Goal: Transaction & Acquisition: Purchase product/service

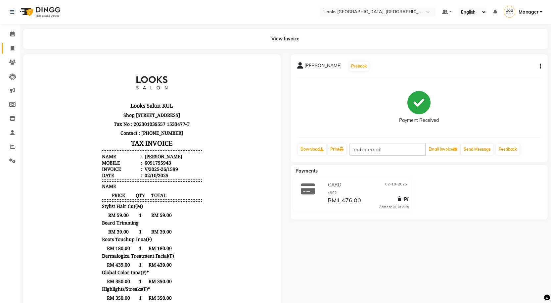
click at [13, 43] on link "Invoice" at bounding box center [10, 48] width 16 height 11
select select "service"
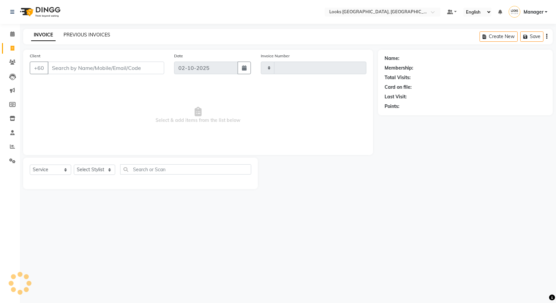
type input "1602"
select select "8109"
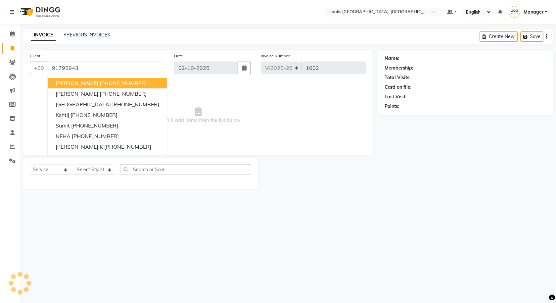
type input "91795943"
select select "1: Object"
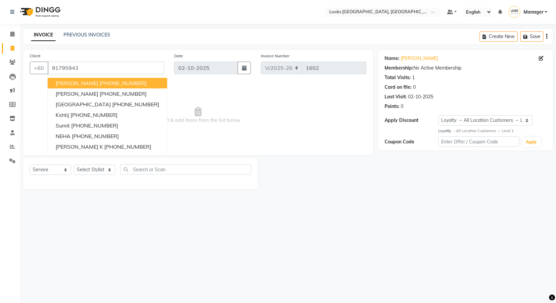
click at [238, 95] on span "Select & add items from the list below" at bounding box center [198, 115] width 336 height 66
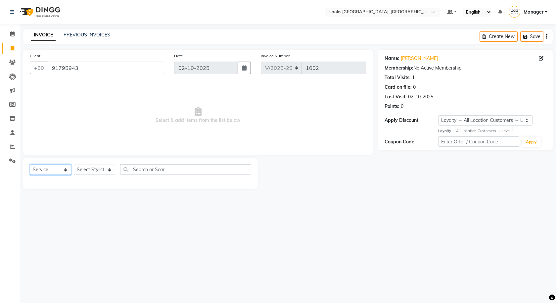
click at [59, 169] on select "Select Service Product Membership Package Voucher Prepaid Gift Card" at bounding box center [50, 169] width 41 height 10
select select "product"
click at [30, 164] on select "Select Service Product Membership Package Voucher Prepaid Gift Card" at bounding box center [50, 169] width 41 height 10
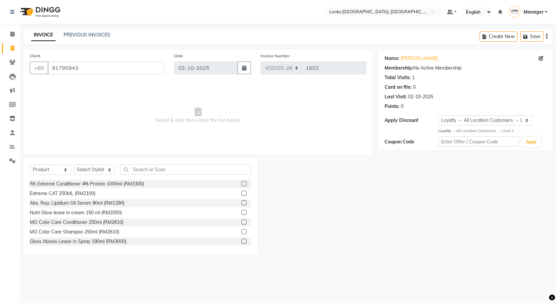
click at [118, 169] on div "Select Service Product Membership Package Voucher Prepaid Gift Card Select Styl…" at bounding box center [140, 172] width 221 height 16
click at [107, 166] on select "Select Stylist Alvina_ pdct Awaiz_Mgr Beenish Counter_Sales Cynthia_pdct Devend…" at bounding box center [94, 169] width 41 height 10
select select "89277"
click at [74, 164] on select "Select Stylist Alvina_ pdct Awaiz_Mgr Beenish Counter_Sales Cynthia_pdct Devend…" at bounding box center [94, 169] width 41 height 10
click at [173, 168] on input "text" at bounding box center [185, 169] width 131 height 10
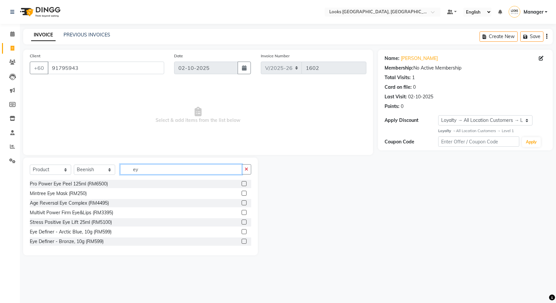
type input "e"
type input "brow"
click at [166, 165] on input "brow" at bounding box center [181, 169] width 122 height 10
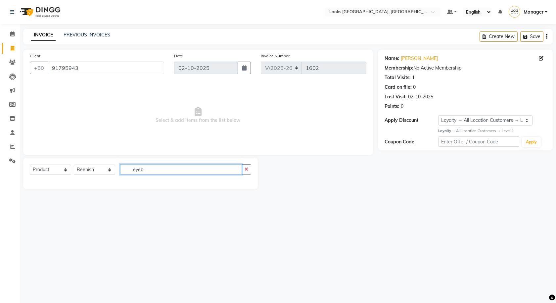
type input "eyeb"
click at [94, 170] on select "Select Stylist Alvina_ pdct Awaiz_Mgr Beenish Counter_Sales Cynthia_pdct Devend…" at bounding box center [94, 169] width 41 height 10
click at [67, 170] on select "Select Service Product Membership Package Voucher Prepaid Gift Card" at bounding box center [50, 169] width 41 height 10
select select "service"
click at [30, 164] on select "Select Service Product Membership Package Voucher Prepaid Gift Card" at bounding box center [50, 169] width 41 height 10
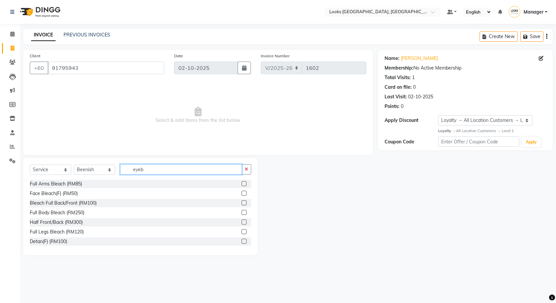
click at [140, 167] on input "eyeb" at bounding box center [181, 169] width 122 height 10
click at [142, 169] on input "eyeb" at bounding box center [181, 169] width 122 height 10
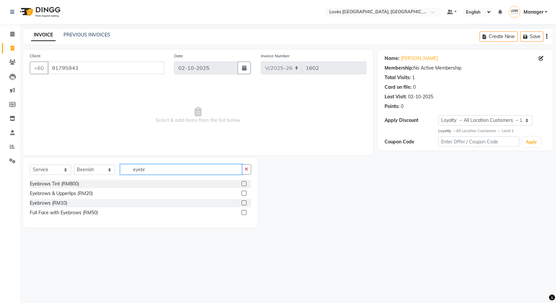
type input "eyebr"
click at [248, 202] on div at bounding box center [247, 203] width 10 height 8
click at [245, 201] on label at bounding box center [244, 202] width 5 height 5
click at [245, 201] on input "checkbox" at bounding box center [244, 203] width 4 height 4
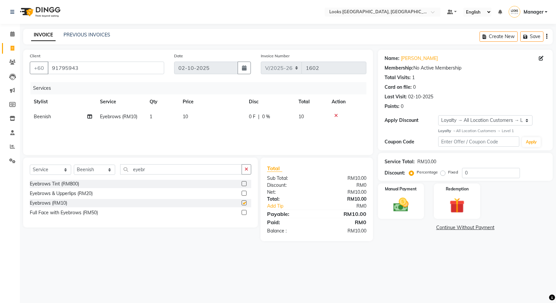
checkbox input "false"
click at [56, 171] on select "Select Service Product Membership Package Voucher Prepaid Gift Card" at bounding box center [50, 169] width 41 height 10
select select "product"
click at [30, 164] on select "Select Service Product Membership Package Voucher Prepaid Gift Card" at bounding box center [50, 169] width 41 height 10
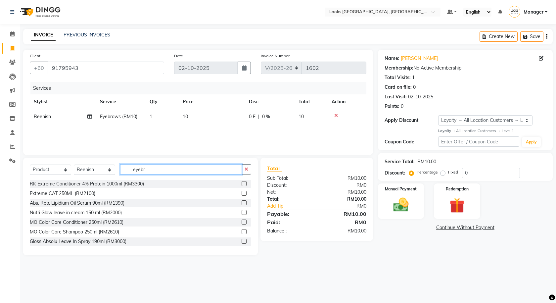
click at [129, 172] on input "eyebr" at bounding box center [181, 169] width 122 height 10
drag, startPoint x: 129, startPoint y: 172, endPoint x: 146, endPoint y: 171, distance: 16.9
click at [137, 171] on input "eyebr" at bounding box center [181, 169] width 122 height 10
click at [146, 171] on input "eyebr" at bounding box center [181, 169] width 122 height 10
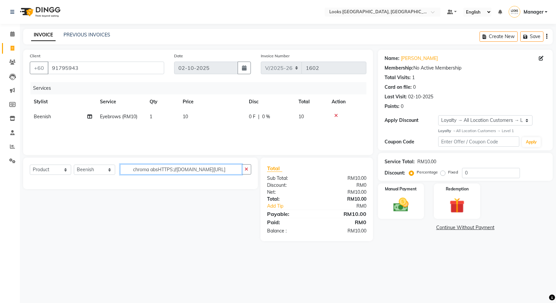
scroll to position [0, 11]
type input "chroma absHTTPS://KT.OAQR.IO/01/03474637059132"
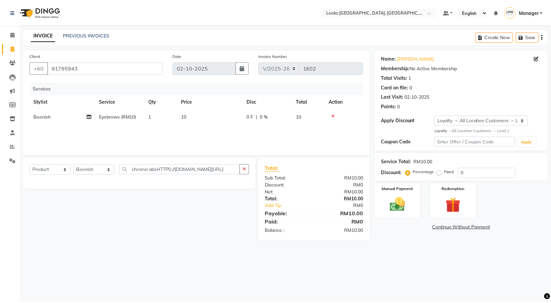
scroll to position [0, 0]
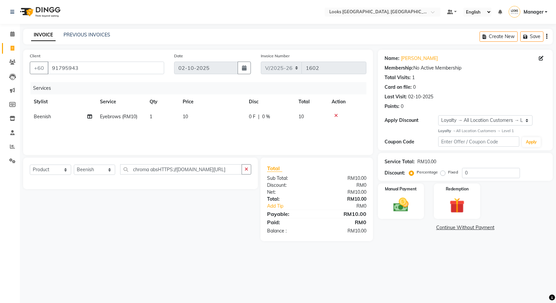
click at [119, 186] on div "Select Service Product Membership Package Voucher Prepaid Gift Card Select Styl…" at bounding box center [140, 172] width 235 height 31
click at [145, 174] on input "chroma absHTTPS://KT.OAQR.IO/01/03474637059132" at bounding box center [181, 169] width 122 height 10
click at [146, 170] on input "chroma absHTTPS://KT.OAQR.IO/01/03474637059132" at bounding box center [181, 169] width 122 height 10
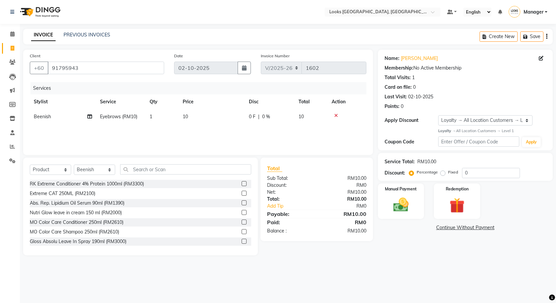
click at [457, 261] on main "INVOICE PREVIOUS INVOICES Create New Save Client +60 91795943 Date 02-10-2025 I…" at bounding box center [288, 147] width 536 height 236
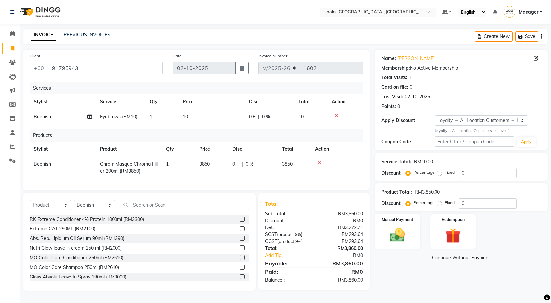
click at [212, 160] on td "3850" at bounding box center [211, 167] width 33 height 22
select select "89277"
click at [213, 166] on input "3850" at bounding box center [211, 165] width 25 height 10
drag, startPoint x: 213, startPoint y: 166, endPoint x: 169, endPoint y: 166, distance: 44.0
click at [169, 166] on tr "Alvina_ pdct Awaiz_Mgr Beenish Counter_Sales Cynthia_pdct Devender_Pdct Faizal …" at bounding box center [196, 167] width 333 height 22
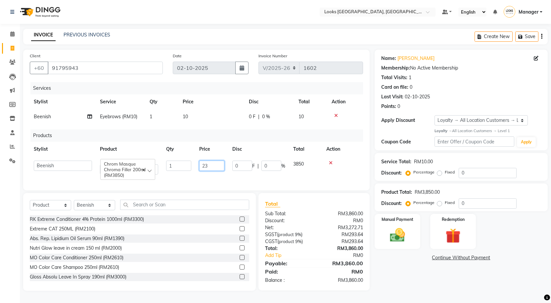
type input "230"
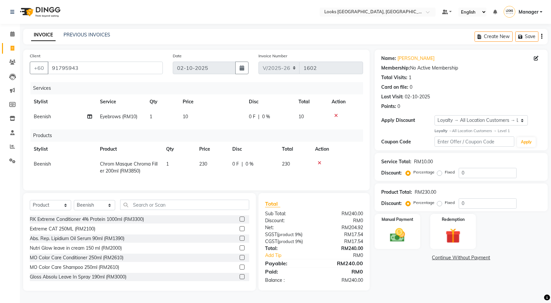
click at [434, 282] on div "Name: Gurumoorthy Membership: No Active Membership Total Visits: 1 Card on file…" at bounding box center [464, 170] width 178 height 241
click at [414, 244] on div "Manual Payment" at bounding box center [398, 231] width 48 height 37
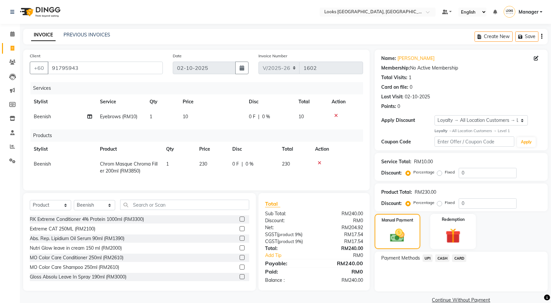
click at [458, 259] on span "CARD" at bounding box center [459, 258] width 14 height 8
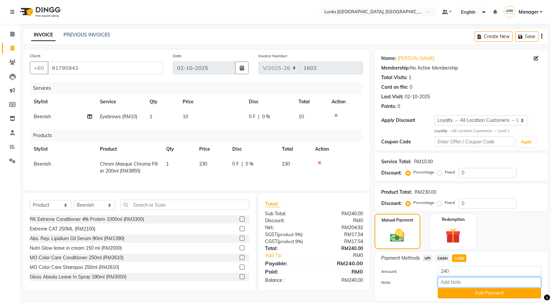
click at [466, 282] on input "Note:" at bounding box center [489, 282] width 103 height 10
type input "4902"
click at [473, 292] on button "Add Payment" at bounding box center [489, 293] width 103 height 10
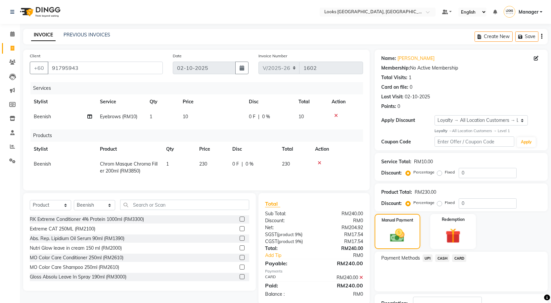
scroll to position [49, 0]
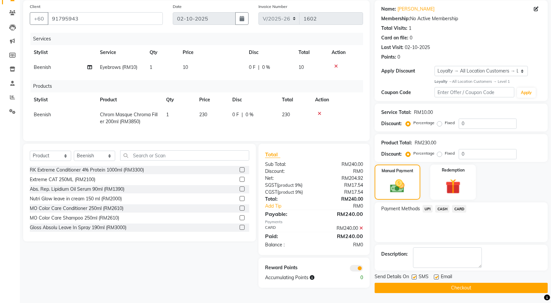
click at [355, 277] on div "Reward Points Accumulating Points 0" at bounding box center [313, 272] width 111 height 30
click at [355, 271] on span at bounding box center [356, 268] width 13 height 7
click at [363, 269] on input "checkbox" at bounding box center [363, 269] width 0 height 0
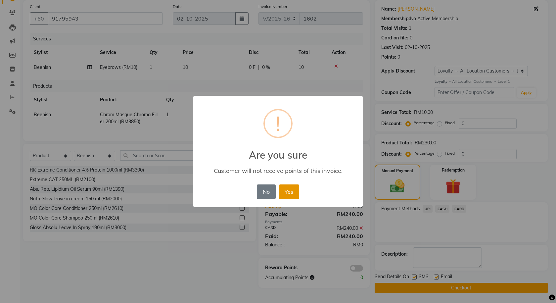
click at [286, 196] on button "Yes" at bounding box center [289, 191] width 20 height 15
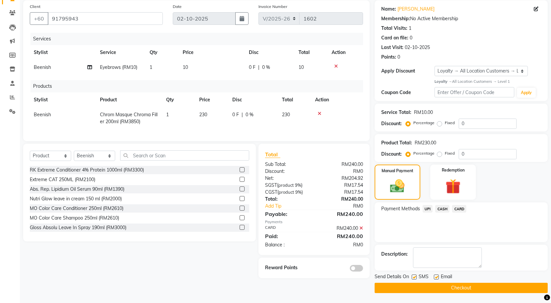
click at [450, 286] on button "Checkout" at bounding box center [461, 288] width 173 height 10
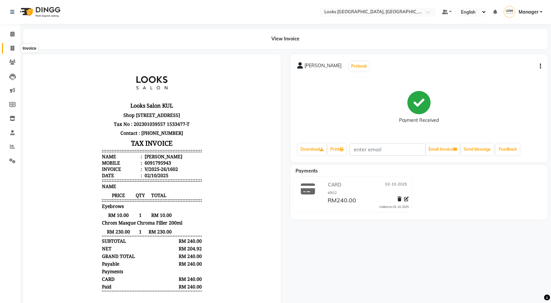
click at [15, 45] on span at bounding box center [13, 49] width 12 height 8
select select "service"
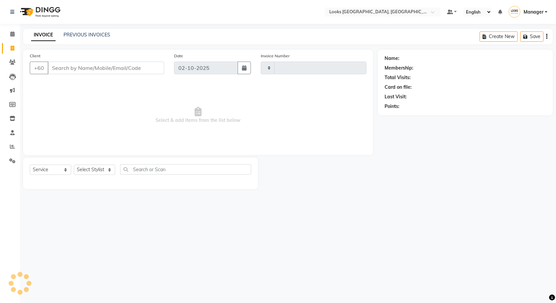
type input "1603"
select select "8109"
click at [125, 12] on nav "Select Location × Looks Kuala Lumpur, Malaysia Default Panel My Panel English E…" at bounding box center [278, 12] width 556 height 24
click at [114, 24] on div "Select Location × Looks Kuala Lumpur, Malaysia Default Panel My Panel English E…" at bounding box center [278, 151] width 556 height 303
click at [105, 33] on link "PREVIOUS INVOICES" at bounding box center [87, 35] width 47 height 6
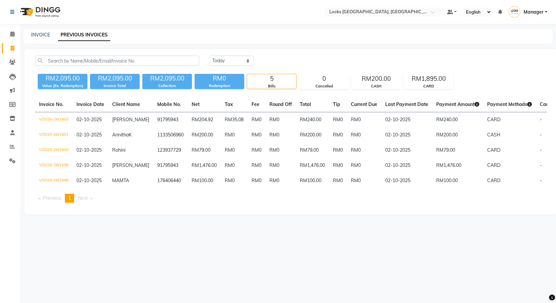
click at [46, 46] on main "INVOICE PREVIOUS INVOICES Today Yesterday Custom Range RM2,095.00 Value (Ex. Re…" at bounding box center [288, 127] width 536 height 196
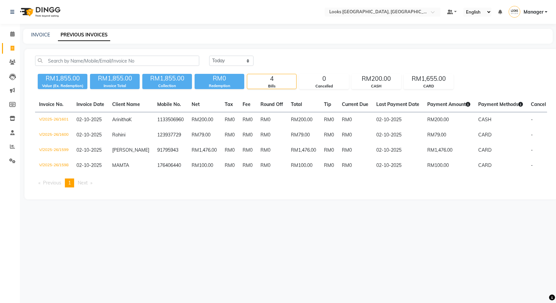
click at [37, 23] on nav "Select Location × Looks Kuala Lumpur, Malaysia Default Panel My Panel English E…" at bounding box center [278, 12] width 556 height 24
click at [54, 30] on div "INVOICE PREVIOUS INVOICES" at bounding box center [287, 36] width 529 height 15
click at [44, 35] on link "INVOICE" at bounding box center [40, 35] width 19 height 6
select select "service"
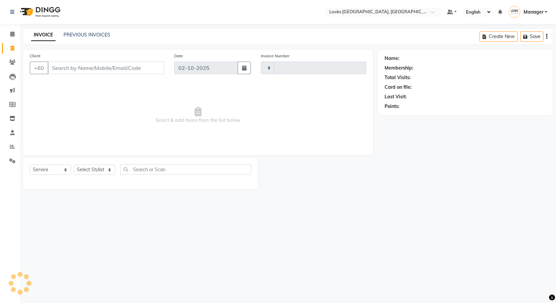
type input "1603"
select select "8109"
select select "service"
select select "en"
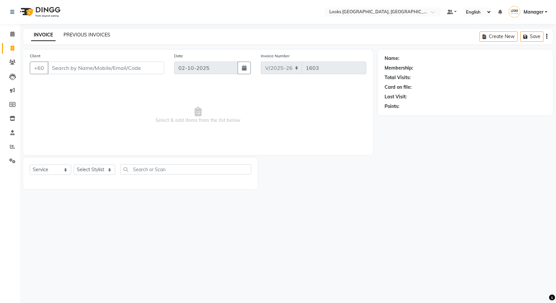
click at [98, 33] on link "PREVIOUS INVOICES" at bounding box center [87, 35] width 47 height 6
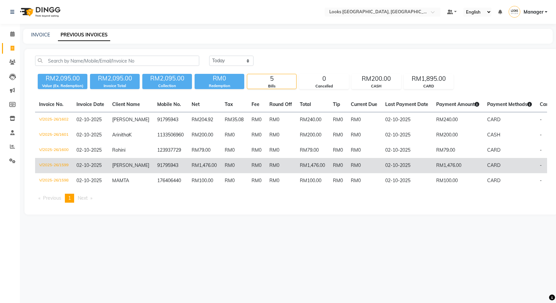
click at [329, 162] on td "RM0" at bounding box center [338, 165] width 18 height 15
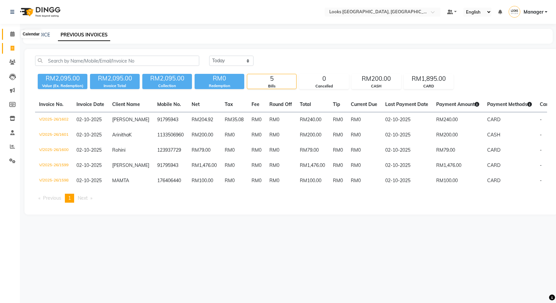
click at [9, 35] on span at bounding box center [13, 34] width 12 height 8
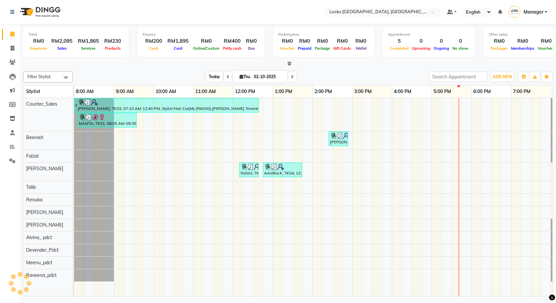
click at [214, 80] on span "Today" at bounding box center [214, 76] width 17 height 10
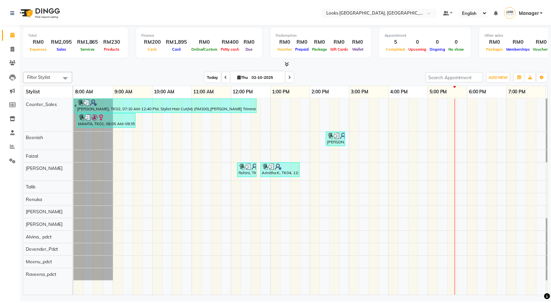
scroll to position [0, 38]
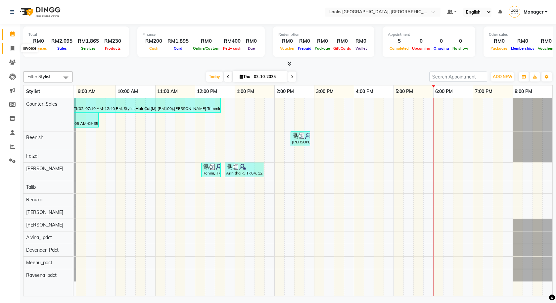
click at [15, 49] on span at bounding box center [13, 49] width 12 height 8
select select "service"
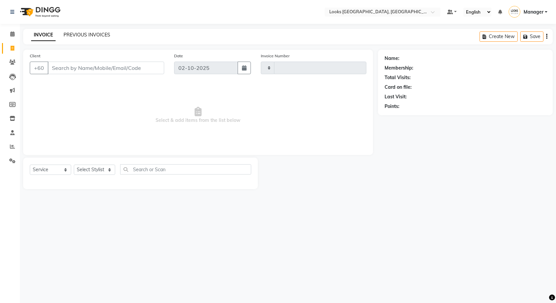
type input "1603"
select select "8109"
click at [84, 36] on link "PREVIOUS INVOICES" at bounding box center [87, 35] width 47 height 6
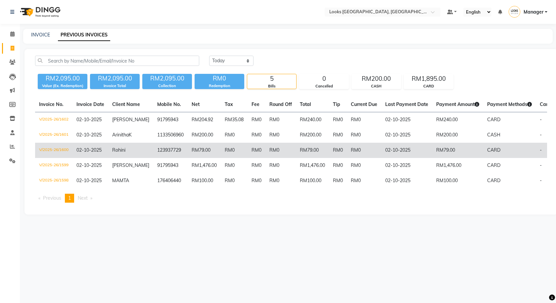
click at [427, 152] on td "02-10-2025" at bounding box center [406, 150] width 51 height 15
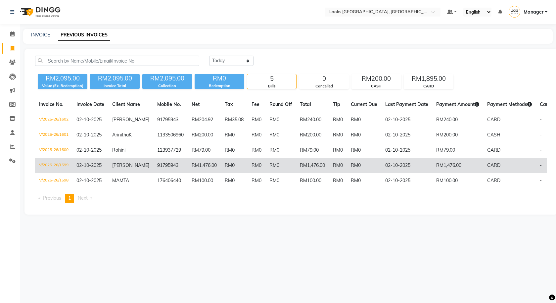
click at [331, 166] on td "RM0" at bounding box center [338, 165] width 18 height 15
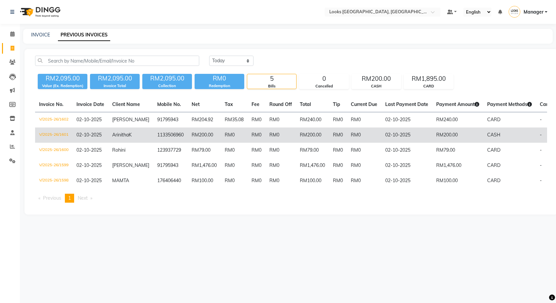
click at [232, 142] on td "RM0" at bounding box center [234, 134] width 27 height 15
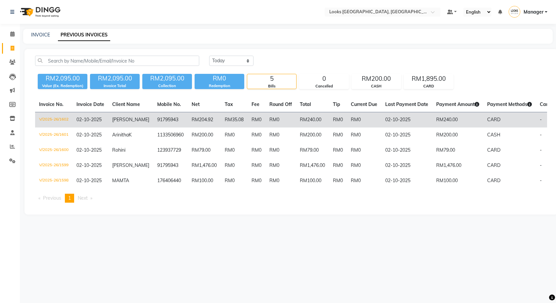
click at [188, 113] on td "RM204.92" at bounding box center [204, 120] width 33 height 16
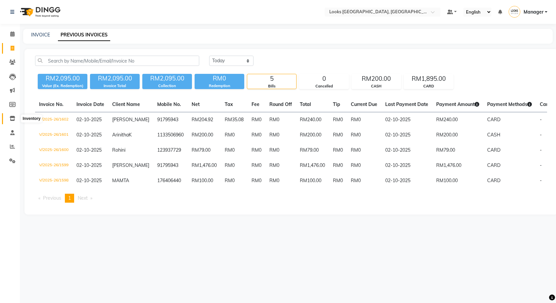
click at [12, 118] on icon at bounding box center [13, 118] width 6 height 5
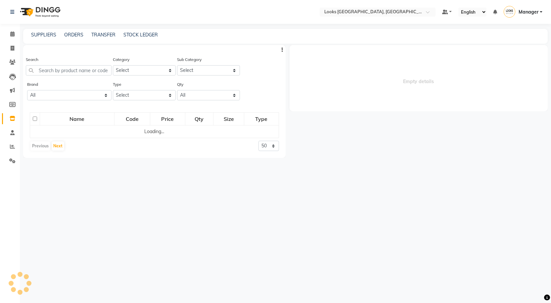
select select
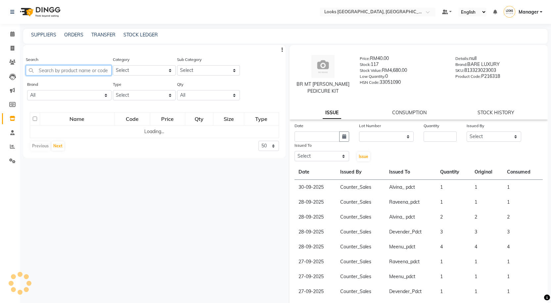
click at [84, 72] on input "text" at bounding box center [69, 70] width 86 height 10
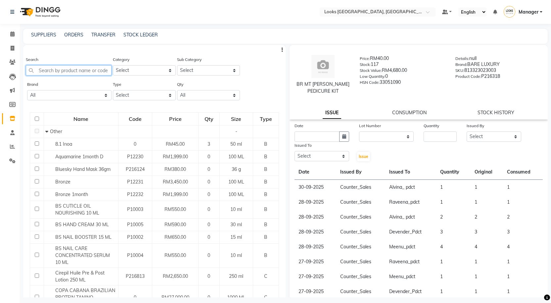
paste input "Chrom Masque Chroma Filler 200ml"
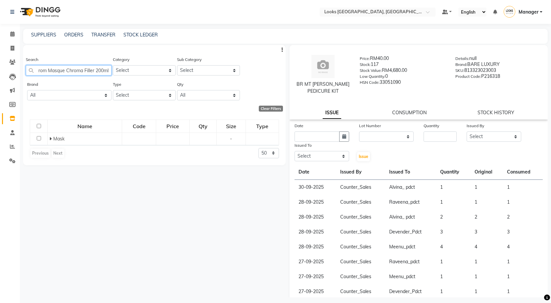
scroll to position [0, 7]
type input "Chrom Masque Chroma Filler 200ml"
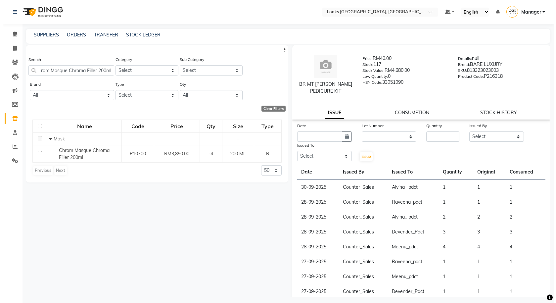
scroll to position [0, 0]
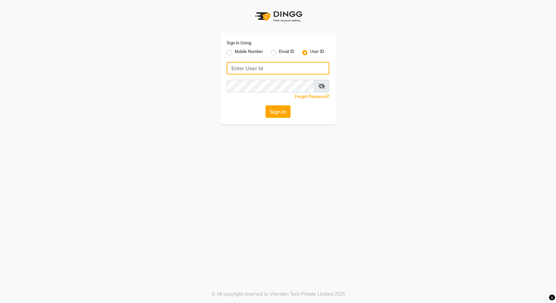
type input "e3591-01"
drag, startPoint x: 423, startPoint y: 277, endPoint x: 364, endPoint y: 318, distance: 72.3
click at [278, 121] on div "Sign In Using: Mobile Number Email ID User ID e3591-01 Remember me Forgot Passw…" at bounding box center [278, 79] width 116 height 92
click at [277, 114] on button "Sign In" at bounding box center [277, 111] width 25 height 13
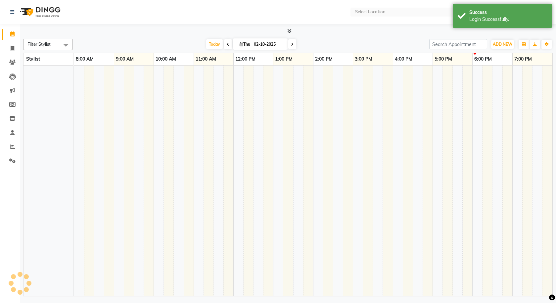
select select "en"
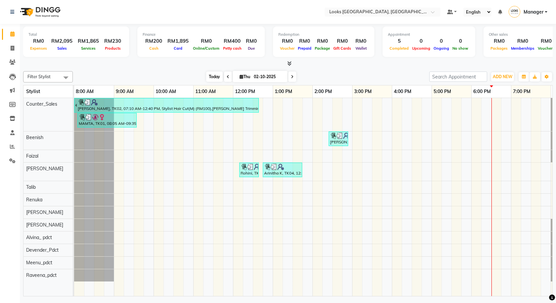
click at [213, 79] on span "Today" at bounding box center [214, 76] width 17 height 10
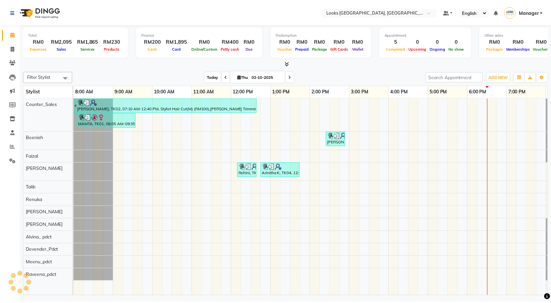
scroll to position [0, 38]
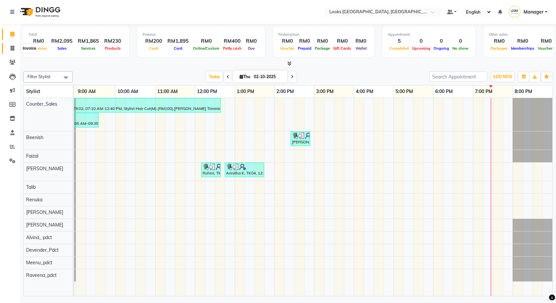
click at [12, 47] on icon at bounding box center [13, 48] width 4 height 5
select select "8109"
select select "service"
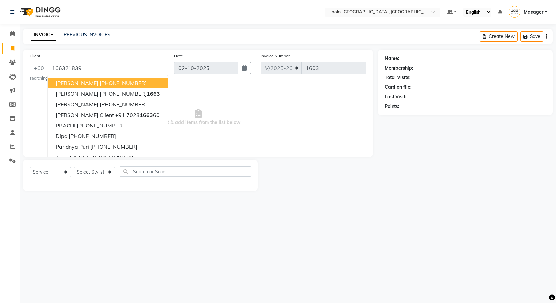
type input "166321839"
select select "1: Object"
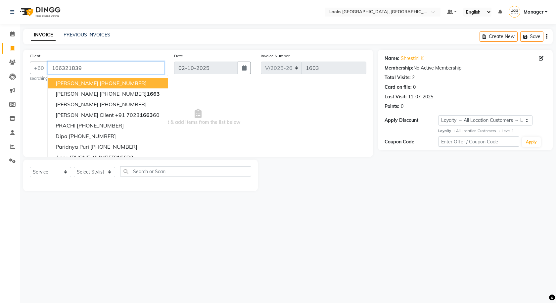
click at [126, 74] on input "166321839" at bounding box center [106, 68] width 116 height 13
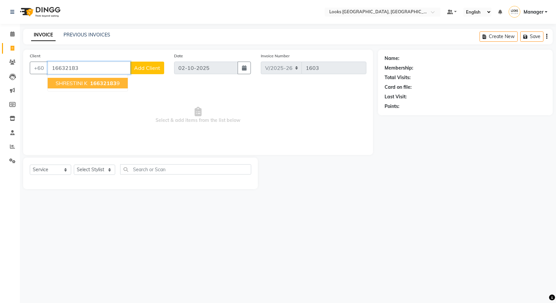
click at [116, 81] on ngb-highlight "16632183 9" at bounding box center [104, 83] width 31 height 7
type input "166321839"
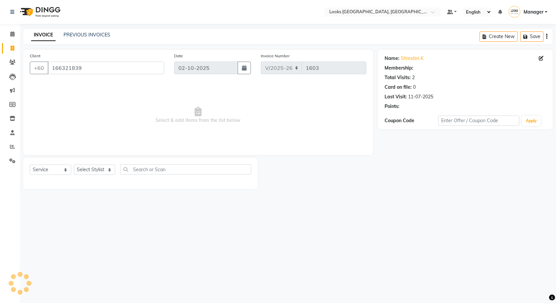
select select "1: Object"
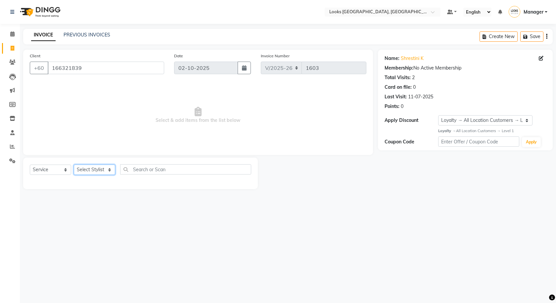
click at [107, 171] on select "Select Stylist Alvina_ pdct Awaiz_Mgr Beenish Counter_Sales [PERSON_NAME] Deven…" at bounding box center [94, 169] width 41 height 10
select select "75539"
click at [74, 164] on select "Select Stylist Alvina_ pdct Awaiz_Mgr Beenish Counter_Sales [PERSON_NAME] Deven…" at bounding box center [94, 169] width 41 height 10
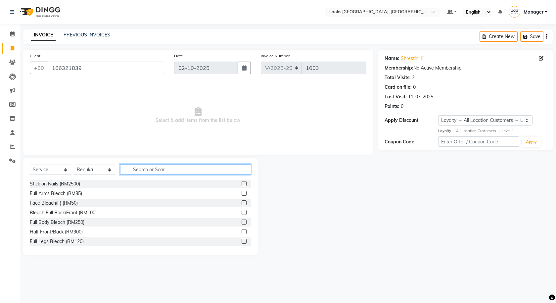
click at [143, 165] on input "text" at bounding box center [185, 169] width 131 height 10
type input "eye"
click at [242, 221] on label at bounding box center [244, 221] width 5 height 5
click at [242, 221] on input "checkbox" at bounding box center [244, 222] width 4 height 4
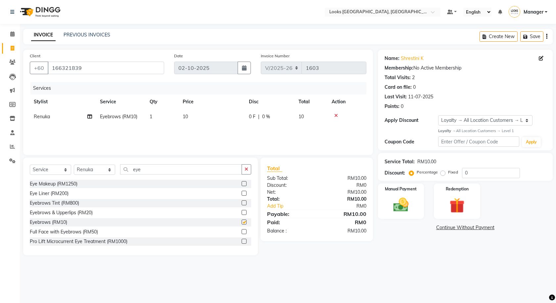
checkbox input "false"
click at [249, 167] on button "button" at bounding box center [247, 169] width 10 height 10
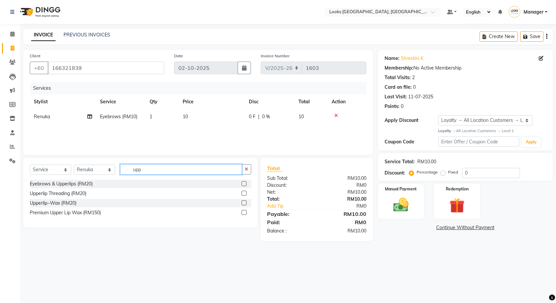
type input "upp"
click at [244, 203] on label at bounding box center [244, 202] width 5 height 5
click at [244, 203] on input "checkbox" at bounding box center [244, 203] width 4 height 4
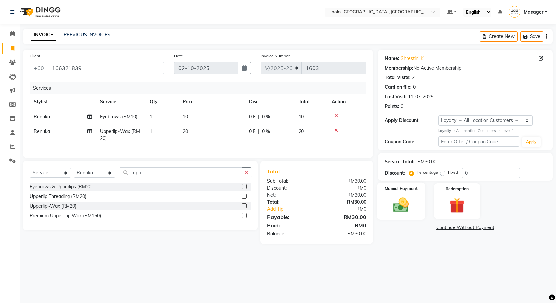
checkbox input "false"
click at [399, 205] on img at bounding box center [401, 205] width 26 height 18
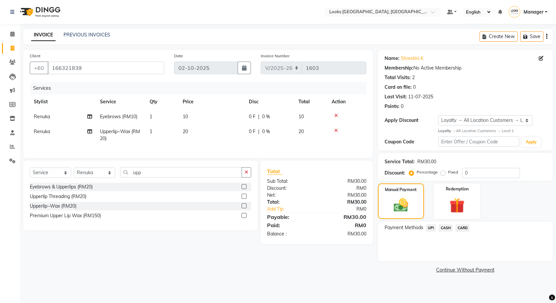
click at [460, 229] on span "CARD" at bounding box center [462, 228] width 14 height 8
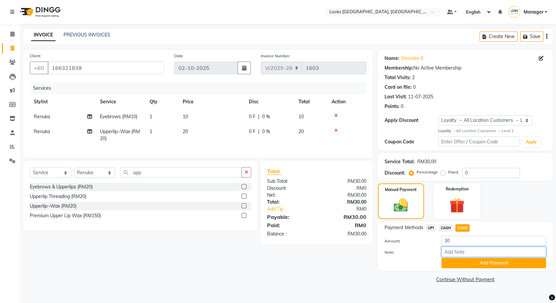
click at [461, 250] on input "Note:" at bounding box center [493, 251] width 105 height 10
type input "2998"
click at [466, 266] on button "Add Payment" at bounding box center [493, 263] width 105 height 10
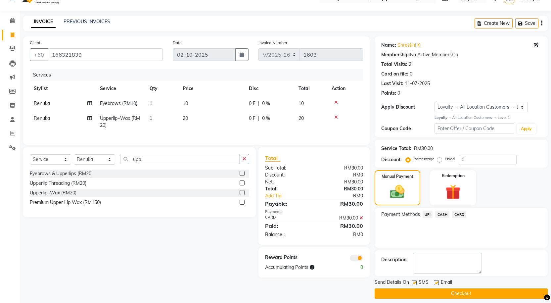
scroll to position [19, 0]
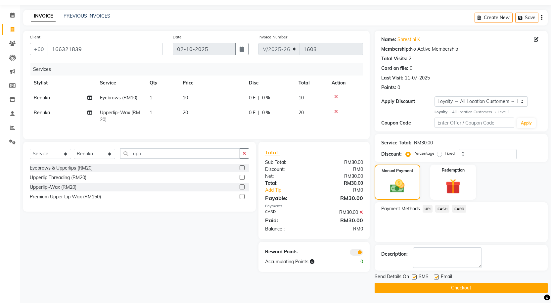
click at [427, 285] on button "Checkout" at bounding box center [461, 288] width 173 height 10
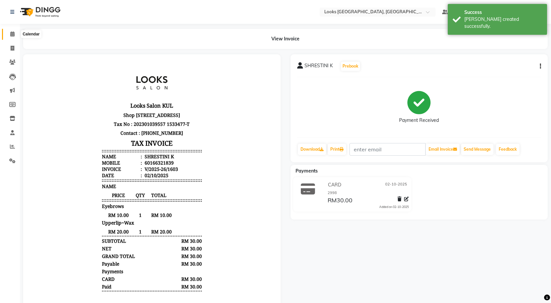
click at [9, 33] on span at bounding box center [13, 34] width 12 height 8
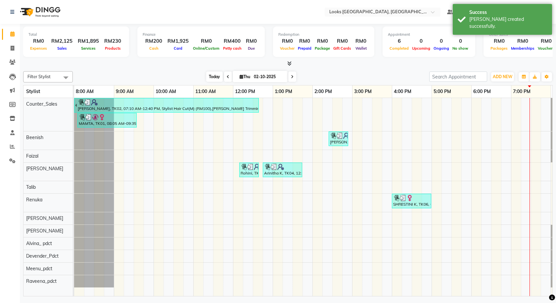
click at [212, 76] on span "Today" at bounding box center [214, 76] width 17 height 10
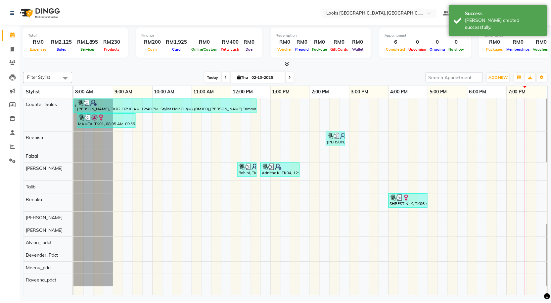
scroll to position [0, 38]
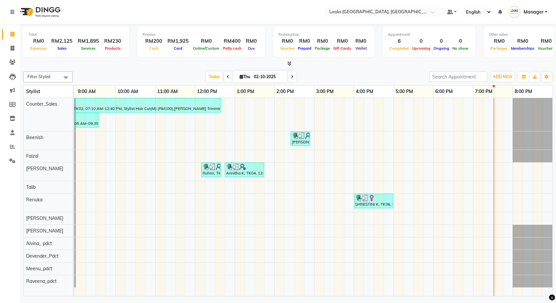
click at [7, 54] on li "Invoice" at bounding box center [10, 48] width 20 height 14
click at [16, 47] on span at bounding box center [13, 49] width 12 height 8
select select "service"
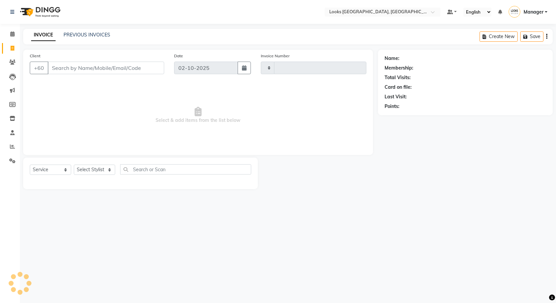
type input "1604"
select select "8109"
type input "149698171"
click at [149, 67] on span "Add Client" at bounding box center [147, 68] width 26 height 7
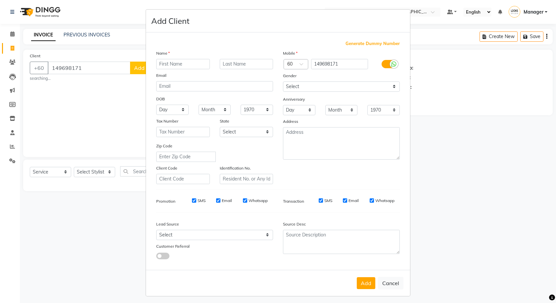
click at [382, 63] on label at bounding box center [388, 64] width 15 height 8
click at [0, 0] on input "checkbox" at bounding box center [0, 0] width 0 height 0
click at [373, 80] on div "Gender" at bounding box center [341, 76] width 127 height 9
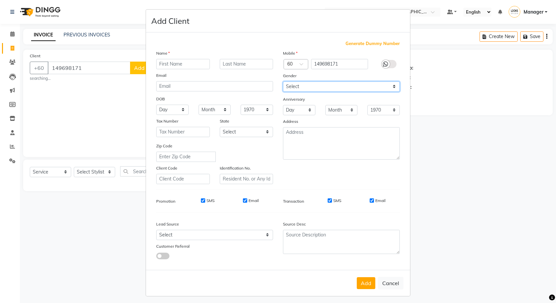
click at [371, 91] on select "Select [DEMOGRAPHIC_DATA] [DEMOGRAPHIC_DATA] Other Prefer Not To Say" at bounding box center [341, 86] width 117 height 10
select select "[DEMOGRAPHIC_DATA]"
click at [283, 81] on select "Select [DEMOGRAPHIC_DATA] [DEMOGRAPHIC_DATA] Other Prefer Not To Say" at bounding box center [341, 86] width 117 height 10
click at [199, 60] on input "text" at bounding box center [183, 64] width 54 height 10
type input "AMIRUL"
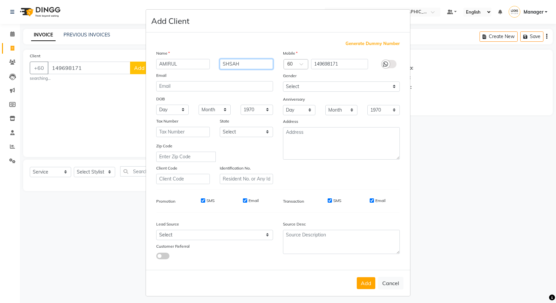
type input "SHSAH"
click at [371, 289] on div "Add Cancel" at bounding box center [278, 283] width 264 height 26
click at [365, 286] on button "Add" at bounding box center [366, 283] width 19 height 12
select select
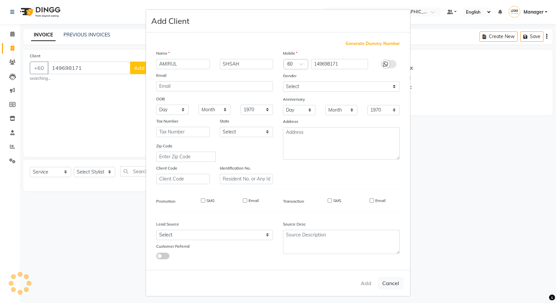
select select
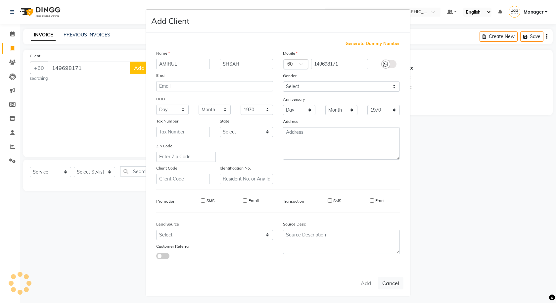
checkbox input "false"
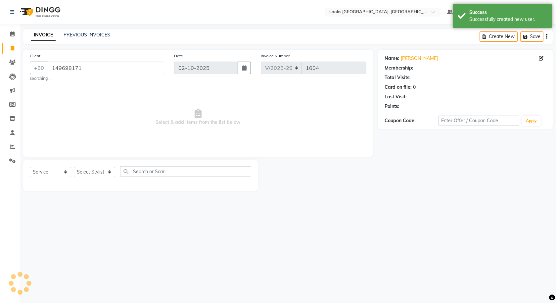
select select "1: Object"
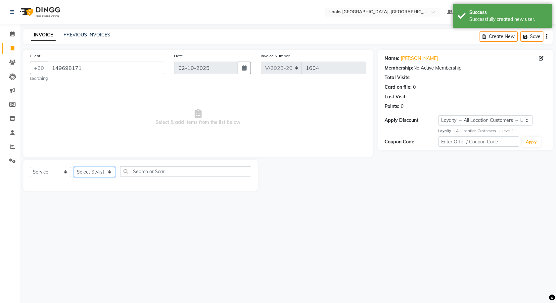
click at [94, 170] on select "Select Stylist Alvina_ pdct Awaiz_Mgr Beenish Counter_Sales [PERSON_NAME] Deven…" at bounding box center [94, 172] width 41 height 10
select select "92077"
click at [74, 167] on select "Select Stylist Alvina_ pdct Awaiz_Mgr Beenish Counter_Sales [PERSON_NAME] Deven…" at bounding box center [94, 172] width 41 height 10
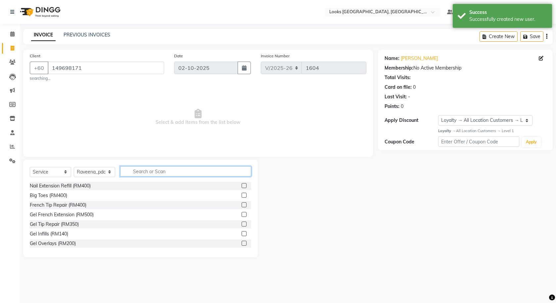
click at [165, 171] on input "text" at bounding box center [185, 171] width 131 height 10
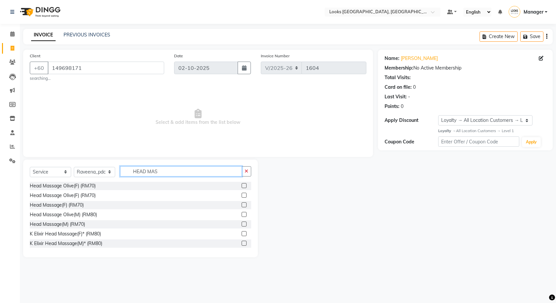
type input "HEAD MAS"
click at [242, 225] on label at bounding box center [244, 223] width 5 height 5
click at [242, 225] on input "checkbox" at bounding box center [244, 224] width 4 height 4
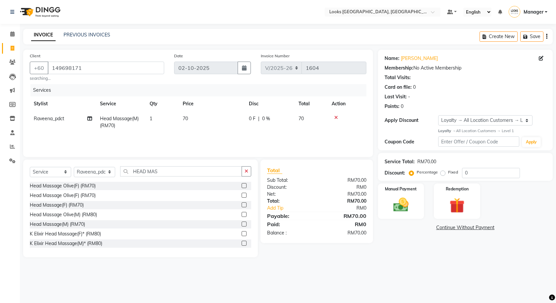
click at [242, 225] on label at bounding box center [244, 223] width 5 height 5
click at [242, 225] on input "checkbox" at bounding box center [244, 224] width 4 height 4
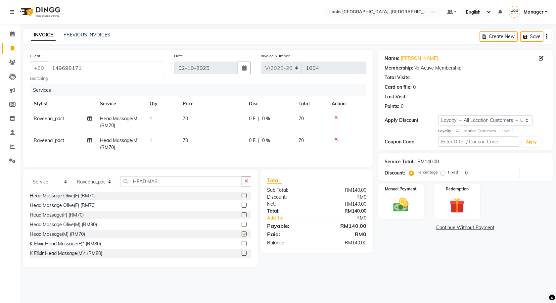
checkbox input "false"
click at [241, 186] on input "HEAD MAS" at bounding box center [181, 181] width 122 height 10
click at [244, 186] on button "button" at bounding box center [247, 181] width 10 height 10
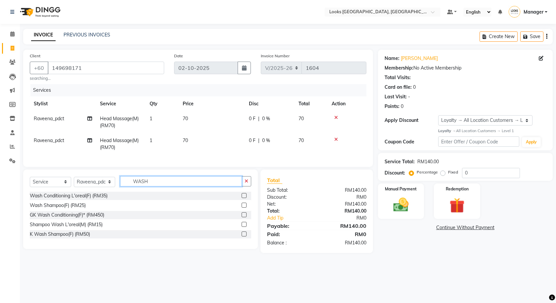
type input "WASH"
click at [244, 227] on label at bounding box center [244, 224] width 5 height 5
click at [244, 227] on input "checkbox" at bounding box center [244, 224] width 4 height 4
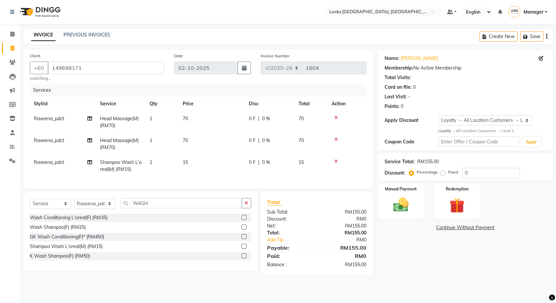
click at [245, 248] on div at bounding box center [247, 246] width 10 height 8
click at [245, 248] on label at bounding box center [244, 246] width 5 height 5
click at [245, 248] on input "checkbox" at bounding box center [244, 246] width 4 height 4
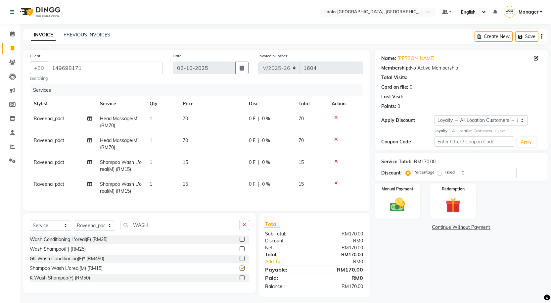
checkbox input "false"
click at [54, 144] on td "Raveena_pdct" at bounding box center [63, 144] width 66 height 22
select select "92077"
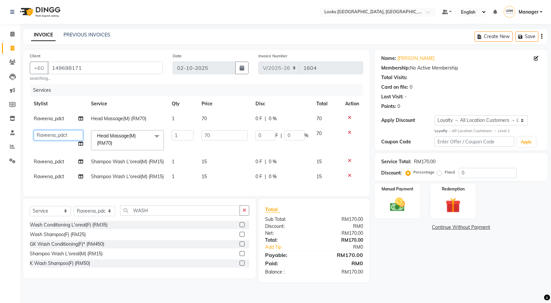
click at [54, 138] on select "Alvina_ pdct Awaiz_Mgr Beenish Counter_Sales Cynthia_pdct Devender_Pdct Faizal …" at bounding box center [58, 135] width 49 height 10
select select "75497"
click at [61, 164] on span "Raveena_pdct" at bounding box center [49, 161] width 30 height 6
select select "92077"
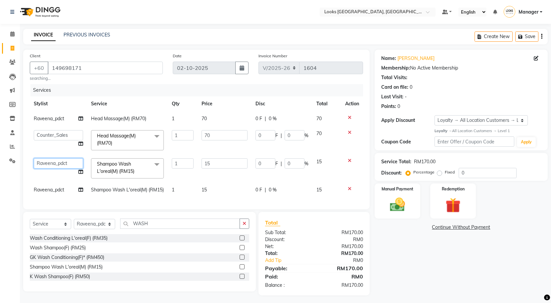
click at [61, 161] on select "Alvina_ pdct Awaiz_Mgr Beenish Counter_Sales Cynthia_pdct Devender_Pdct Faizal …" at bounding box center [58, 163] width 49 height 10
select select "75497"
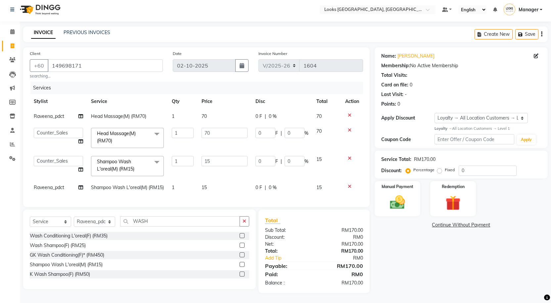
scroll to position [14, 0]
click at [434, 242] on div "Name: Amirul Shsah Membership: No Active Membership Total Visits: Card on file:…" at bounding box center [464, 169] width 178 height 245
click at [260, 109] on td "0 F | 0 %" at bounding box center [281, 116] width 61 height 15
select select "92077"
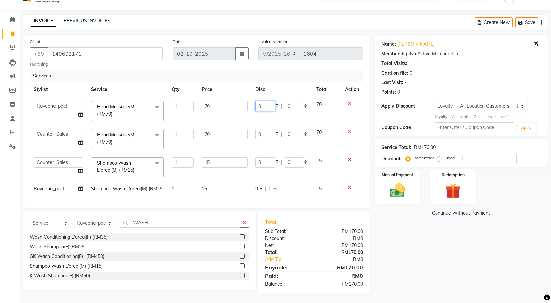
drag, startPoint x: 269, startPoint y: 104, endPoint x: 243, endPoint y: 112, distance: 27.8
click at [243, 112] on tr "Alvina_ pdct Awaiz_Mgr Beenish Counter_Sales Cynthia_pdct Devender_Pdct Faizal …" at bounding box center [196, 111] width 333 height 28
type input "11"
click at [439, 252] on div "Name: Amirul Shsah Membership: No Active Membership Total Visits: Card on file:…" at bounding box center [464, 164] width 178 height 259
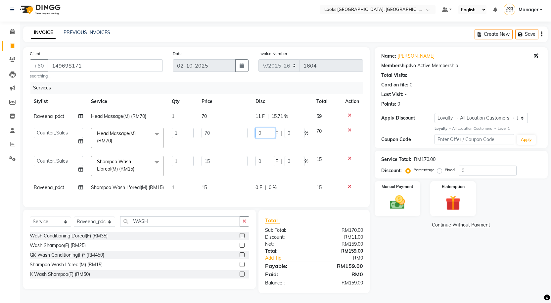
click at [267, 128] on input "0" at bounding box center [265, 133] width 20 height 10
drag, startPoint x: 267, startPoint y: 119, endPoint x: 253, endPoint y: 116, distance: 14.0
click at [253, 124] on td "0 F | 0 %" at bounding box center [281, 138] width 61 height 28
type input "11"
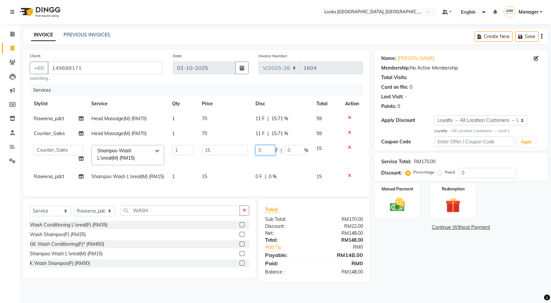
scroll to position [1, 0]
click at [265, 146] on input "0" at bounding box center [265, 150] width 20 height 10
drag, startPoint x: 265, startPoint y: 146, endPoint x: 248, endPoint y: 147, distance: 16.9
click at [248, 147] on tr "Alvina_ pdct Awaiz_Mgr Beenish Counter_Sales Cynthia_pdct Devender_Pdct Faizal …" at bounding box center [196, 155] width 333 height 28
type input "5"
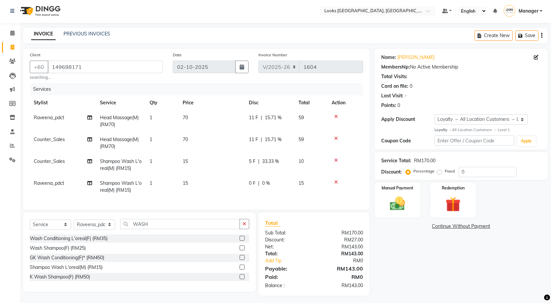
click at [263, 174] on tbody "Raveena_pdct Head Massage(M) (RM70) 1 70 11 F | 15.71 % 59 Counter_Sales Head M…" at bounding box center [196, 153] width 333 height 87
click at [250, 182] on span "0 F" at bounding box center [252, 183] width 7 height 7
select select "92077"
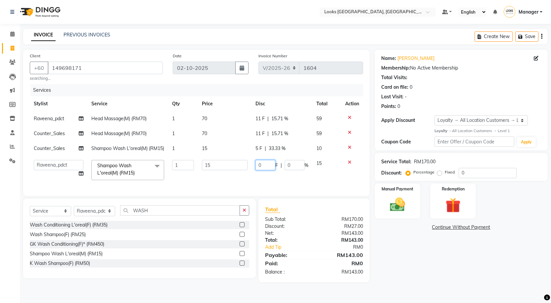
drag, startPoint x: 265, startPoint y: 169, endPoint x: 245, endPoint y: 171, distance: 20.0
click at [245, 171] on tr "Alvina_ pdct Awaiz_Mgr Beenish Counter_Sales Cynthia_pdct Devender_Pdct Faizal …" at bounding box center [196, 170] width 333 height 28
type input "5"
click at [439, 256] on div "Name: Amirul Shsah Membership: No Active Membership Total Visits: Card on file:…" at bounding box center [464, 166] width 178 height 232
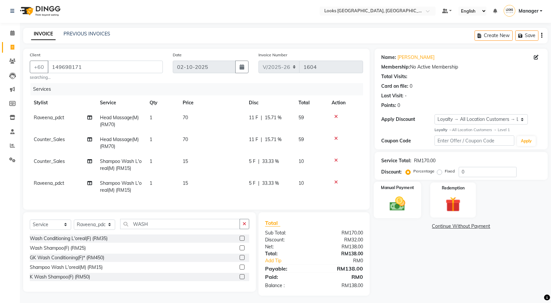
click at [401, 195] on img at bounding box center [396, 204] width 25 height 18
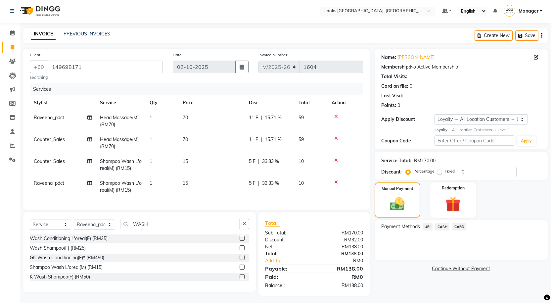
click at [428, 226] on span "UPI" at bounding box center [427, 227] width 10 height 8
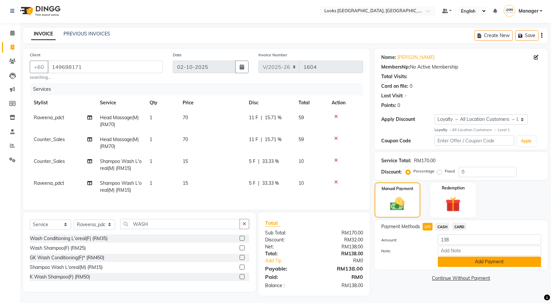
click at [469, 257] on button "Add Payment" at bounding box center [489, 261] width 103 height 10
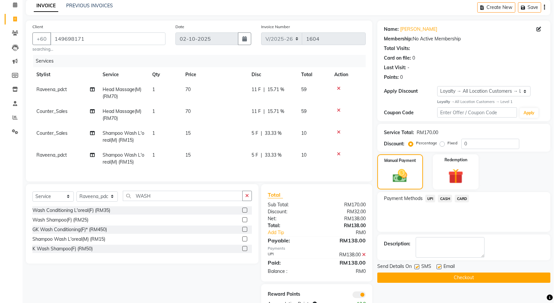
scroll to position [55, 0]
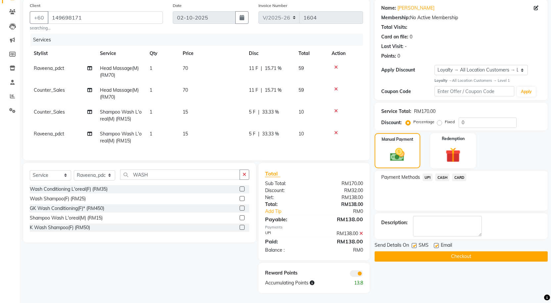
click at [361, 272] on span at bounding box center [356, 273] width 13 height 7
click at [363, 274] on input "checkbox" at bounding box center [363, 274] width 0 height 0
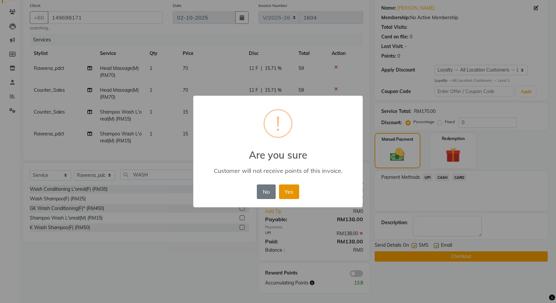
click at [287, 194] on button "Yes" at bounding box center [289, 191] width 20 height 15
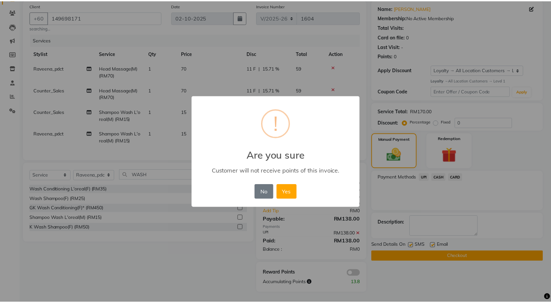
scroll to position [46, 0]
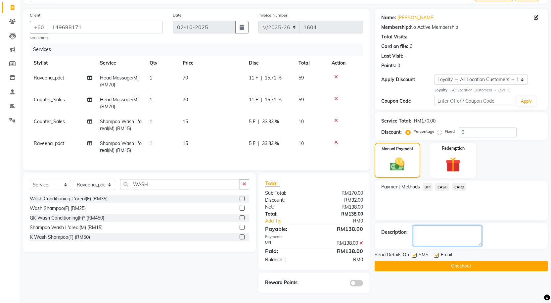
click at [462, 228] on textarea at bounding box center [447, 235] width 69 height 21
type textarea "SHUMAILA"
click at [475, 263] on button "Checkout" at bounding box center [461, 266] width 173 height 10
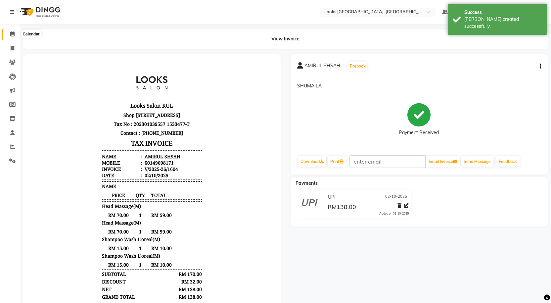
click at [8, 32] on span at bounding box center [13, 34] width 12 height 8
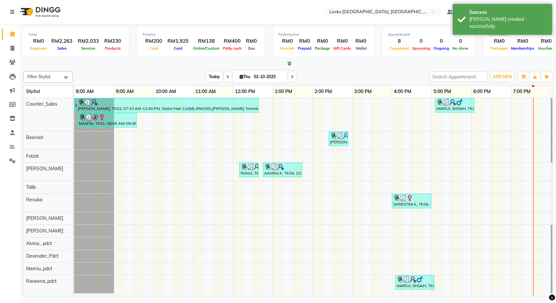
click at [206, 73] on span "Today" at bounding box center [214, 76] width 17 height 10
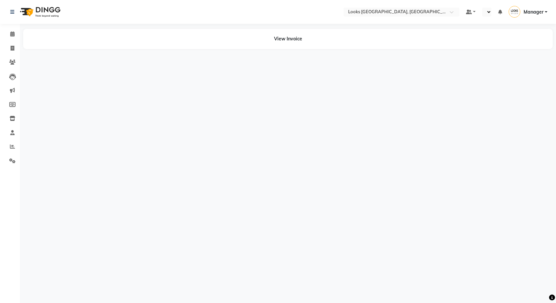
select select "en"
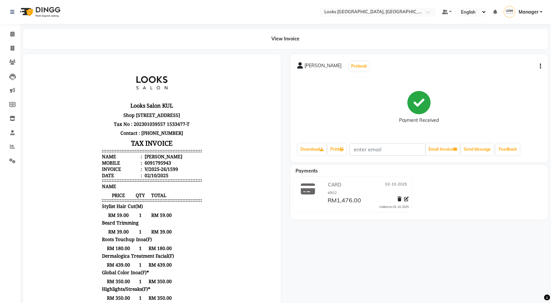
scroll to position [108, 0]
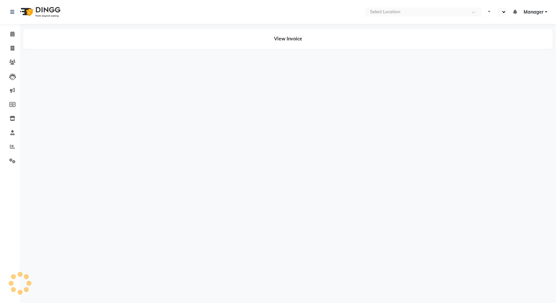
select select "en"
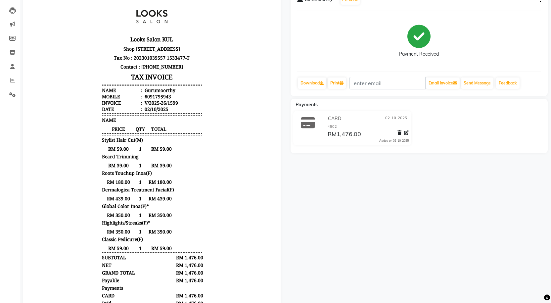
scroll to position [99, 0]
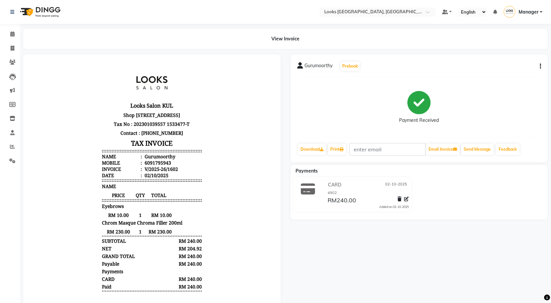
click at [539, 68] on button "button" at bounding box center [539, 66] width 4 height 7
click at [514, 67] on div "Edit Item Staff" at bounding box center [507, 70] width 45 height 8
select select
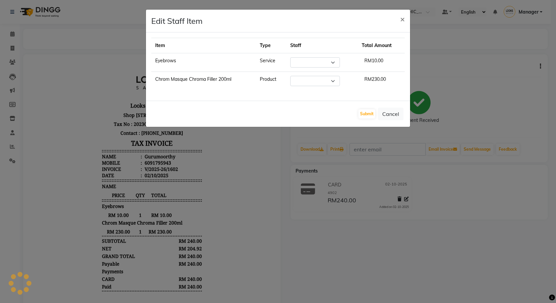
select select "89277"
click at [402, 21] on span "×" at bounding box center [402, 19] width 5 height 10
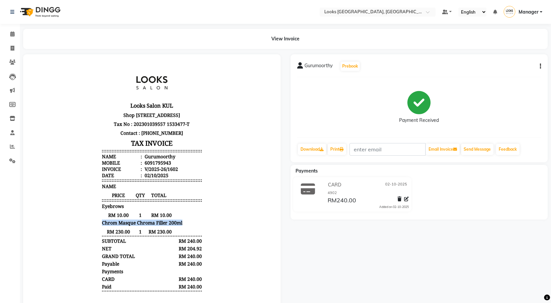
drag, startPoint x: 92, startPoint y: 235, endPoint x: 186, endPoint y: 234, distance: 94.0
click at [186, 234] on body "Looks Salon KUL [STREET_ADDRESS] Tax No : 202301039557 1533477-T Contact : [PHO…" at bounding box center [151, 179] width 239 height 231
copy span "Chrom Masque Chroma Filler 200ml"
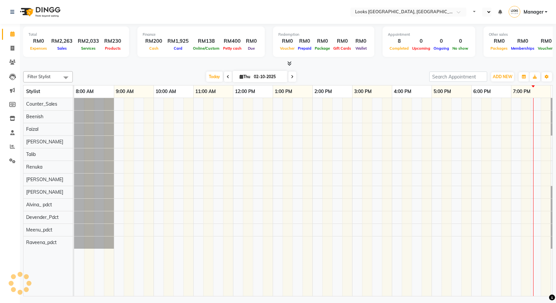
select select "en"
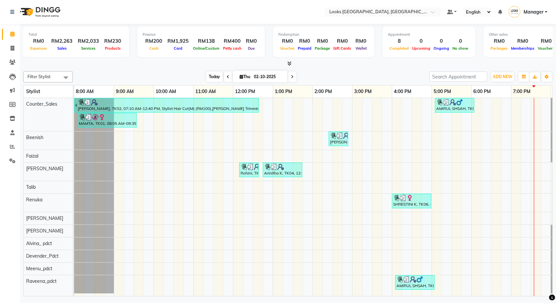
click at [212, 73] on span "Today" at bounding box center [214, 76] width 17 height 10
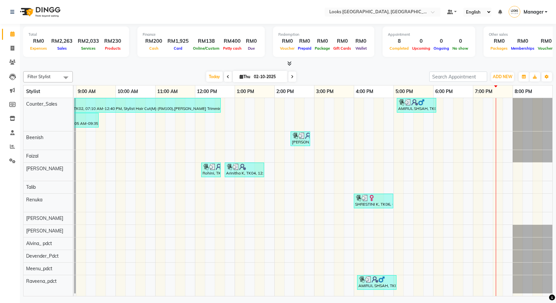
click at [285, 66] on span at bounding box center [288, 63] width 7 height 7
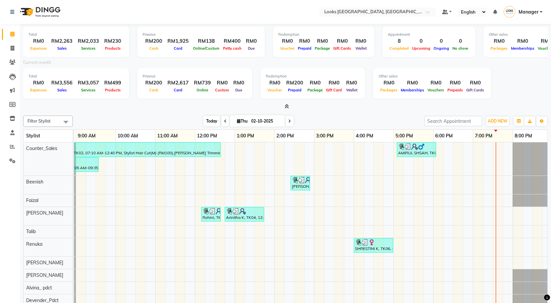
click at [215, 122] on span "Today" at bounding box center [211, 121] width 17 height 10
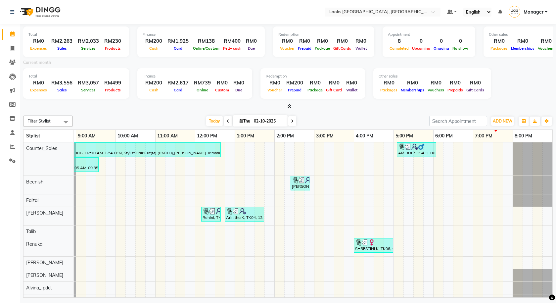
click at [288, 105] on icon at bounding box center [289, 106] width 4 height 5
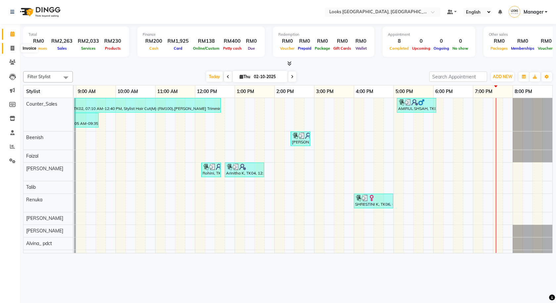
click at [7, 45] on span at bounding box center [13, 49] width 12 height 8
select select "service"
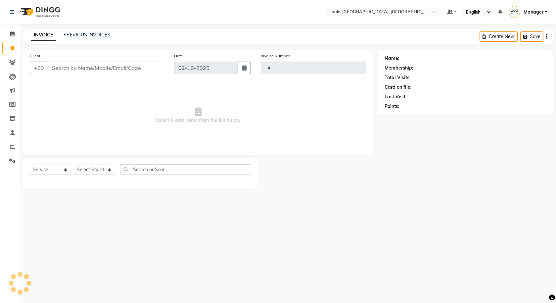
type input "1605"
select select "8109"
click at [104, 163] on div "Select Service Product Membership Package Voucher Prepaid Gift Card Select Styl…" at bounding box center [140, 172] width 235 height 31
click at [104, 169] on select "Select Stylist Alvina_ pdct Awaiz_Mgr Beenish Counter_Sales [PERSON_NAME] Deven…" at bounding box center [94, 169] width 41 height 10
select select "75538"
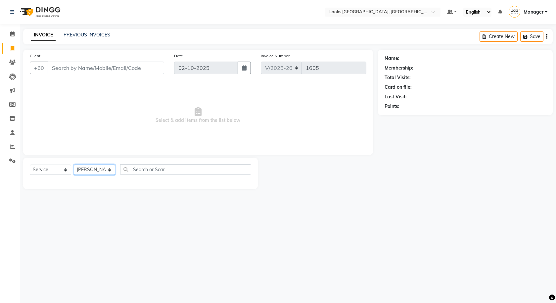
click at [74, 164] on select "Select Stylist Alvina_ pdct Awaiz_Mgr Beenish Counter_Sales [PERSON_NAME] Deven…" at bounding box center [94, 169] width 41 height 10
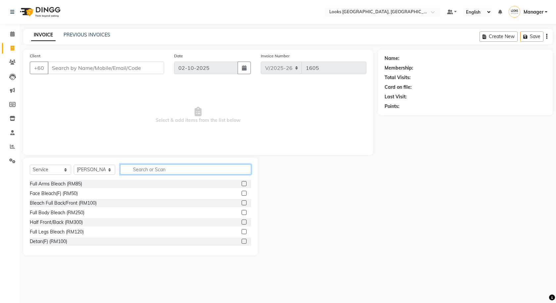
click at [158, 169] on input "text" at bounding box center [185, 169] width 131 height 10
type input "CUT"
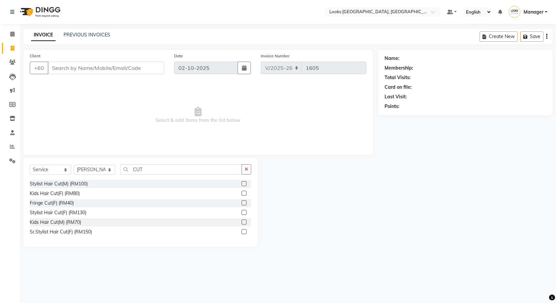
click at [243, 210] on label at bounding box center [244, 212] width 5 height 5
click at [243, 210] on input "checkbox" at bounding box center [244, 212] width 4 height 4
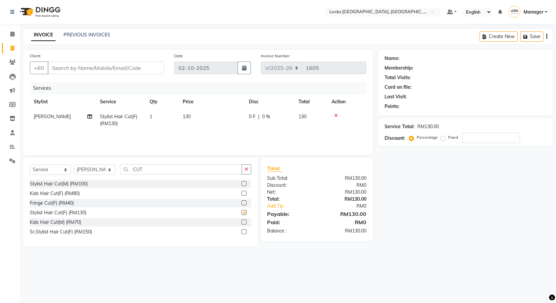
checkbox input "false"
click at [198, 121] on td "130" at bounding box center [212, 120] width 66 height 22
select select "75538"
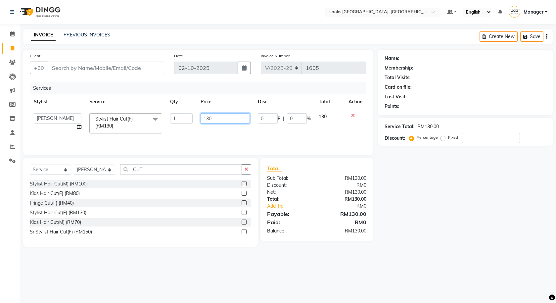
drag, startPoint x: 214, startPoint y: 122, endPoint x: 159, endPoint y: 131, distance: 55.6
click at [159, 132] on tr "Alvina_ pdct Awaiz_Mgr Beenish Counter_Sales [PERSON_NAME] Devender_Pdct Faizal…" at bounding box center [198, 123] width 336 height 28
type input "120"
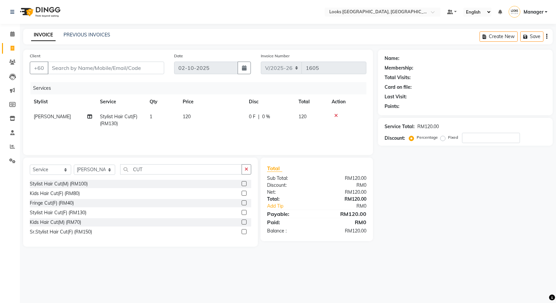
click at [433, 226] on div "Name: Membership: Total Visits: Card on file: Last Visit: Points: Service Total…" at bounding box center [468, 148] width 180 height 197
click at [143, 63] on input "Client" at bounding box center [106, 68] width 116 height 13
type input "9"
type input "0"
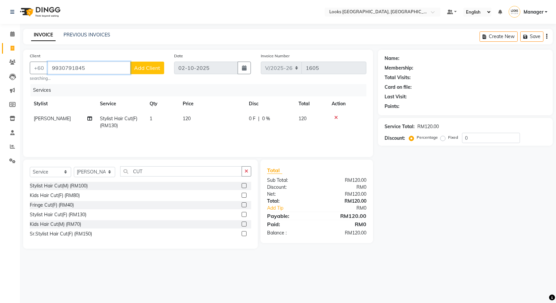
type input "9930791845"
click at [143, 63] on button "Add Client" at bounding box center [147, 68] width 34 height 13
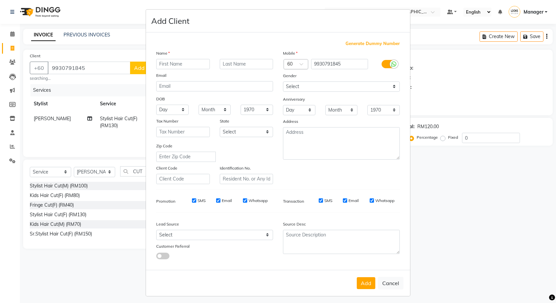
click at [288, 65] on input "text" at bounding box center [289, 64] width 4 height 7
type input "91"
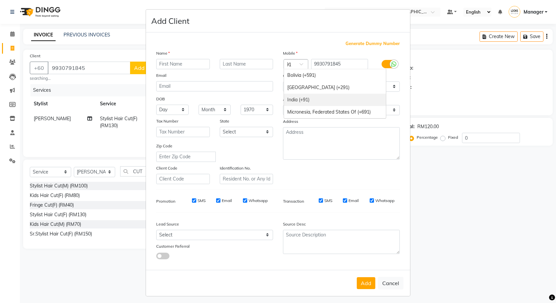
click at [348, 99] on div "India (+91)" at bounding box center [335, 100] width 102 height 12
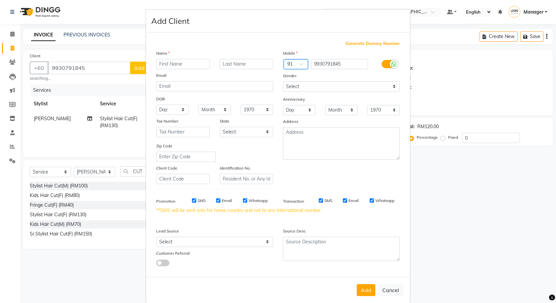
click at [388, 67] on label at bounding box center [388, 64] width 15 height 8
click at [0, 0] on input "checkbox" at bounding box center [0, 0] width 0 height 0
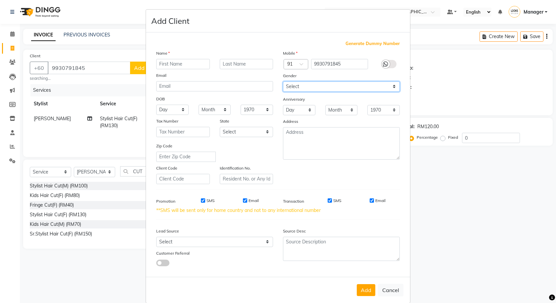
click at [380, 88] on select "Select [DEMOGRAPHIC_DATA] [DEMOGRAPHIC_DATA] Other Prefer Not To Say" at bounding box center [341, 86] width 117 height 10
click at [283, 81] on select "Select [DEMOGRAPHIC_DATA] [DEMOGRAPHIC_DATA] Other Prefer Not To Say" at bounding box center [341, 86] width 117 height 10
click at [299, 87] on select "Select [DEMOGRAPHIC_DATA] [DEMOGRAPHIC_DATA] Other Prefer Not To Say" at bounding box center [341, 86] width 117 height 10
select select "[DEMOGRAPHIC_DATA]"
click at [283, 81] on select "Select [DEMOGRAPHIC_DATA] [DEMOGRAPHIC_DATA] Other Prefer Not To Say" at bounding box center [341, 86] width 117 height 10
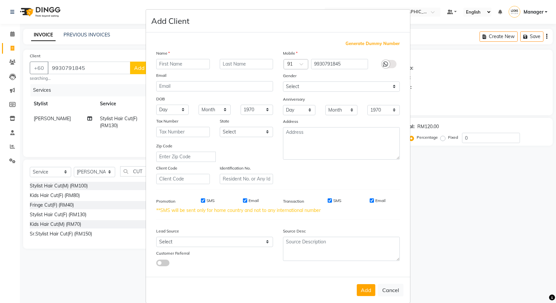
click at [193, 70] on div "Name Email DOB Day 01 02 03 04 05 06 07 08 09 10 11 12 13 14 15 16 17 18 19 20 …" at bounding box center [214, 117] width 127 height 134
click at [190, 66] on input "text" at bounding box center [183, 64] width 54 height 10
type input "MEGHNA"
click at [358, 292] on button "Add" at bounding box center [366, 290] width 19 height 12
select select
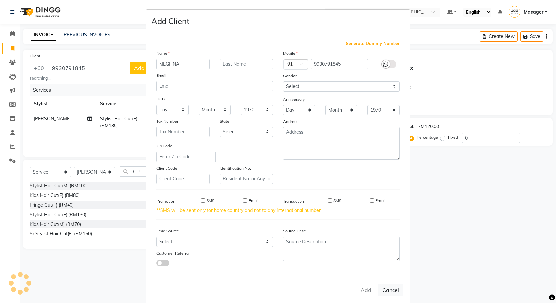
select select
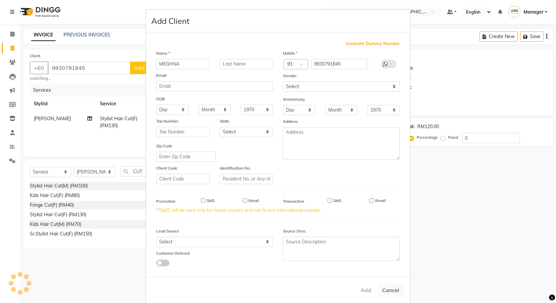
select select
checkbox input "false"
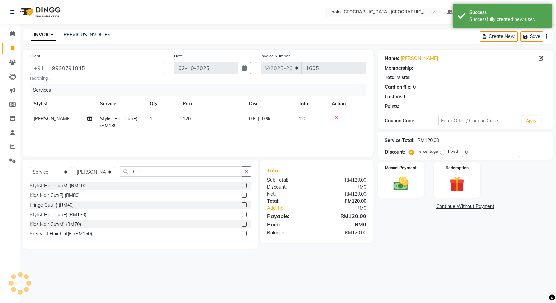
select select "1: Object"
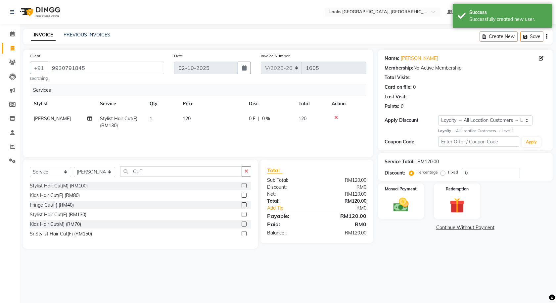
click at [255, 118] on span "0 F" at bounding box center [252, 118] width 7 height 7
select select "75538"
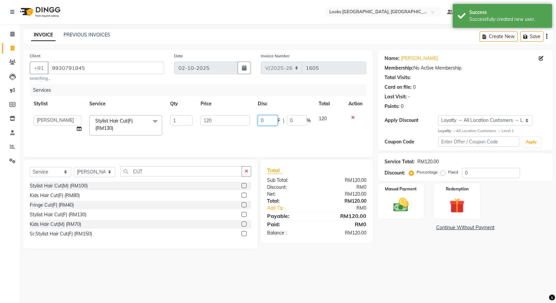
drag, startPoint x: 263, startPoint y: 121, endPoint x: 253, endPoint y: 117, distance: 10.4
click at [254, 117] on td "0 F | 0 %" at bounding box center [284, 125] width 61 height 28
type input "41"
click at [405, 228] on link "Continue Without Payment" at bounding box center [465, 227] width 172 height 7
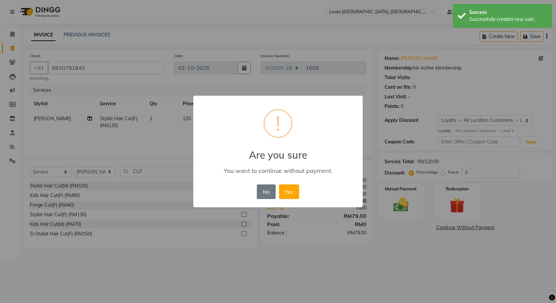
click at [399, 208] on div "× ! Are you sure You want to continue without payment. No No Yes" at bounding box center [278, 151] width 556 height 303
click at [268, 187] on button "No" at bounding box center [266, 191] width 19 height 15
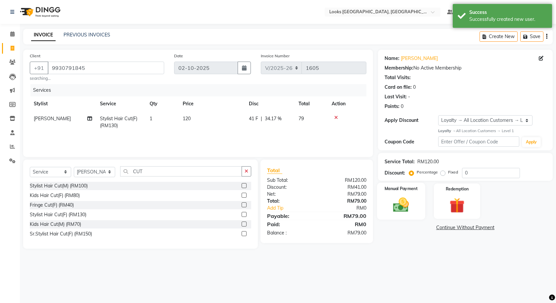
click at [406, 194] on div "Manual Payment" at bounding box center [401, 201] width 48 height 37
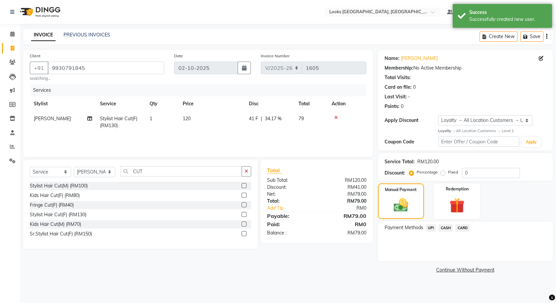
click at [430, 227] on span "UPI" at bounding box center [431, 228] width 10 height 8
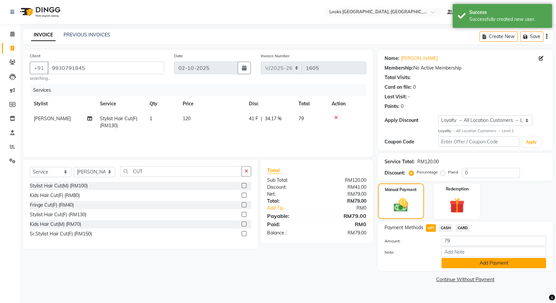
click at [470, 262] on button "Add Payment" at bounding box center [493, 263] width 105 height 10
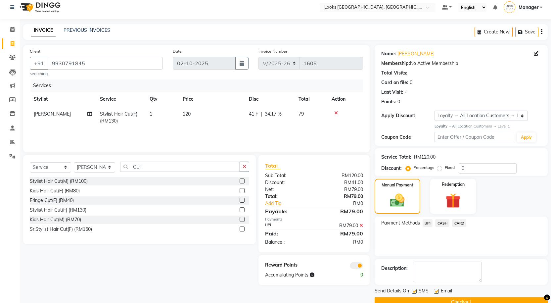
scroll to position [19, 0]
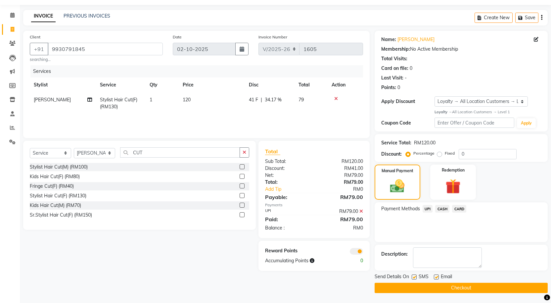
click at [418, 290] on button "Checkout" at bounding box center [461, 288] width 173 height 10
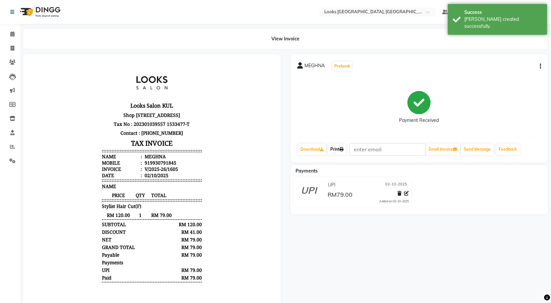
click at [337, 148] on link "Print" at bounding box center [337, 149] width 19 height 11
click at [12, 33] on icon at bounding box center [12, 33] width 4 height 5
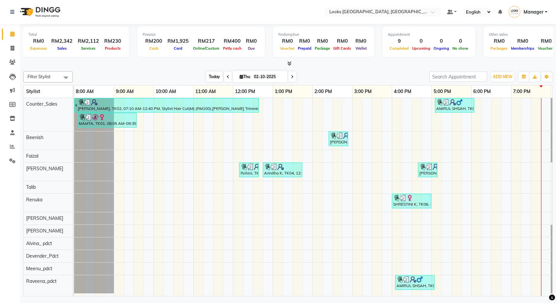
click at [212, 75] on span "Today" at bounding box center [214, 76] width 17 height 10
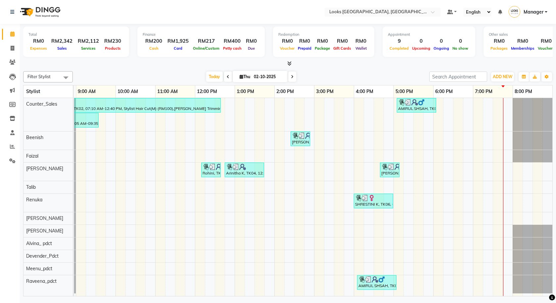
click at [290, 63] on icon at bounding box center [289, 63] width 4 height 5
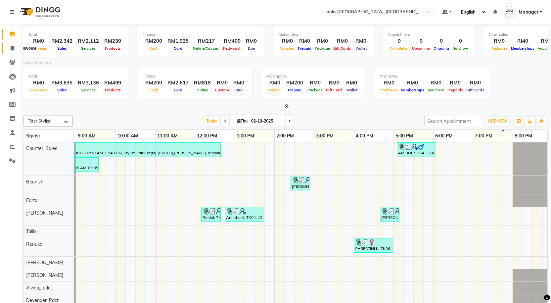
click at [14, 50] on icon at bounding box center [13, 48] width 4 height 5
select select "service"
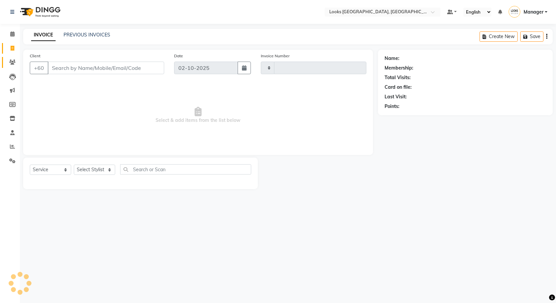
type input "1606"
select select "8109"
click at [11, 162] on icon at bounding box center [12, 160] width 6 height 5
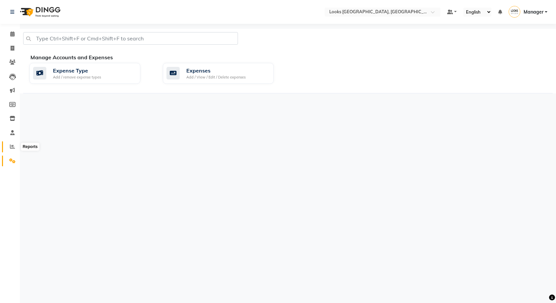
click at [12, 148] on icon at bounding box center [12, 146] width 5 height 5
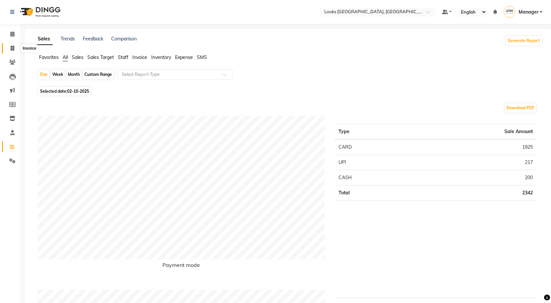
click at [11, 46] on icon at bounding box center [13, 48] width 4 height 5
select select "service"
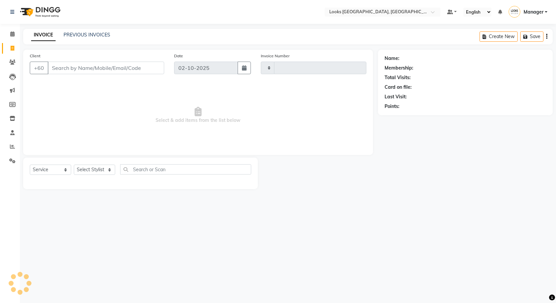
type input "1606"
select select "8109"
click at [11, 34] on icon at bounding box center [12, 33] width 4 height 5
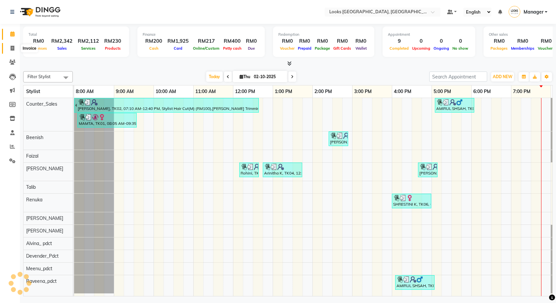
click at [11, 46] on icon at bounding box center [13, 48] width 4 height 5
select select "service"
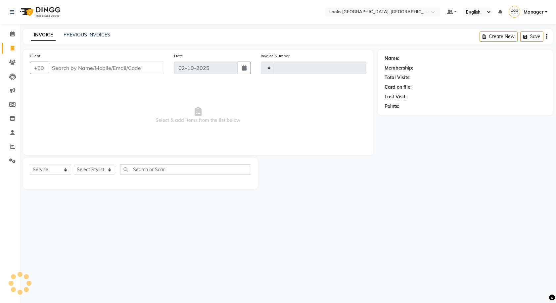
type input "1606"
select select "8109"
click at [14, 59] on span at bounding box center [13, 63] width 12 height 8
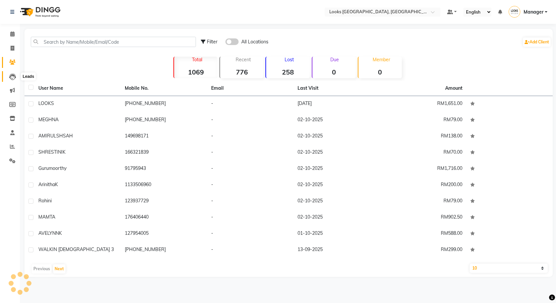
click at [10, 74] on icon at bounding box center [12, 76] width 7 height 7
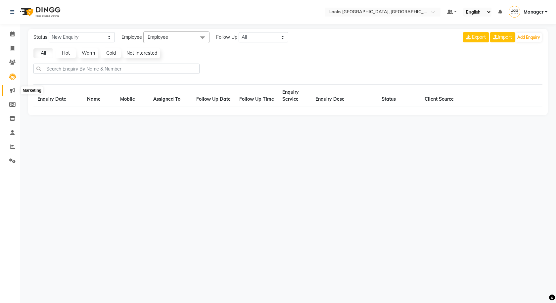
click at [9, 87] on span at bounding box center [13, 91] width 12 height 8
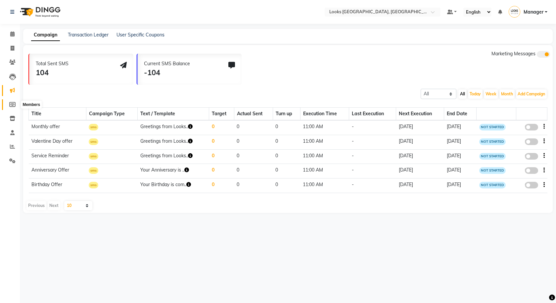
click at [13, 104] on icon at bounding box center [12, 104] width 6 height 5
select select
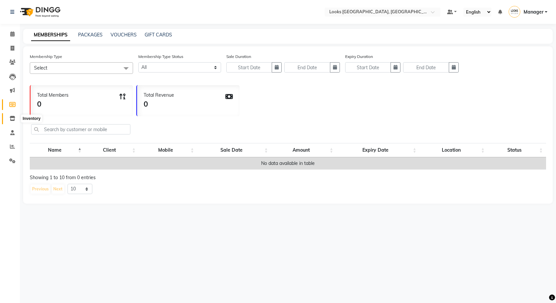
click at [13, 115] on span at bounding box center [13, 119] width 12 height 8
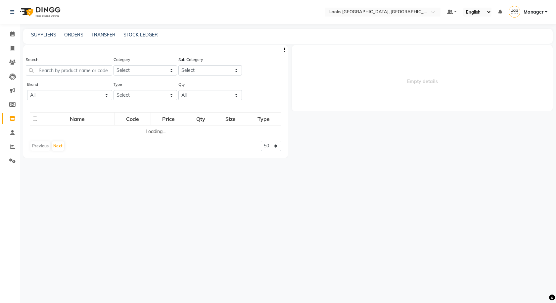
select select
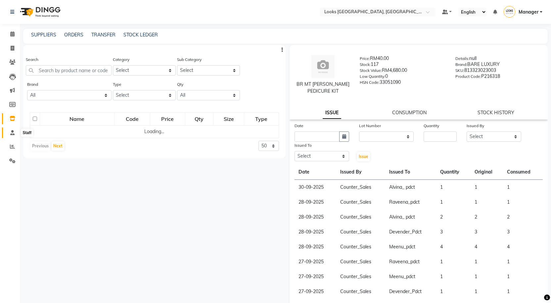
click at [12, 131] on icon at bounding box center [12, 132] width 4 height 5
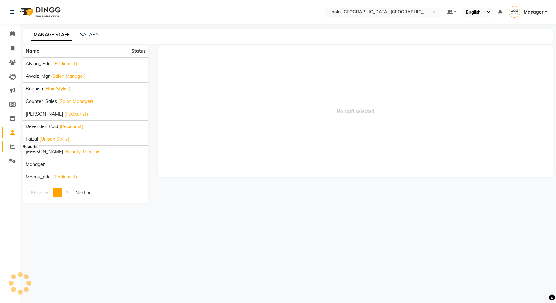
click at [12, 150] on span at bounding box center [13, 147] width 12 height 8
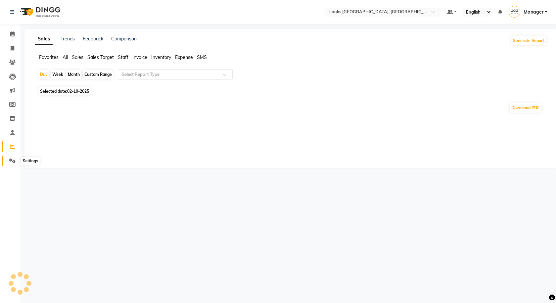
click at [12, 164] on span at bounding box center [13, 161] width 12 height 8
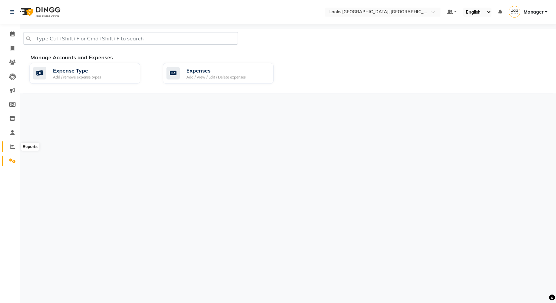
click at [12, 146] on icon at bounding box center [12, 146] width 5 height 5
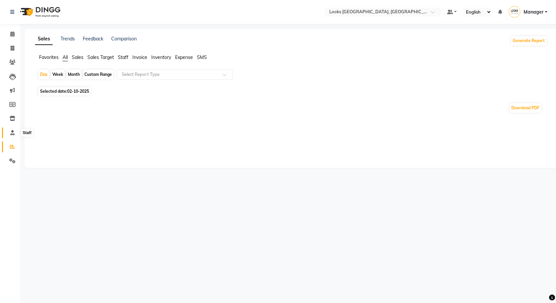
click at [12, 131] on icon at bounding box center [12, 132] width 4 height 5
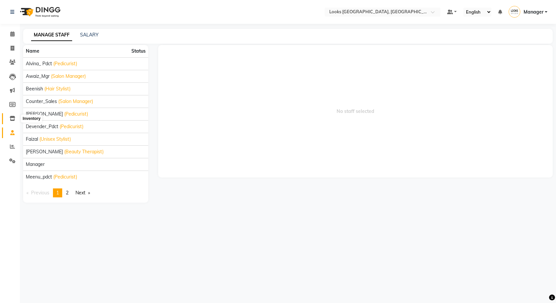
click at [12, 117] on icon at bounding box center [13, 118] width 6 height 5
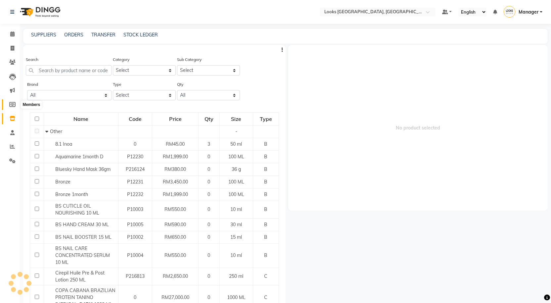
click at [11, 106] on icon at bounding box center [12, 104] width 6 height 5
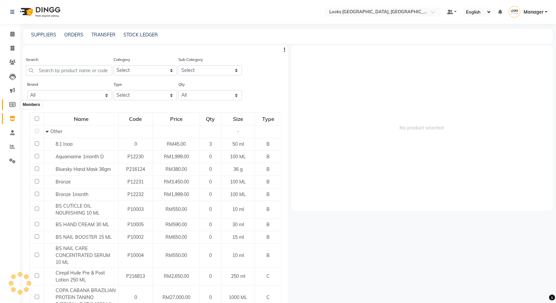
select select
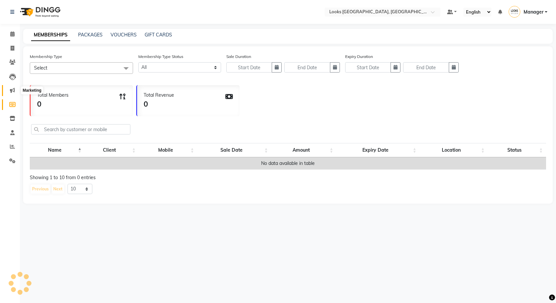
click at [9, 90] on span at bounding box center [13, 91] width 12 height 8
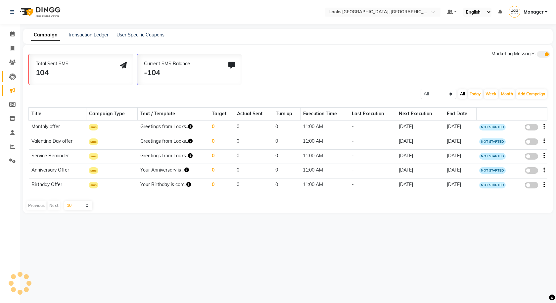
click at [9, 80] on link "Leads" at bounding box center [10, 76] width 16 height 11
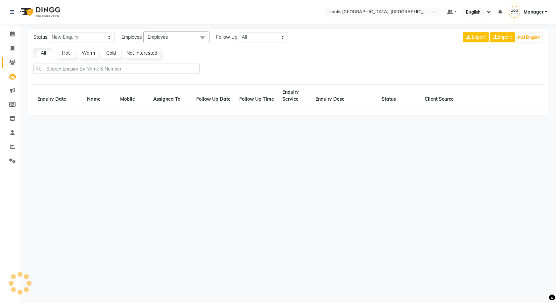
click at [11, 67] on link "Clients" at bounding box center [10, 62] width 16 height 11
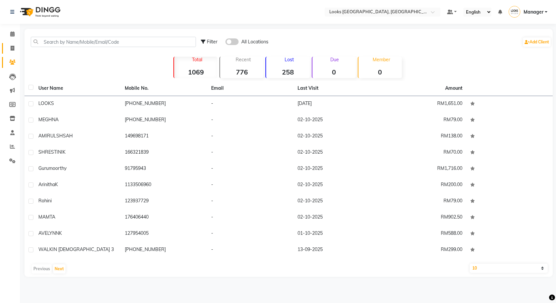
click at [11, 49] on icon at bounding box center [13, 48] width 4 height 5
select select "service"
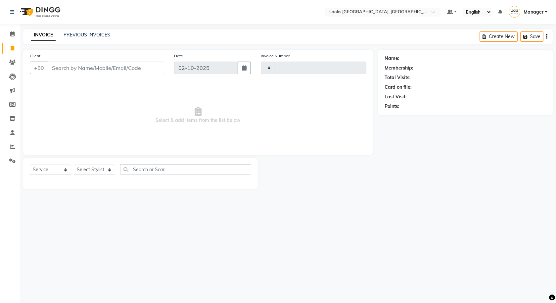
type input "1606"
select select "8109"
click at [11, 36] on span at bounding box center [13, 34] width 12 height 8
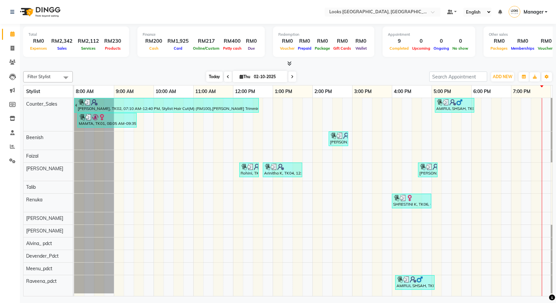
click at [215, 77] on span "Today" at bounding box center [214, 76] width 17 height 10
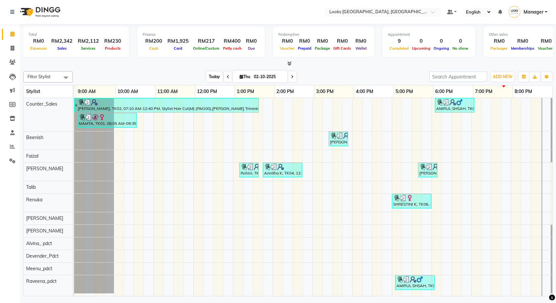
scroll to position [0, 38]
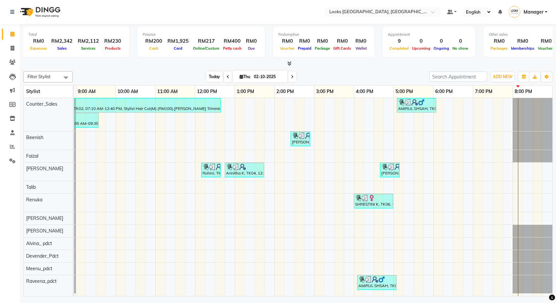
click at [219, 76] on span "Today" at bounding box center [214, 76] width 17 height 10
click at [213, 80] on span "Today" at bounding box center [214, 76] width 17 height 10
click at [289, 65] on icon at bounding box center [289, 63] width 4 height 5
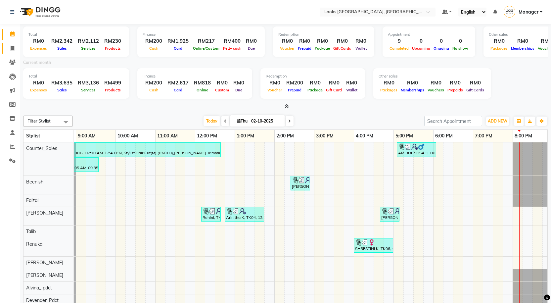
click at [12, 43] on link "Invoice" at bounding box center [10, 48] width 16 height 11
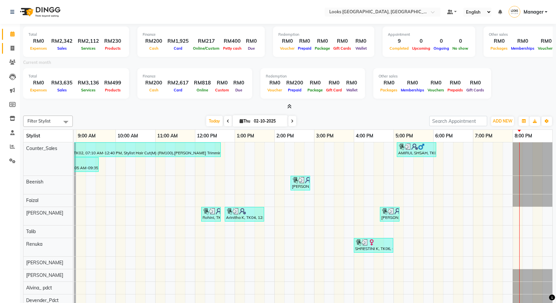
select select "service"
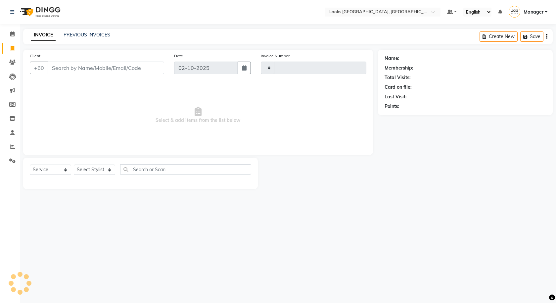
type input "1606"
select select "8109"
click at [13, 63] on icon at bounding box center [12, 62] width 6 height 5
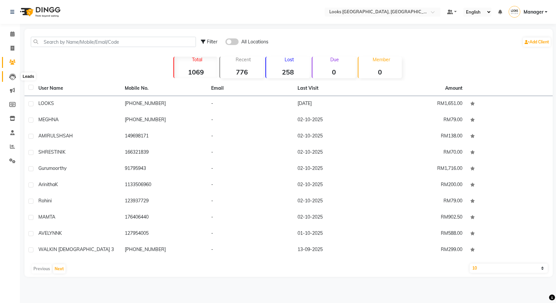
click at [13, 74] on icon at bounding box center [12, 76] width 7 height 7
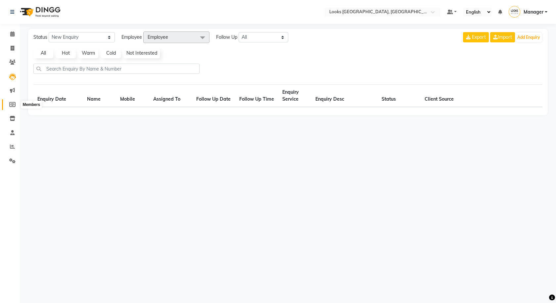
click at [16, 102] on span at bounding box center [13, 105] width 12 height 8
select select
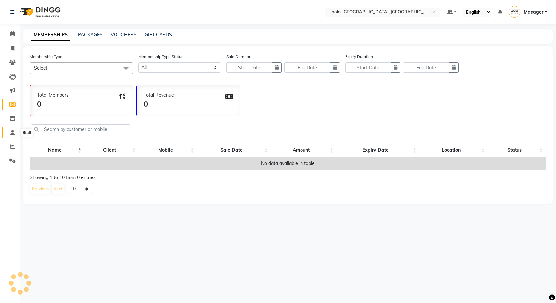
click at [12, 133] on icon at bounding box center [12, 132] width 4 height 5
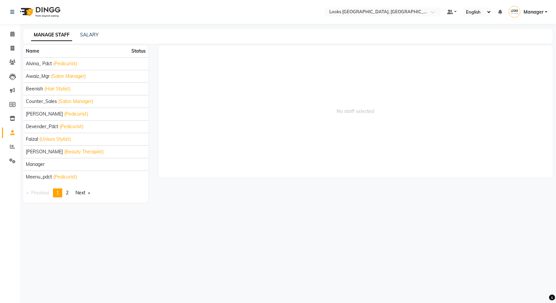
click at [11, 155] on li "Settings" at bounding box center [10, 161] width 20 height 14
click at [12, 161] on icon at bounding box center [12, 160] width 6 height 5
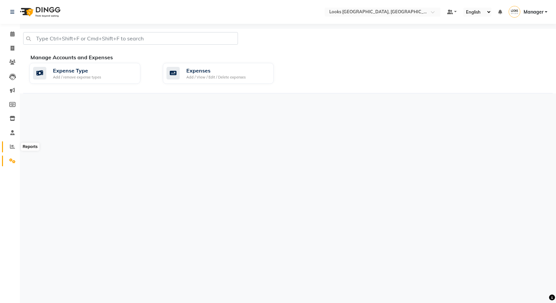
click at [14, 145] on icon at bounding box center [12, 146] width 5 height 5
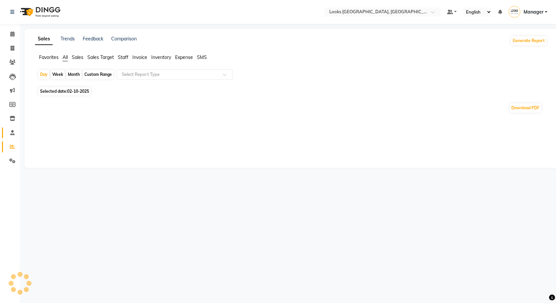
click at [12, 137] on link "Staff" at bounding box center [10, 132] width 16 height 11
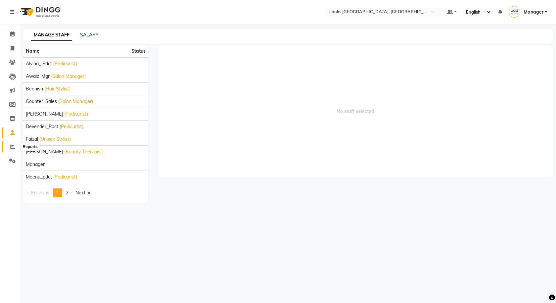
click at [12, 144] on span at bounding box center [13, 147] width 12 height 8
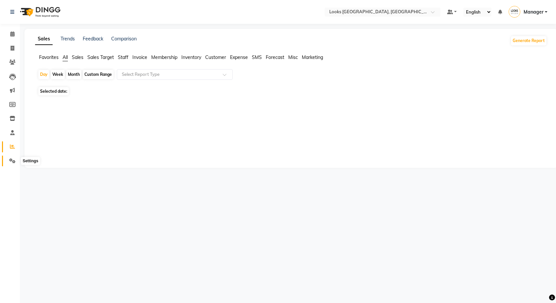
click at [11, 160] on icon at bounding box center [12, 160] width 6 height 5
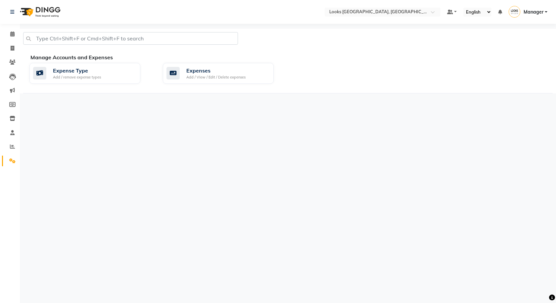
click at [396, 140] on div "Select Location × Looks Kuala Lumpur, Malaysia Default Panel My Panel English E…" at bounding box center [278, 151] width 556 height 303
click at [9, 39] on link "Calendar" at bounding box center [10, 34] width 16 height 11
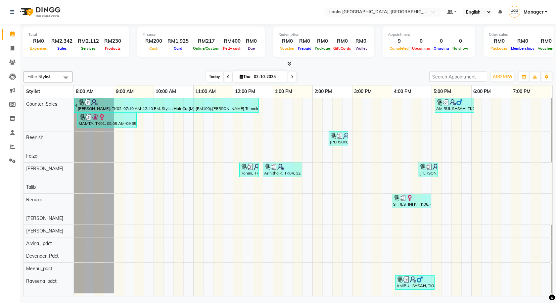
click at [211, 79] on span "Today" at bounding box center [214, 76] width 17 height 10
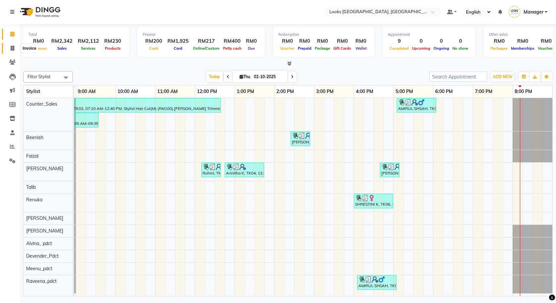
click at [12, 50] on icon at bounding box center [13, 48] width 4 height 5
select select "service"
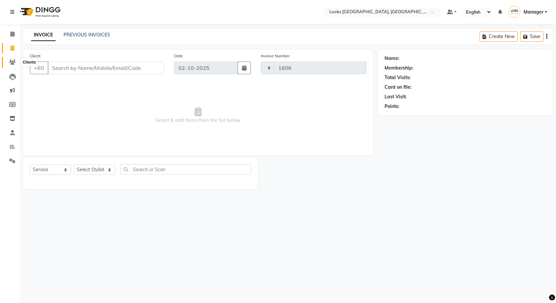
click at [10, 62] on icon at bounding box center [12, 62] width 6 height 5
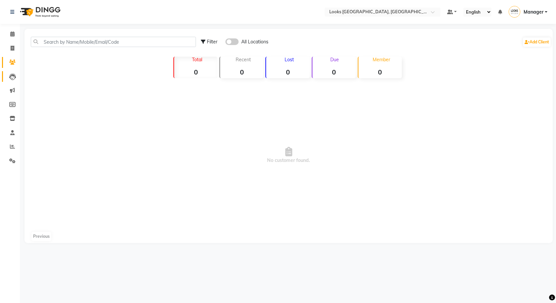
click at [8, 76] on span at bounding box center [13, 77] width 12 height 8
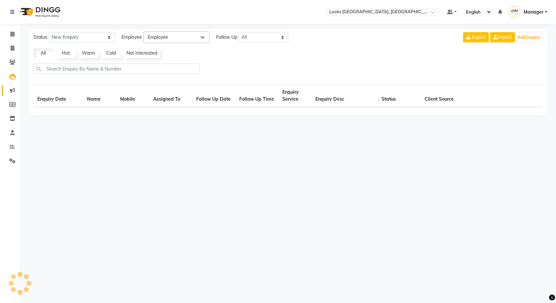
click at [6, 93] on link "Marketing" at bounding box center [10, 90] width 16 height 11
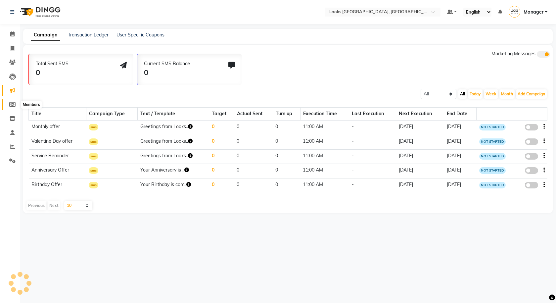
click at [8, 103] on span at bounding box center [13, 105] width 12 height 8
select select
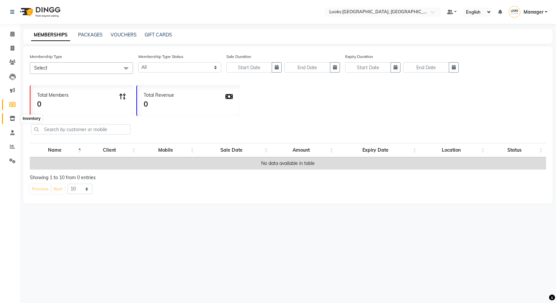
click at [10, 115] on span at bounding box center [13, 119] width 12 height 8
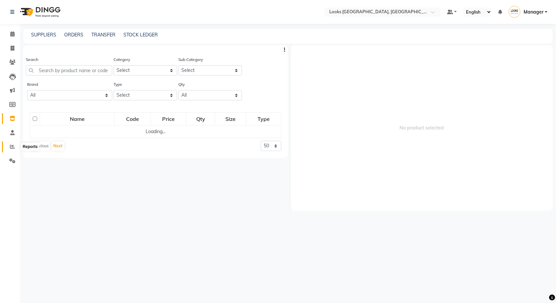
click at [18, 146] on span at bounding box center [13, 147] width 12 height 8
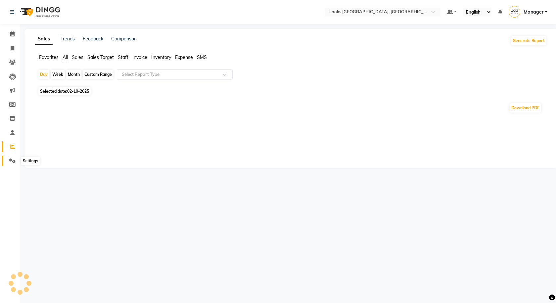
click at [6, 163] on link "Settings" at bounding box center [10, 161] width 16 height 11
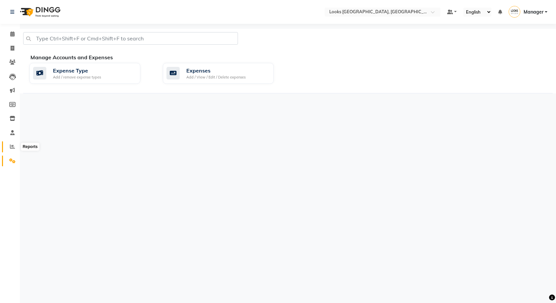
click at [9, 149] on span at bounding box center [13, 147] width 12 height 8
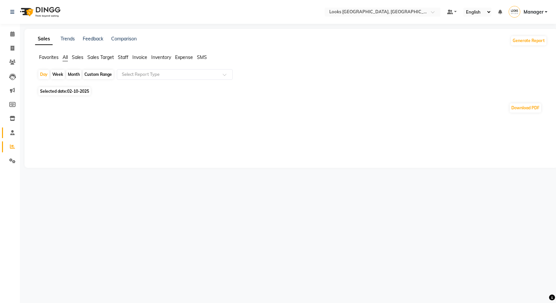
click at [13, 127] on link "Staff" at bounding box center [10, 132] width 16 height 11
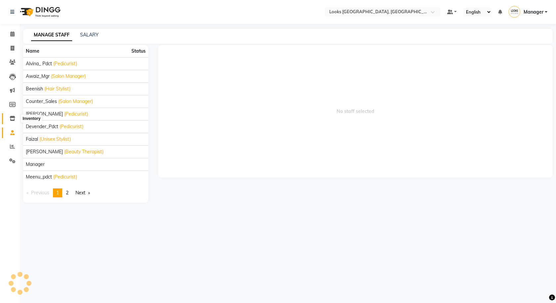
click at [13, 116] on icon at bounding box center [13, 118] width 6 height 5
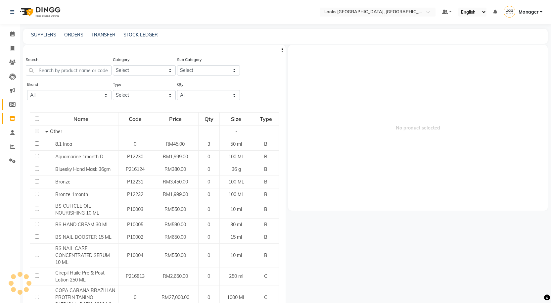
click at [13, 100] on link "Members" at bounding box center [10, 104] width 16 height 11
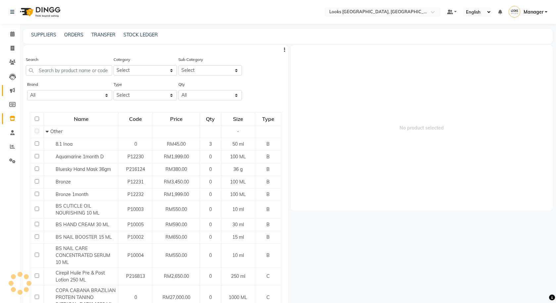
select select
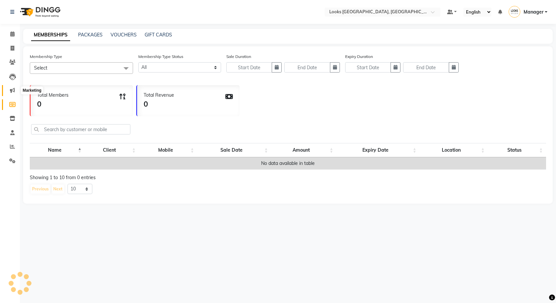
click at [13, 92] on icon at bounding box center [12, 90] width 5 height 5
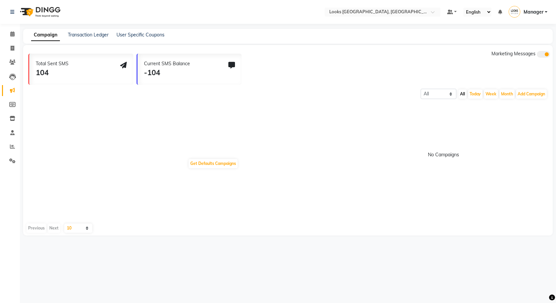
click at [12, 82] on li "Leads" at bounding box center [10, 76] width 20 height 14
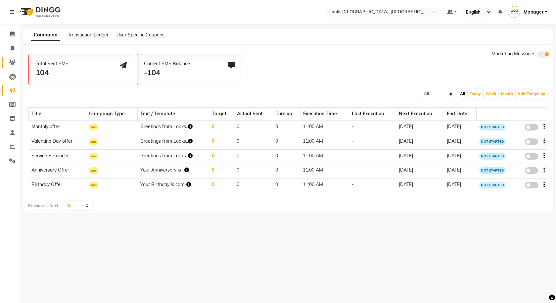
click at [11, 67] on link "Clients" at bounding box center [10, 62] width 16 height 11
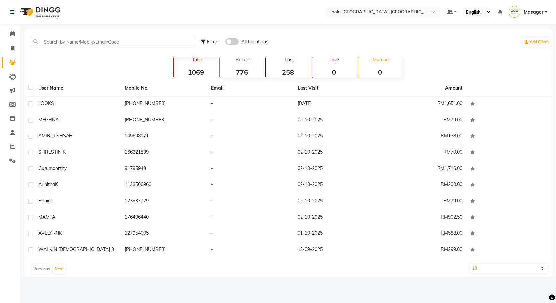
click at [11, 54] on li "Invoice" at bounding box center [10, 48] width 20 height 14
click at [13, 28] on li "Calendar" at bounding box center [10, 34] width 20 height 14
click at [12, 37] on span at bounding box center [13, 34] width 12 height 8
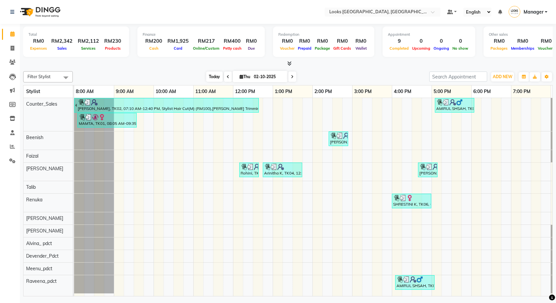
click at [209, 79] on span "Today" at bounding box center [214, 76] width 17 height 10
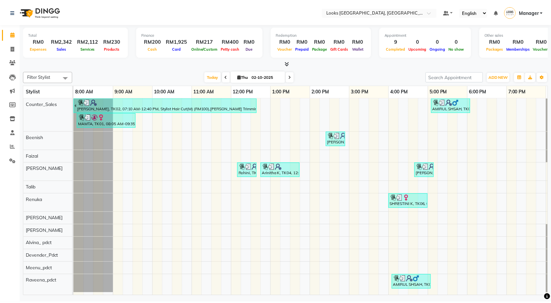
scroll to position [0, 38]
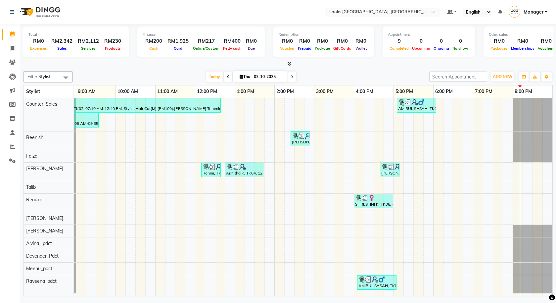
click at [289, 63] on icon at bounding box center [289, 63] width 4 height 5
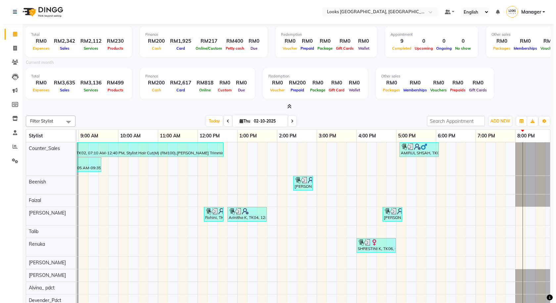
scroll to position [0, 0]
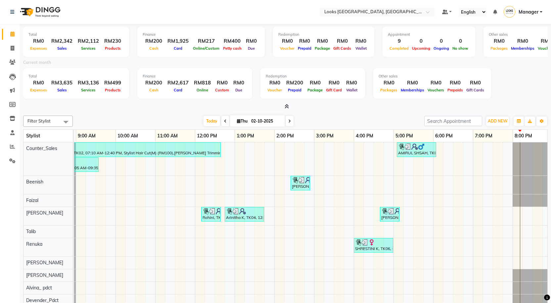
click at [287, 106] on icon at bounding box center [287, 106] width 4 height 5
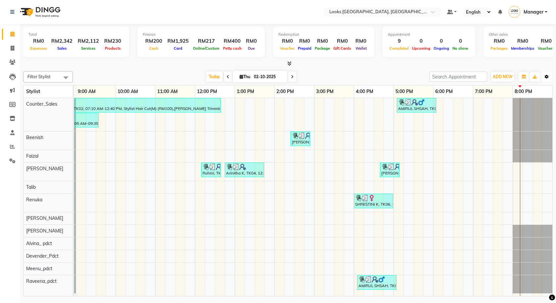
click at [548, 75] on icon "button" at bounding box center [547, 77] width 4 height 4
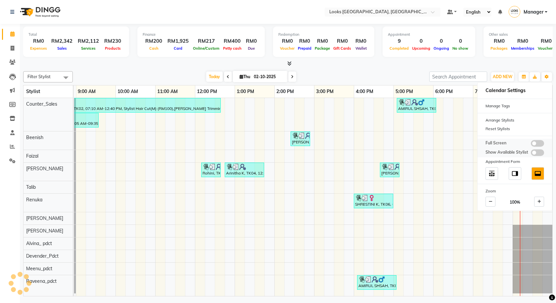
click at [535, 143] on span at bounding box center [537, 143] width 13 height 7
click at [531, 144] on input "checkbox" at bounding box center [531, 144] width 0 height 0
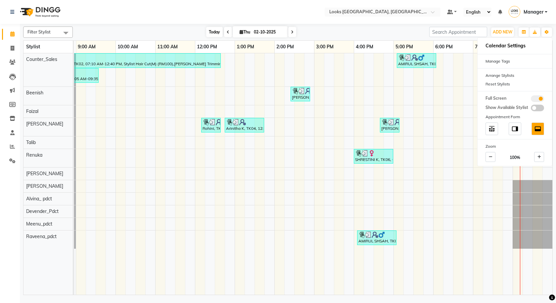
click at [210, 30] on span "Today" at bounding box center [214, 32] width 17 height 10
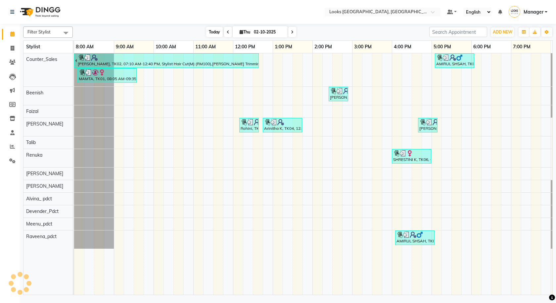
scroll to position [0, 38]
click at [208, 32] on span "Today" at bounding box center [214, 32] width 17 height 10
click at [13, 41] on li "Invoice" at bounding box center [10, 48] width 20 height 14
click at [13, 46] on icon at bounding box center [13, 48] width 4 height 5
select select "service"
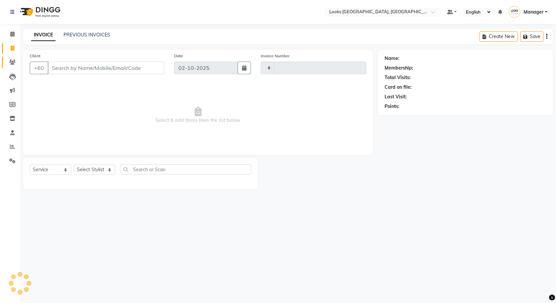
type input "1606"
click at [15, 59] on span at bounding box center [13, 63] width 12 height 8
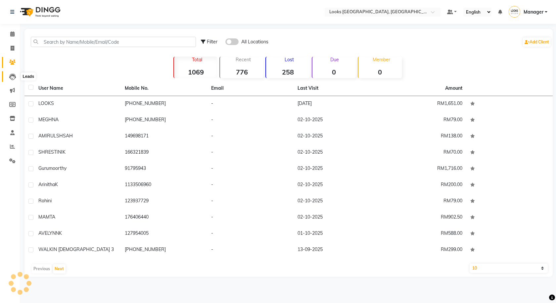
click at [14, 79] on icon at bounding box center [12, 76] width 7 height 7
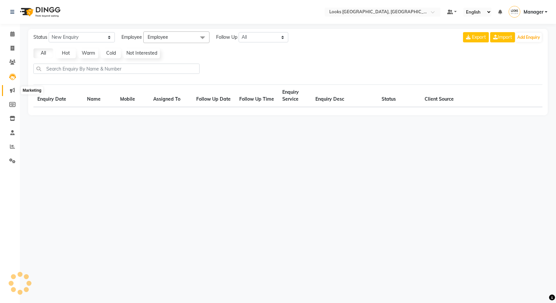
click at [14, 90] on icon at bounding box center [12, 90] width 5 height 5
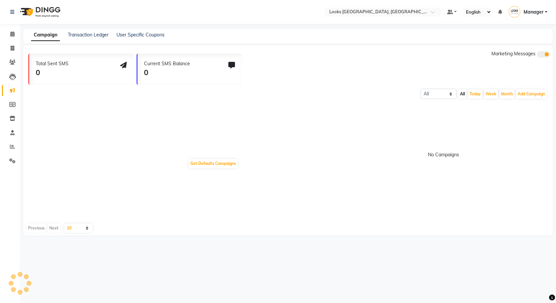
click at [14, 98] on li "Members" at bounding box center [10, 105] width 20 height 14
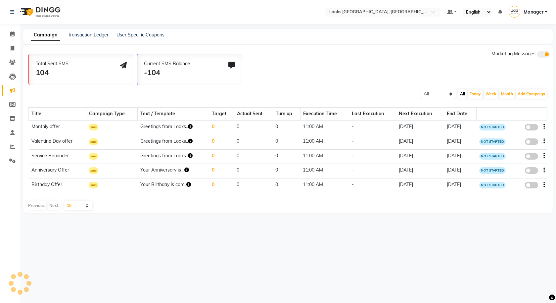
click at [8, 111] on li "Members" at bounding box center [10, 105] width 20 height 14
click at [10, 106] on icon at bounding box center [12, 104] width 6 height 5
select select
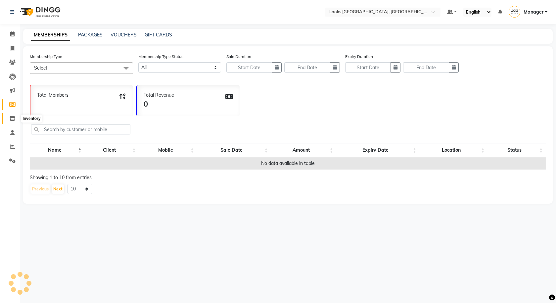
click at [15, 119] on icon at bounding box center [13, 118] width 6 height 5
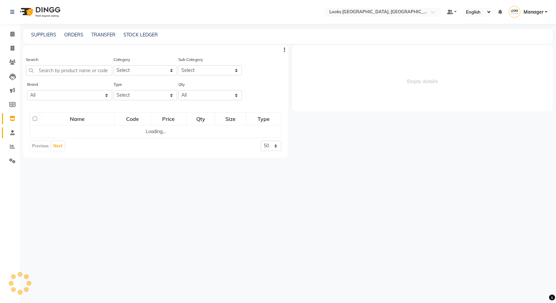
select select
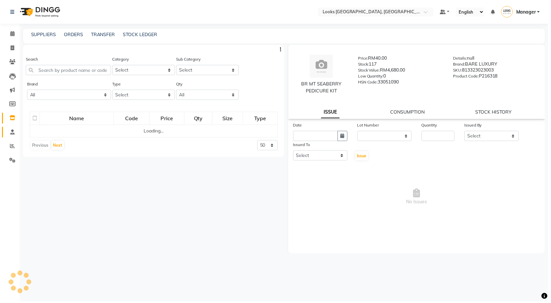
click at [16, 128] on link "Staff" at bounding box center [10, 132] width 16 height 11
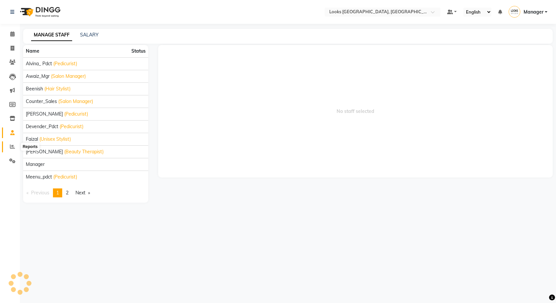
click at [15, 143] on span at bounding box center [13, 147] width 12 height 8
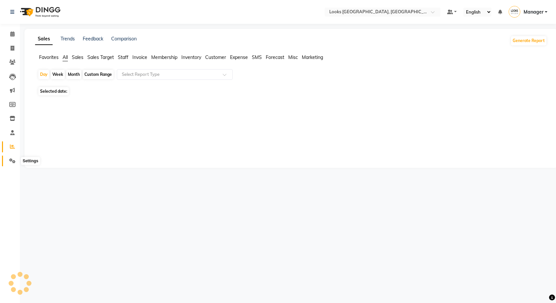
click at [14, 157] on span at bounding box center [13, 161] width 12 height 8
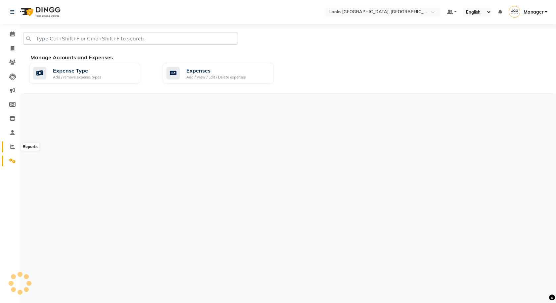
click at [14, 146] on icon at bounding box center [12, 146] width 5 height 5
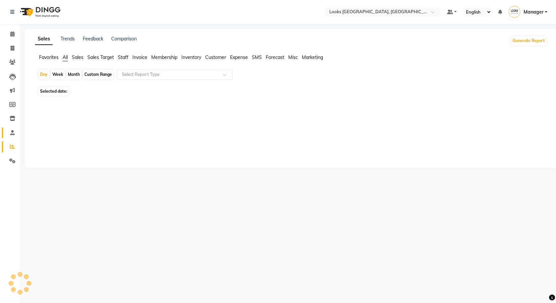
click at [12, 136] on link "Staff" at bounding box center [10, 132] width 16 height 11
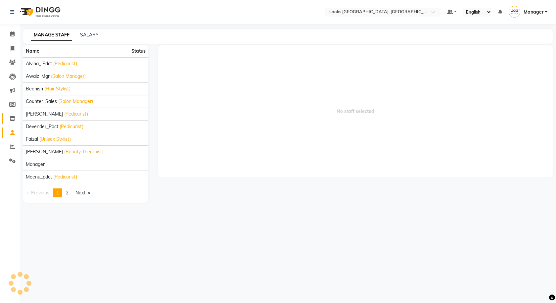
click at [12, 120] on icon at bounding box center [13, 118] width 6 height 5
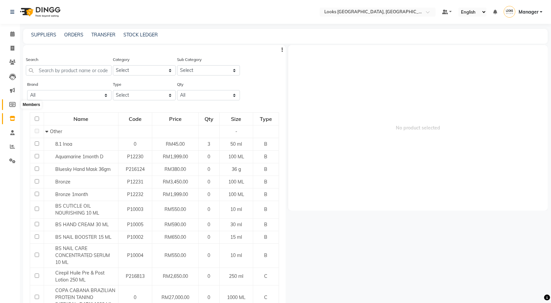
click at [13, 105] on icon at bounding box center [12, 104] width 6 height 5
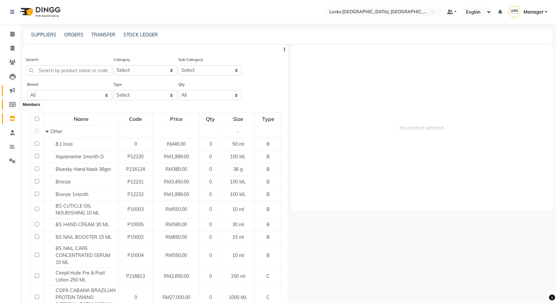
select select
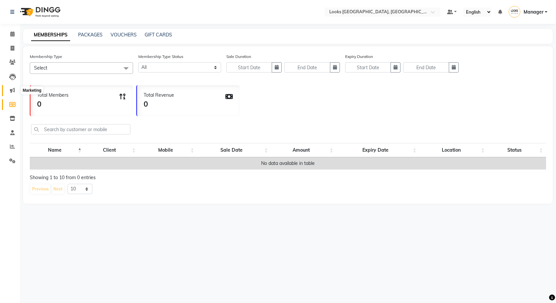
drag, startPoint x: 12, startPoint y: 93, endPoint x: 9, endPoint y: 84, distance: 8.9
click at [11, 93] on span at bounding box center [13, 91] width 12 height 8
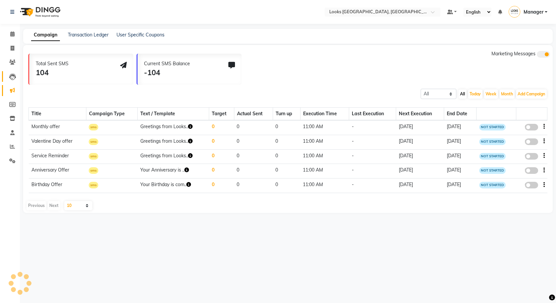
click at [9, 79] on icon at bounding box center [12, 76] width 7 height 7
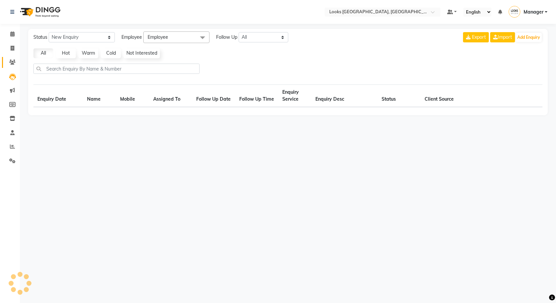
click at [10, 66] on link "Clients" at bounding box center [10, 62] width 16 height 11
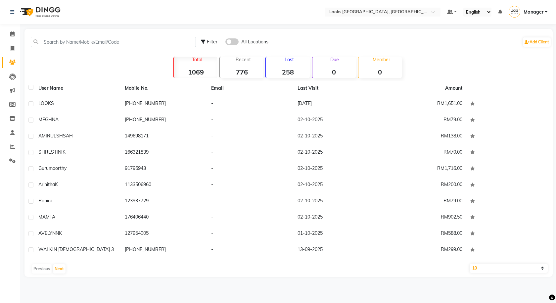
click at [14, 55] on li "Clients" at bounding box center [10, 62] width 20 height 14
click at [12, 34] on icon at bounding box center [12, 33] width 4 height 5
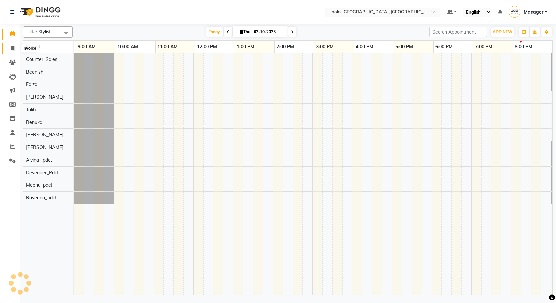
scroll to position [0, 38]
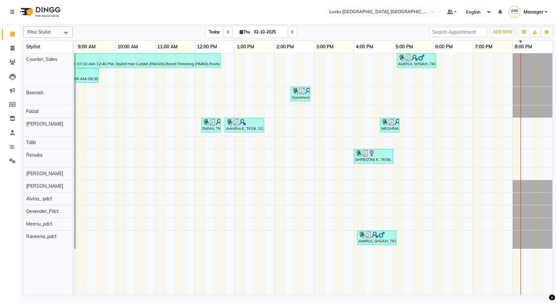
click at [212, 33] on span "Today" at bounding box center [214, 32] width 17 height 10
click at [545, 32] on icon "button" at bounding box center [547, 32] width 4 height 4
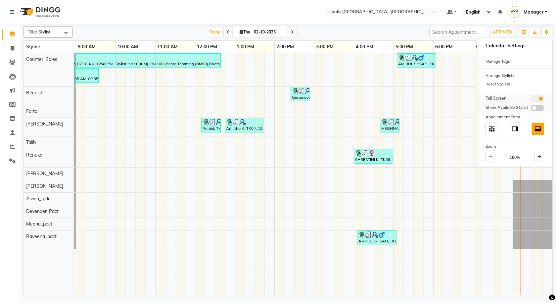
click at [540, 99] on span at bounding box center [537, 98] width 13 height 7
click at [531, 100] on input "checkbox" at bounding box center [531, 100] width 0 height 0
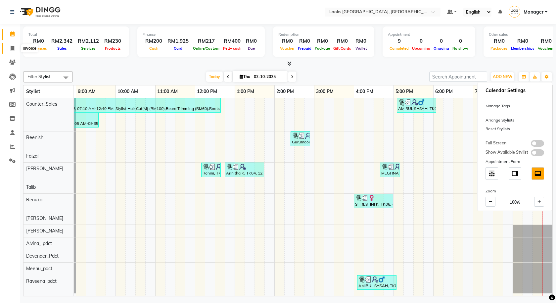
click at [12, 48] on icon at bounding box center [13, 48] width 4 height 5
select select "service"
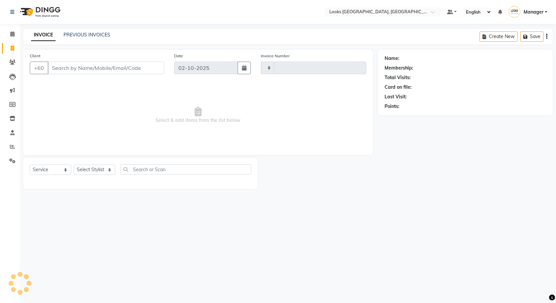
type input "1606"
select select "8109"
click at [91, 168] on select "Select Stylist Alvina_ pdct Awaiz_Mgr Beenish Counter_Sales [PERSON_NAME] Deven…" at bounding box center [94, 169] width 41 height 10
select select "75537"
click at [74, 164] on select "Select Stylist Alvina_ pdct Awaiz_Mgr Beenish Counter_Sales [PERSON_NAME] Deven…" at bounding box center [94, 169] width 41 height 10
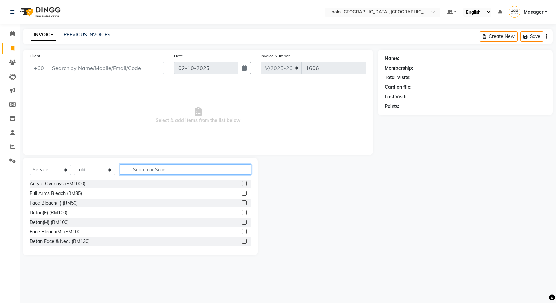
click at [175, 172] on input "text" at bounding box center [185, 169] width 131 height 10
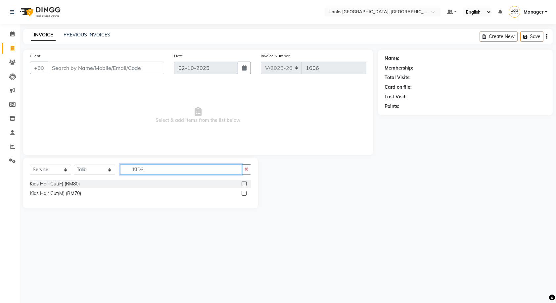
type input "KIDS"
click at [245, 191] on label at bounding box center [244, 193] width 5 height 5
click at [245, 191] on input "checkbox" at bounding box center [244, 193] width 4 height 4
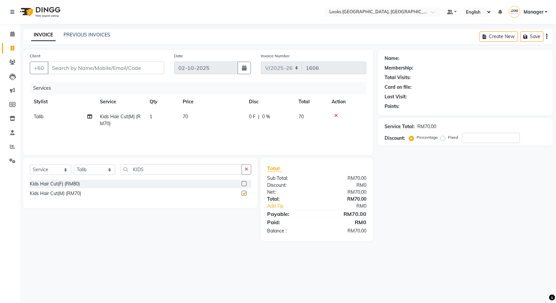
checkbox input "false"
click at [216, 114] on td "70" at bounding box center [212, 120] width 66 height 22
select select "75537"
drag, startPoint x: 267, startPoint y: 115, endPoint x: 249, endPoint y: 118, distance: 17.8
click at [249, 118] on tr "Alvina_ pdct Awaiz_Mgr Beenish Counter_Sales [PERSON_NAME] Devender_Pdct [PERSO…" at bounding box center [198, 121] width 336 height 25
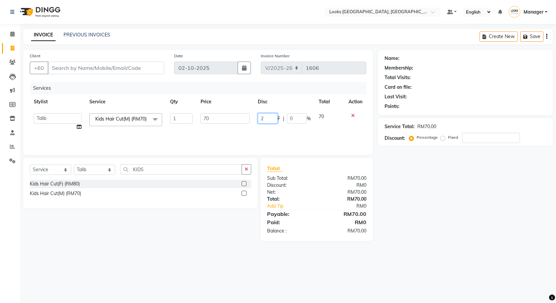
type input "21"
click at [488, 210] on div "Name: Membership: Total Visits: Card on file: Last Visit: Points: Service Total…" at bounding box center [468, 145] width 180 height 191
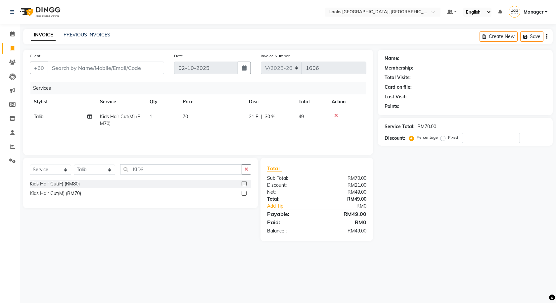
click at [253, 114] on span "21 F" at bounding box center [253, 116] width 9 height 7
select select "75537"
drag, startPoint x: 266, startPoint y: 116, endPoint x: 252, endPoint y: 115, distance: 14.7
click at [252, 115] on tr "Alvina_ pdct Awaiz_Mgr Beenish Counter_Sales [PERSON_NAME] Devender_Pdct [PERSO…" at bounding box center [198, 121] width 336 height 25
type input "31"
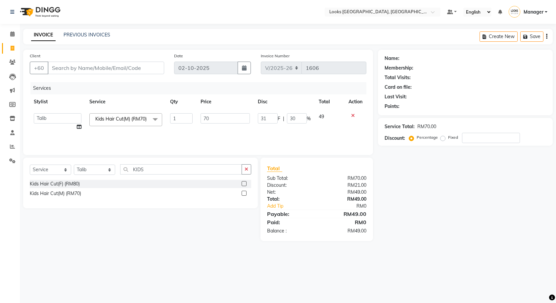
click at [403, 187] on div "Name: Membership: Total Visits: Card on file: Last Visit: Points: Service Total…" at bounding box center [468, 145] width 180 height 191
click at [95, 55] on div "Client +60" at bounding box center [97, 65] width 144 height 27
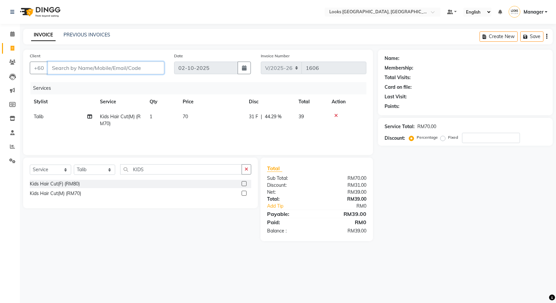
click at [97, 66] on input "Client" at bounding box center [106, 68] width 116 height 13
type input "1"
type input "0"
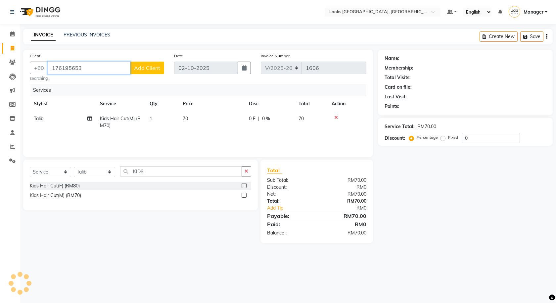
type input "176195653"
click at [144, 69] on span "Add Client" at bounding box center [147, 68] width 26 height 7
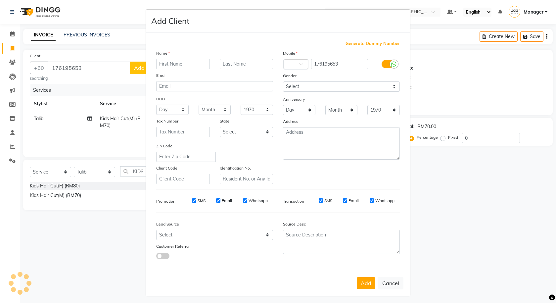
click at [390, 64] on div at bounding box center [394, 64] width 8 height 8
click at [0, 0] on input "checkbox" at bounding box center [0, 0] width 0 height 0
click at [179, 57] on div "Name" at bounding box center [214, 54] width 127 height 9
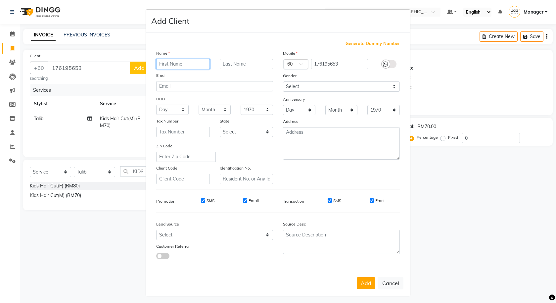
click at [180, 60] on input "text" at bounding box center [183, 64] width 54 height 10
type input "RAGHAVAN"
click at [260, 69] on div "Name RAGHAVAN Email DOB Day 01 02 03 04 05 06 07 08 09 10 11 12 13 14 15 16 17 …" at bounding box center [214, 117] width 127 height 134
click at [259, 66] on input "text" at bounding box center [247, 64] width 54 height 10
type input "K"
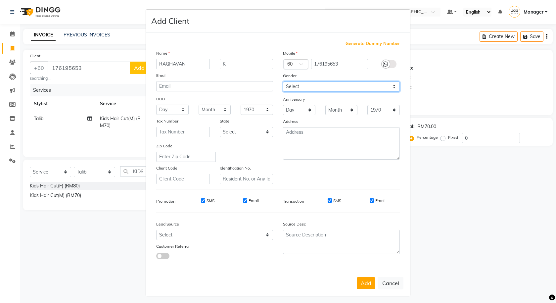
click at [325, 88] on select "Select [DEMOGRAPHIC_DATA] [DEMOGRAPHIC_DATA] Other Prefer Not To Say" at bounding box center [341, 86] width 117 height 10
select select "[DEMOGRAPHIC_DATA]"
click at [283, 81] on select "Select [DEMOGRAPHIC_DATA] [DEMOGRAPHIC_DATA] Other Prefer Not To Say" at bounding box center [341, 86] width 117 height 10
click at [361, 279] on button "Add" at bounding box center [366, 283] width 19 height 12
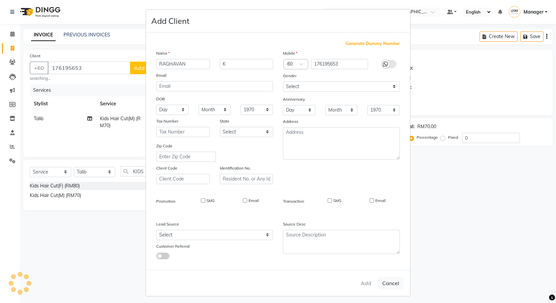
select select
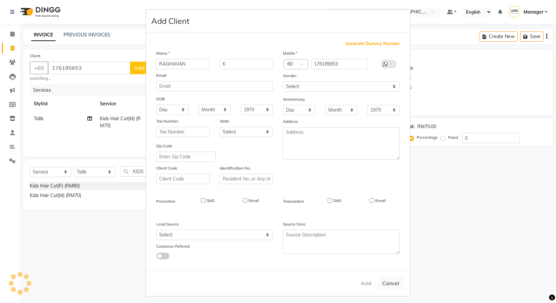
select select
checkbox input "false"
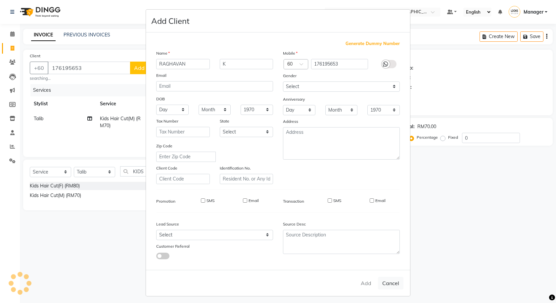
checkbox input "false"
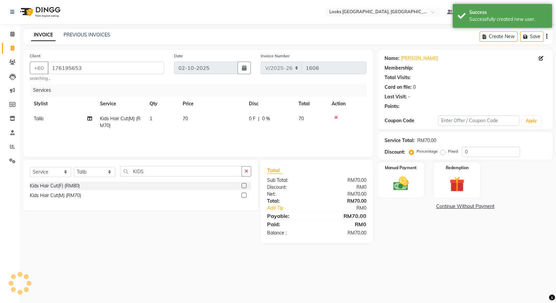
select select "1: Object"
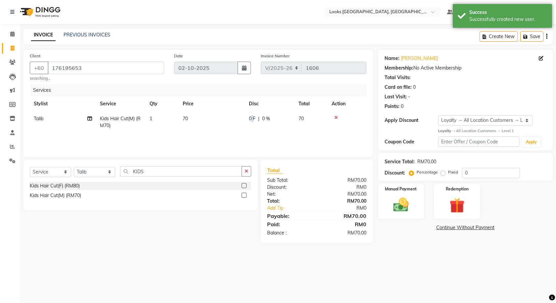
click at [252, 122] on td "0 F | 0 %" at bounding box center [270, 122] width 50 height 22
select select "75537"
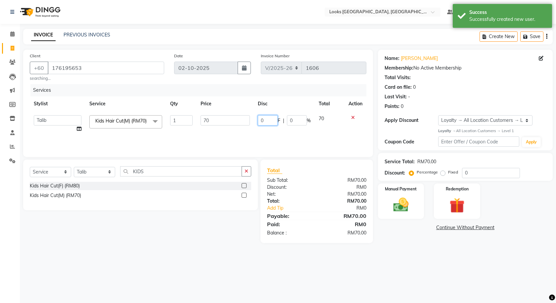
drag, startPoint x: 269, startPoint y: 121, endPoint x: 241, endPoint y: 125, distance: 28.8
click at [241, 125] on tr "Alvina_ pdct Awaiz_Mgr Beenish Counter_Sales [PERSON_NAME] Devender_Pdct [PERSO…" at bounding box center [198, 123] width 336 height 25
type input "31"
click at [189, 253] on div "Select Location × Looks [GEOGRAPHIC_DATA], [GEOGRAPHIC_DATA] Default Panel My P…" at bounding box center [278, 151] width 556 height 303
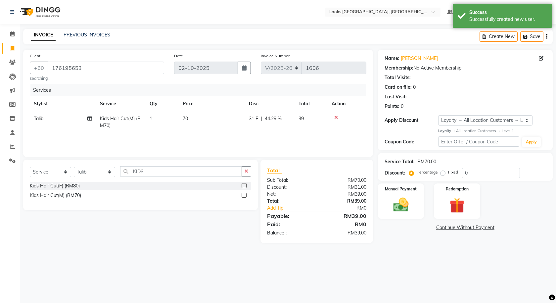
click at [162, 120] on td "1" at bounding box center [162, 122] width 33 height 22
select select "75537"
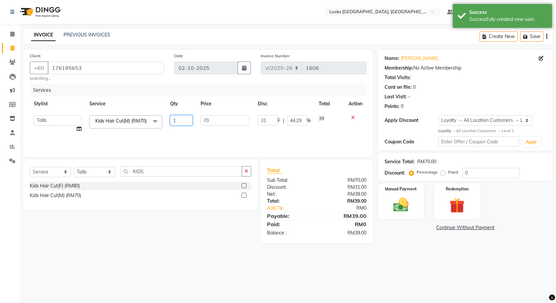
drag, startPoint x: 180, startPoint y: 120, endPoint x: 155, endPoint y: 124, distance: 25.8
click at [155, 124] on tr "Alvina_ pdct Awaiz_Mgr Beenish Counter_Sales [PERSON_NAME] Devender_Pdct [PERSO…" at bounding box center [198, 123] width 336 height 25
type input "2"
click at [174, 259] on div "Select Location × Looks [GEOGRAPHIC_DATA], [GEOGRAPHIC_DATA] Default Panel My P…" at bounding box center [278, 151] width 556 height 303
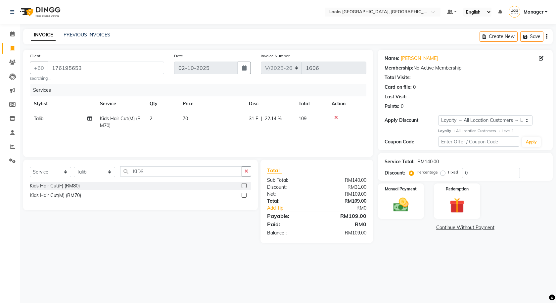
click at [255, 129] on td "31 F | 22.14 %" at bounding box center [270, 122] width 50 height 22
select select "75537"
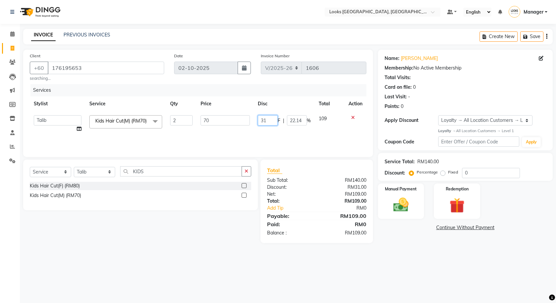
drag, startPoint x: 274, startPoint y: 120, endPoint x: 252, endPoint y: 119, distance: 21.6
click at [252, 119] on tr "Alvina_ pdct Awaiz_Mgr Beenish Counter_Sales [PERSON_NAME] Devender_Pdct [PERSO…" at bounding box center [198, 123] width 336 height 25
type input "62"
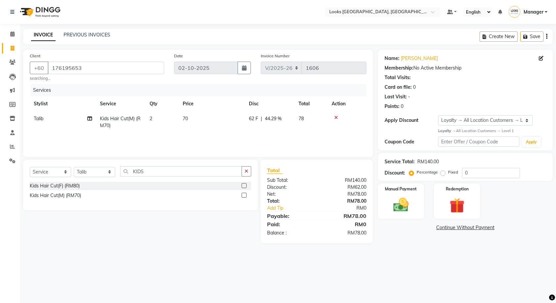
click at [227, 232] on div "Select Service Product Membership Package Voucher Prepaid Gift Card Select Styl…" at bounding box center [138, 200] width 240 height 83
click at [413, 188] on label "Manual Payment" at bounding box center [400, 188] width 33 height 6
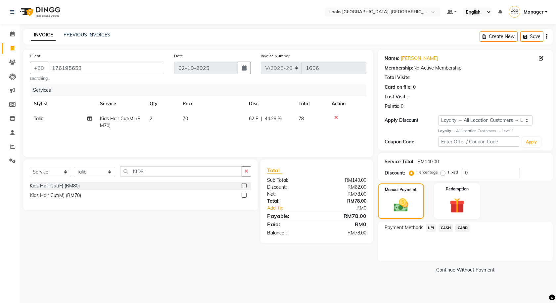
click at [465, 226] on span "CARD" at bounding box center [462, 228] width 14 height 8
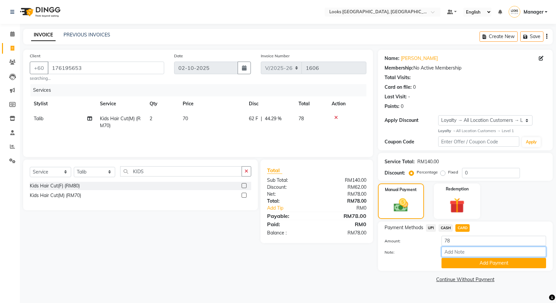
click at [465, 254] on input "Note:" at bounding box center [493, 251] width 105 height 10
type input "5273"
click at [464, 268] on button "Add Payment" at bounding box center [493, 263] width 105 height 10
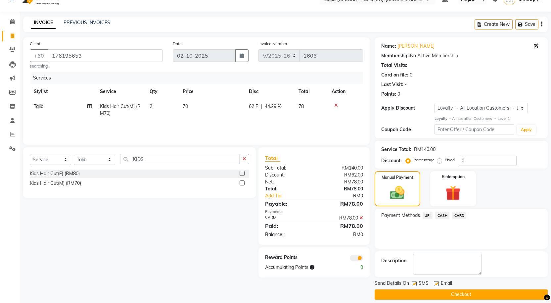
scroll to position [19, 0]
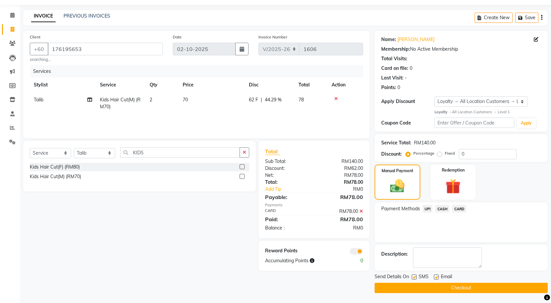
click at [465, 287] on button "Checkout" at bounding box center [461, 288] width 173 height 10
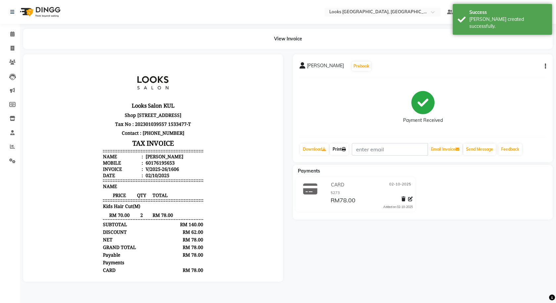
click at [341, 147] on link "Print" at bounding box center [339, 149] width 19 height 11
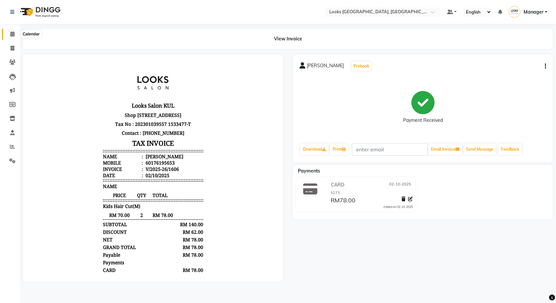
click at [8, 35] on span at bounding box center [13, 34] width 12 height 8
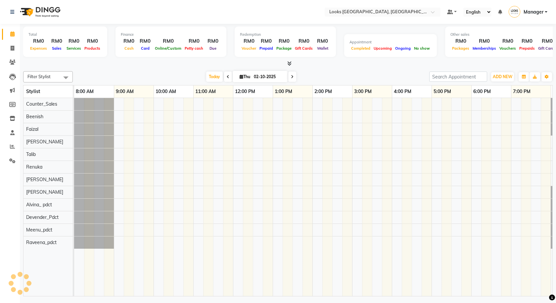
scroll to position [0, 38]
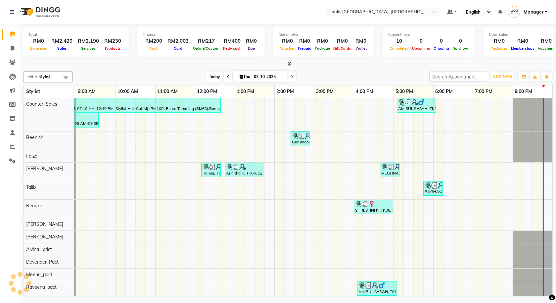
click at [211, 76] on span "Today" at bounding box center [214, 76] width 17 height 10
click at [221, 74] on span "Today" at bounding box center [214, 76] width 17 height 10
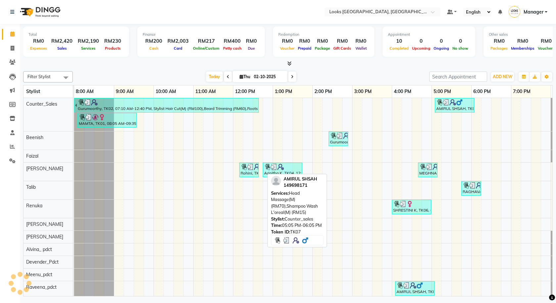
scroll to position [0, 39]
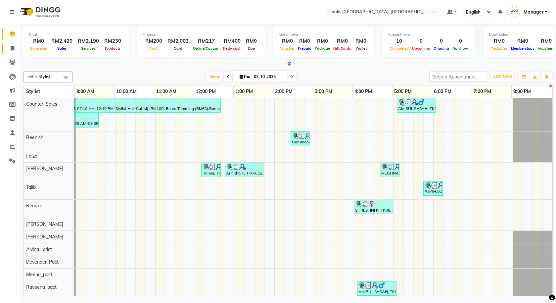
click at [12, 47] on icon at bounding box center [13, 48] width 4 height 5
select select "service"
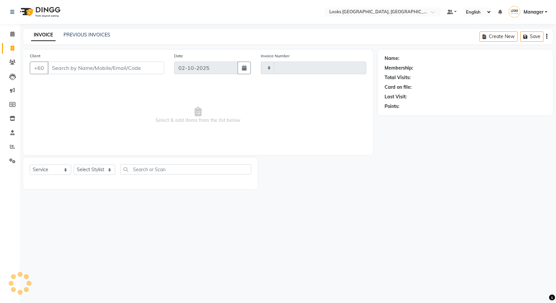
type input "1607"
select select "8109"
click at [93, 34] on link "PREVIOUS INVOICES" at bounding box center [87, 35] width 47 height 6
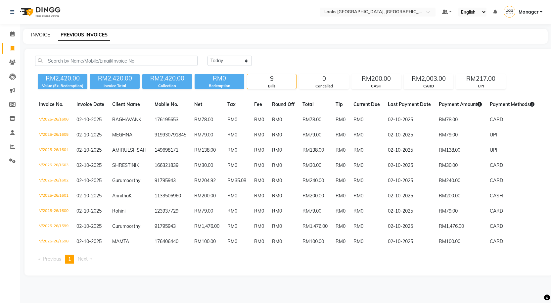
click at [31, 35] on link "INVOICE" at bounding box center [40, 35] width 19 height 6
select select "service"
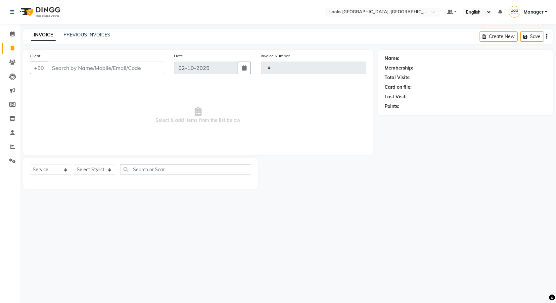
type input "1607"
select select "8109"
click at [87, 173] on select "Select Stylist Alvina_ pdct Awaiz_Mgr Beenish Counter_Sales [PERSON_NAME] Deven…" at bounding box center [94, 169] width 41 height 10
select select "89279"
click at [74, 164] on select "Select Stylist Alvina_ pdct Awaiz_Mgr Beenish Counter_Sales [PERSON_NAME] Deven…" at bounding box center [94, 169] width 41 height 10
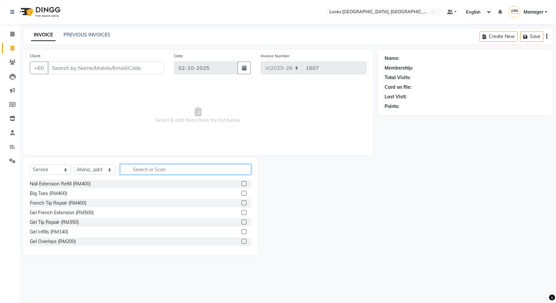
click at [175, 171] on input "text" at bounding box center [185, 169] width 131 height 10
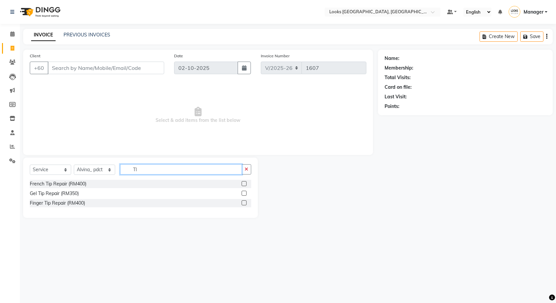
type input "T"
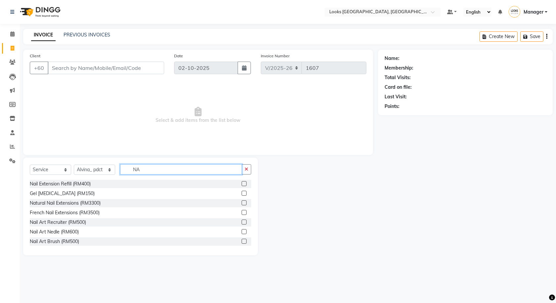
type input "N"
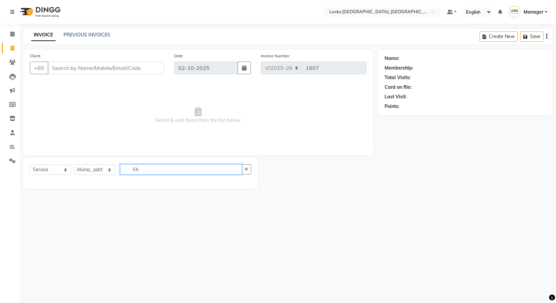
type input "F"
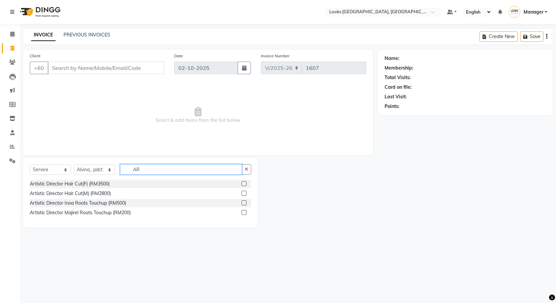
type input "A"
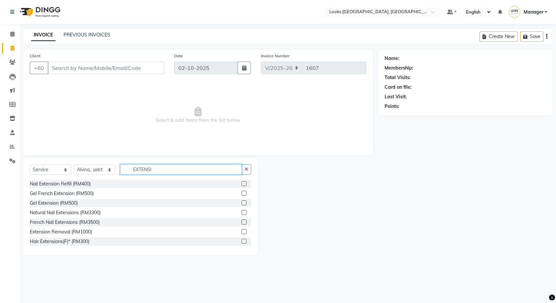
type input "EXTENSIO"
drag, startPoint x: 168, startPoint y: 172, endPoint x: 120, endPoint y: 172, distance: 48.6
click at [120, 172] on div "Select Service Product Membership Package Voucher Prepaid Gift Card Select Styl…" at bounding box center [140, 172] width 221 height 16
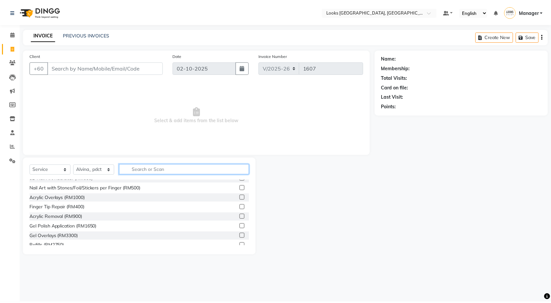
scroll to position [232, 0]
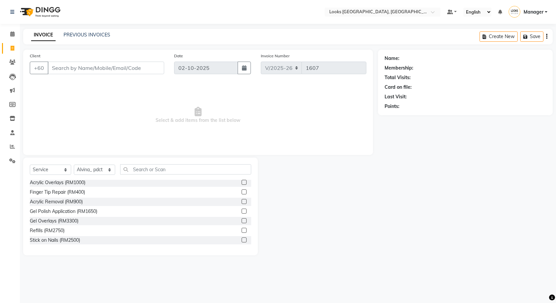
click at [242, 241] on label at bounding box center [244, 239] width 5 height 5
click at [242, 241] on input "checkbox" at bounding box center [244, 240] width 4 height 4
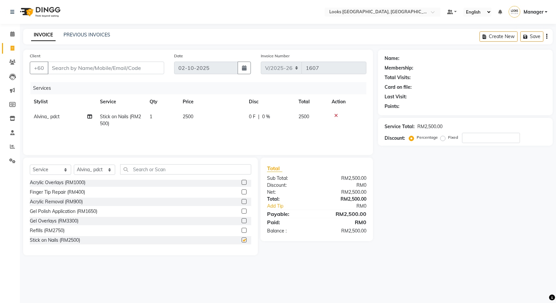
checkbox input "false"
click at [207, 119] on td "2500" at bounding box center [212, 120] width 66 height 22
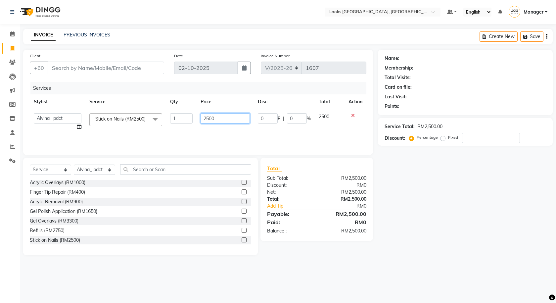
drag, startPoint x: 218, startPoint y: 116, endPoint x: 184, endPoint y: 123, distance: 34.9
click at [184, 123] on tr "Alvina_ pdct Awaiz_Mgr Beenish Counter_Sales [PERSON_NAME] Devender_Pdct Faizal…" at bounding box center [198, 121] width 336 height 25
type input "100"
click at [376, 177] on div "Total Sub Total: RM2,500.00 Discount: RM0 Net: RM2,500.00 Total: RM2,500.00 Add…" at bounding box center [318, 206] width 120 height 98
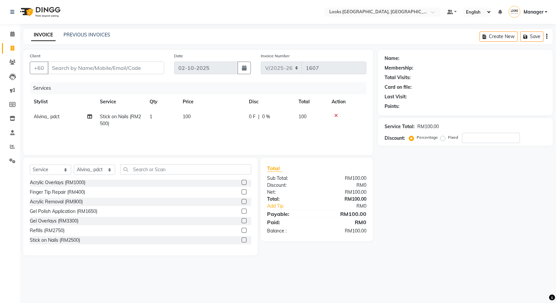
click at [217, 111] on td "100" at bounding box center [212, 120] width 66 height 22
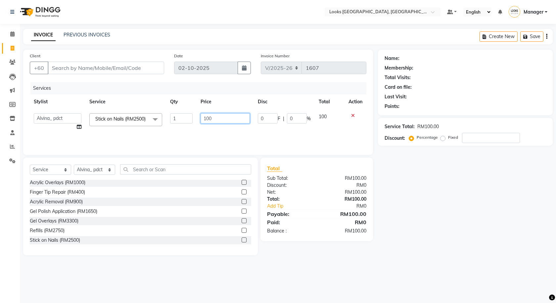
drag, startPoint x: 229, startPoint y: 118, endPoint x: 190, endPoint y: 125, distance: 40.4
click at [190, 125] on tr "Alvina_ pdct Awaiz_Mgr Beenish Counter_Sales [PERSON_NAME] Devender_Pdct Faizal…" at bounding box center [198, 121] width 336 height 25
type input "120"
click at [479, 190] on div "Name: Membership: Total Visits: Card on file: Last Visit: Points: Service Total…" at bounding box center [468, 152] width 180 height 205
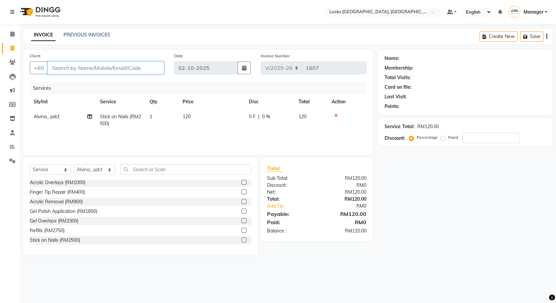
click at [140, 67] on input "Client" at bounding box center [106, 68] width 116 height 13
type input "1"
type input "0"
type input "123091709"
click at [150, 66] on span "Add Client" at bounding box center [147, 68] width 26 height 7
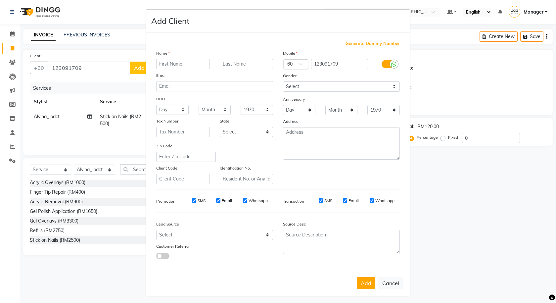
click at [387, 62] on label at bounding box center [388, 64] width 15 height 8
click at [0, 0] on input "checkbox" at bounding box center [0, 0] width 0 height 0
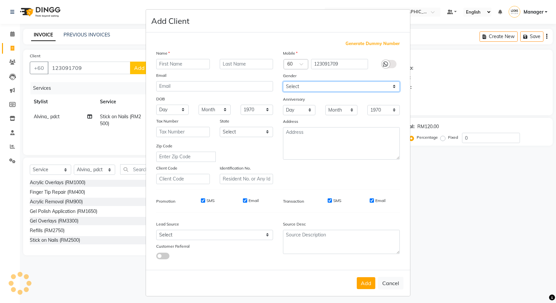
click at [388, 90] on select "Select [DEMOGRAPHIC_DATA] [DEMOGRAPHIC_DATA] Other Prefer Not To Say" at bounding box center [341, 86] width 117 height 10
select select "[DEMOGRAPHIC_DATA]"
click at [283, 81] on select "Select [DEMOGRAPHIC_DATA] [DEMOGRAPHIC_DATA] Other Prefer Not To Say" at bounding box center [341, 86] width 117 height 10
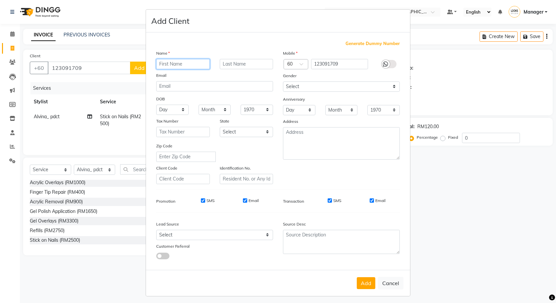
click at [174, 63] on input "text" at bounding box center [183, 64] width 54 height 10
type input "TUSYANSINI"
type input "R"
click at [364, 287] on button "Add" at bounding box center [366, 283] width 19 height 12
select select
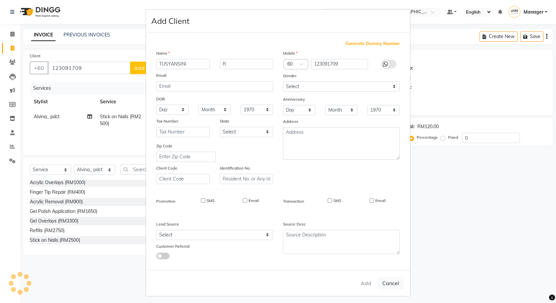
select select
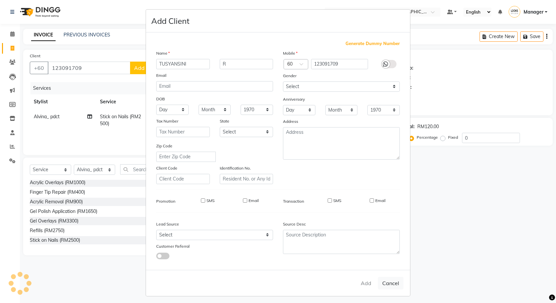
select select
checkbox input "false"
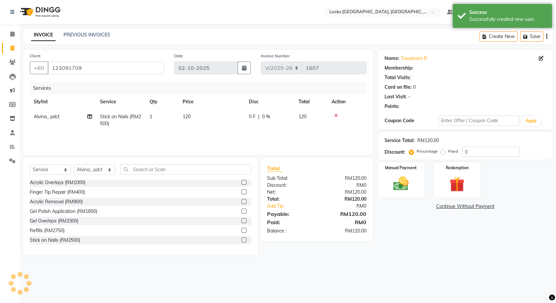
select select "1: Object"
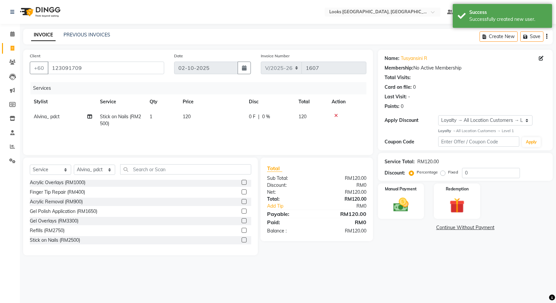
drag, startPoint x: 379, startPoint y: 248, endPoint x: 383, endPoint y: 240, distance: 9.2
click at [379, 248] on div "Name: Tusyansini R Membership: No Active Membership Total Visits: Card on file:…" at bounding box center [468, 152] width 180 height 205
click at [400, 201] on img at bounding box center [401, 205] width 26 height 18
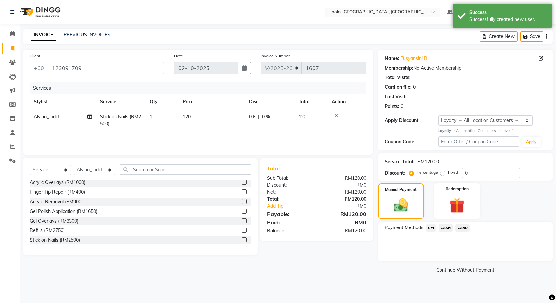
click at [464, 229] on span "CARD" at bounding box center [462, 228] width 14 height 8
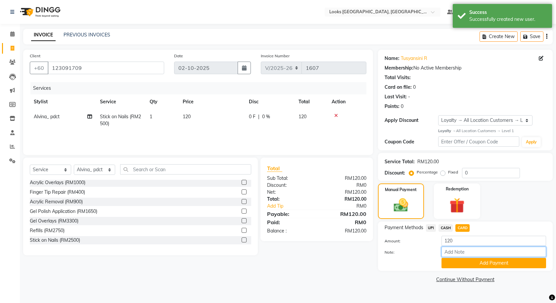
click at [463, 251] on input "Note:" at bounding box center [493, 251] width 105 height 10
type input "3722"
click at [461, 261] on button "Add Payment" at bounding box center [493, 263] width 105 height 10
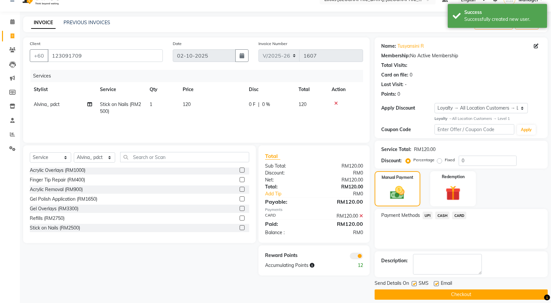
scroll to position [19, 0]
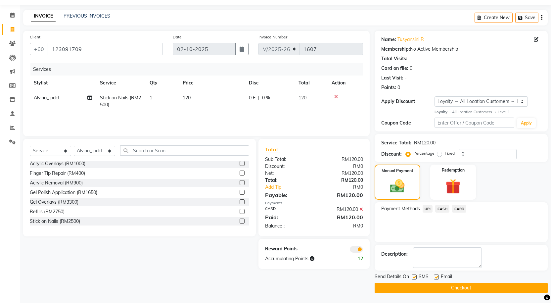
click at [354, 246] on span at bounding box center [356, 249] width 13 height 7
click at [363, 250] on input "checkbox" at bounding box center [363, 250] width 0 height 0
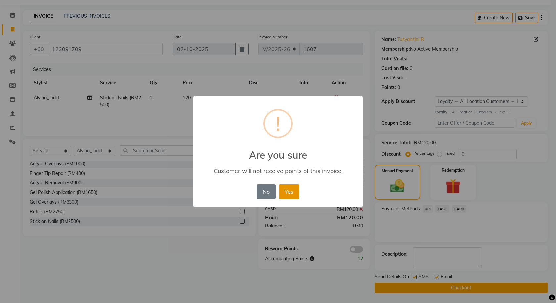
click at [292, 187] on button "Yes" at bounding box center [289, 191] width 20 height 15
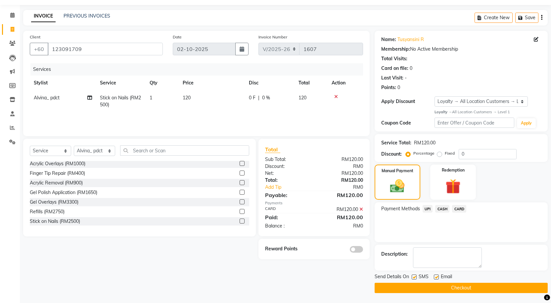
click at [445, 292] on button "Checkout" at bounding box center [461, 288] width 173 height 10
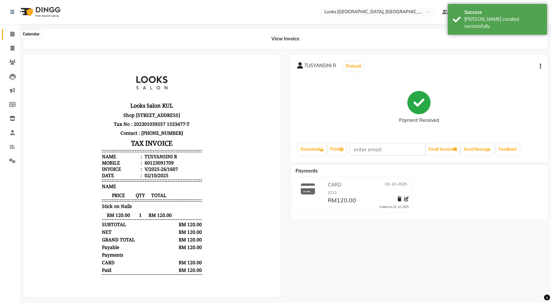
click at [9, 34] on span at bounding box center [13, 34] width 12 height 8
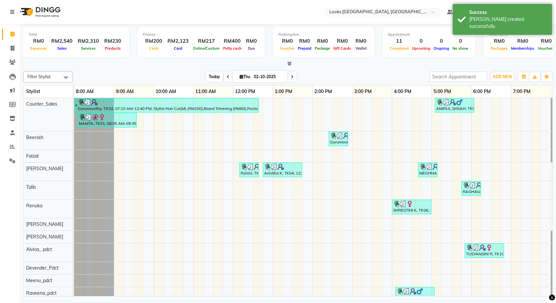
click at [206, 78] on span "Today" at bounding box center [214, 76] width 17 height 10
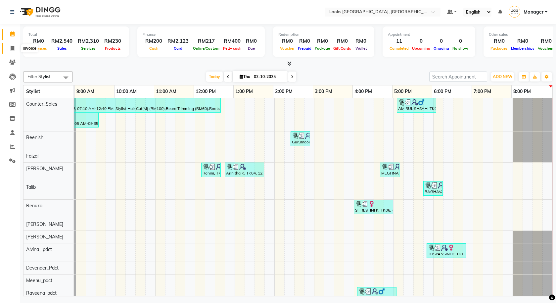
click at [11, 48] on icon at bounding box center [13, 48] width 4 height 5
select select "service"
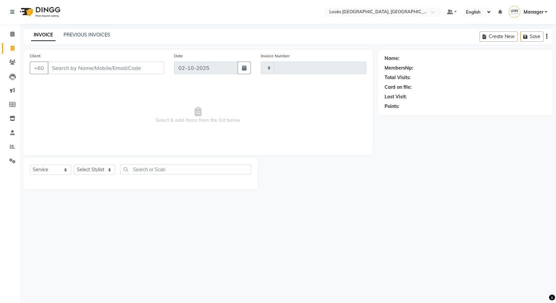
type input "1608"
select select "8109"
click at [103, 169] on select "Select Stylist" at bounding box center [94, 169] width 41 height 10
select select "75537"
click at [74, 164] on select "Select Stylist Alvina_ pdct Awaiz_Mgr Beenish Counter_Sales [PERSON_NAME] Deven…" at bounding box center [94, 169] width 41 height 10
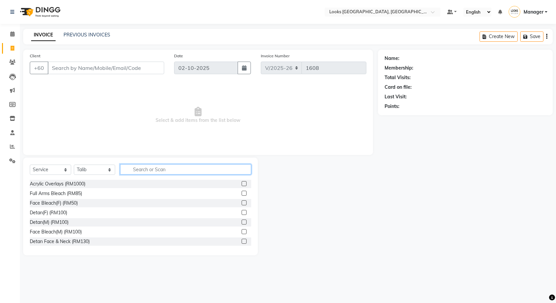
click at [180, 172] on input "text" at bounding box center [185, 169] width 131 height 10
type input "CUT"
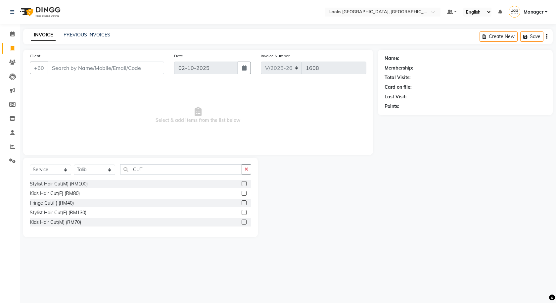
drag, startPoint x: 246, startPoint y: 185, endPoint x: 245, endPoint y: 178, distance: 7.7
click at [245, 185] on label at bounding box center [244, 183] width 5 height 5
click at [245, 185] on input "checkbox" at bounding box center [244, 184] width 4 height 4
checkbox input "true"
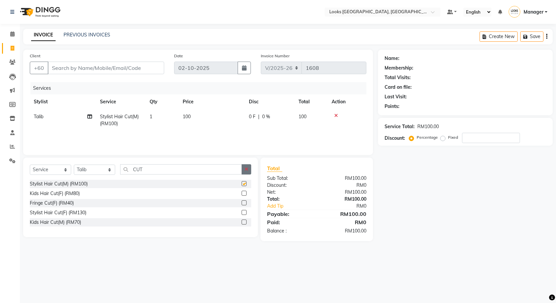
click at [246, 172] on button "button" at bounding box center [247, 169] width 10 height 10
checkbox input "false"
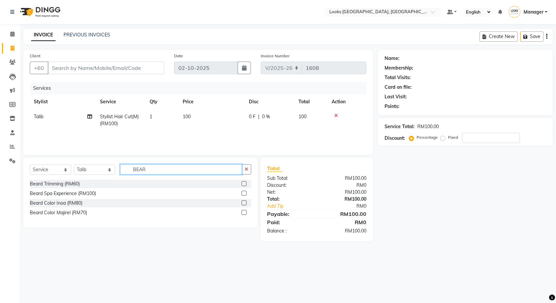
type input "BEAR"
click at [245, 182] on label at bounding box center [244, 183] width 5 height 5
click at [245, 182] on input "checkbox" at bounding box center [244, 184] width 4 height 4
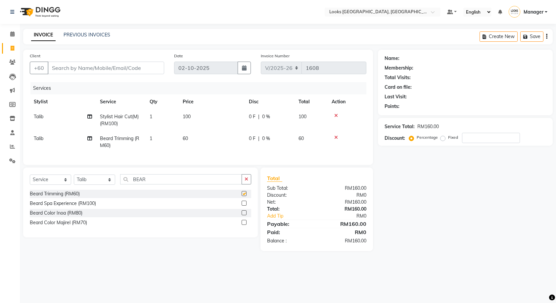
checkbox input "false"
click at [246, 181] on icon "button" at bounding box center [246, 179] width 4 height 5
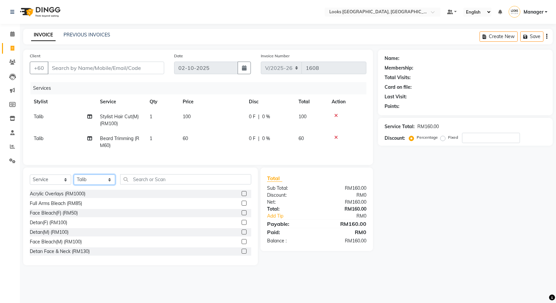
click at [80, 183] on select "Select Stylist Alvina_ pdct Awaiz_Mgr Beenish Counter_Sales [PERSON_NAME] Deven…" at bounding box center [94, 179] width 41 height 10
select select "75538"
click at [74, 179] on select "Select Stylist Alvina_ pdct Awaiz_Mgr Beenish Counter_Sales [PERSON_NAME] Deven…" at bounding box center [94, 179] width 41 height 10
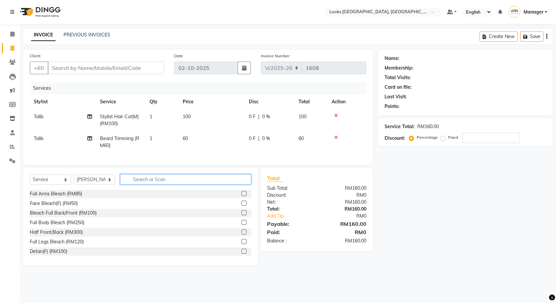
click at [142, 184] on input "text" at bounding box center [185, 179] width 131 height 10
type input "CUT"
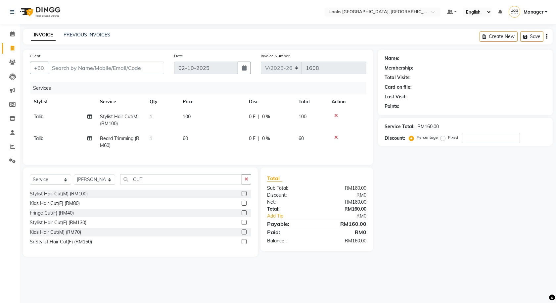
click at [243, 225] on label at bounding box center [244, 222] width 5 height 5
click at [243, 225] on input "checkbox" at bounding box center [244, 222] width 4 height 4
checkbox input "true"
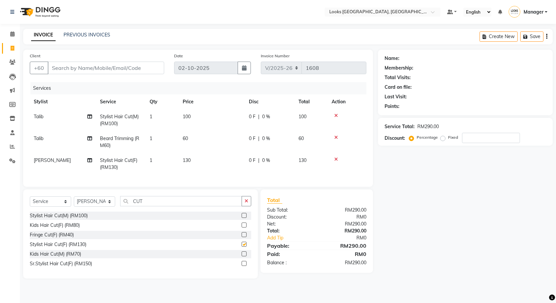
click at [192, 156] on td "130" at bounding box center [212, 164] width 66 height 22
select select "75538"
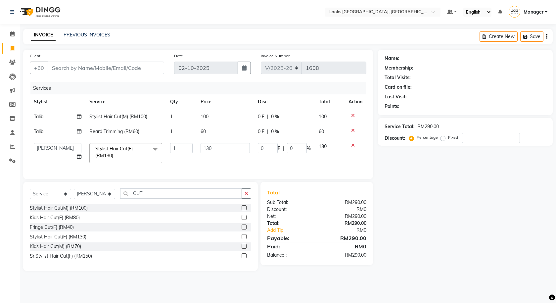
checkbox input "false"
drag, startPoint x: 223, startPoint y: 147, endPoint x: 184, endPoint y: 158, distance: 40.6
click at [184, 158] on tr "Alvina_ pdct Awaiz_Mgr Beenish Counter_Sales [PERSON_NAME] Devender_Pdct Faizal…" at bounding box center [198, 153] width 336 height 28
type input "120"
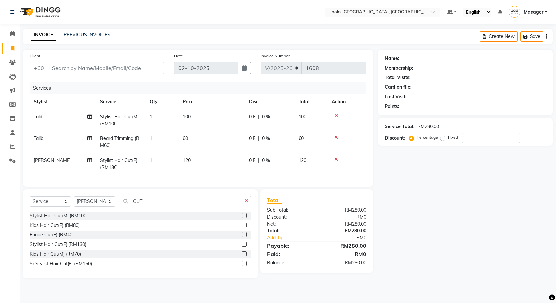
click at [453, 171] on div "Name: Membership: Total Visits: Card on file: Last Visit: Points: Service Total…" at bounding box center [468, 164] width 180 height 229
click at [250, 115] on span "0 F" at bounding box center [252, 116] width 7 height 7
select select "75537"
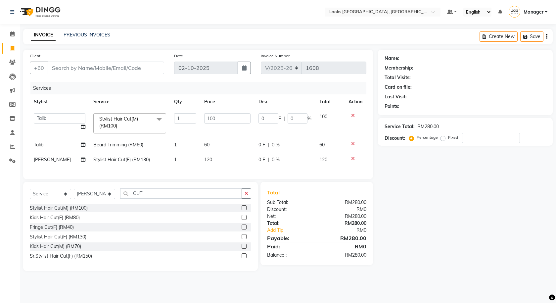
click at [106, 74] on div "Client +60" at bounding box center [97, 65] width 144 height 27
click at [107, 70] on input "Client" at bounding box center [106, 68] width 116 height 13
type input "K"
type input "0"
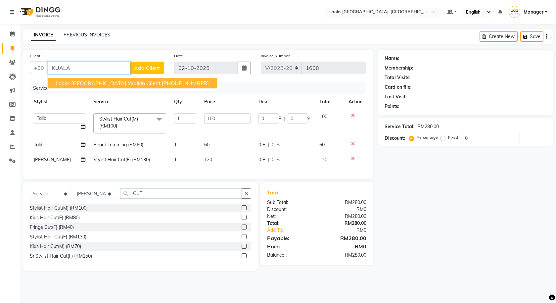
click at [162, 81] on ngb-highlight "[PHONE_NUMBER]" at bounding box center [185, 83] width 47 height 7
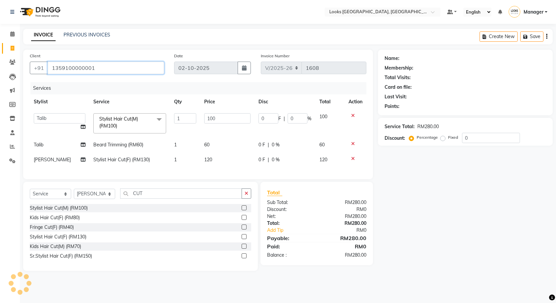
type input "1359100000001"
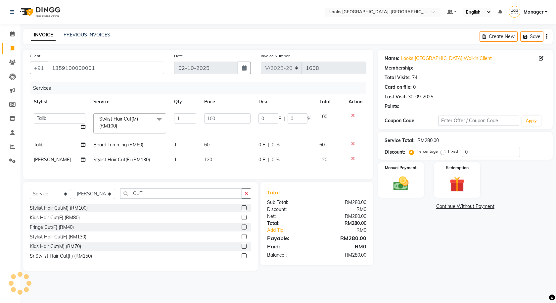
select select "1: Object"
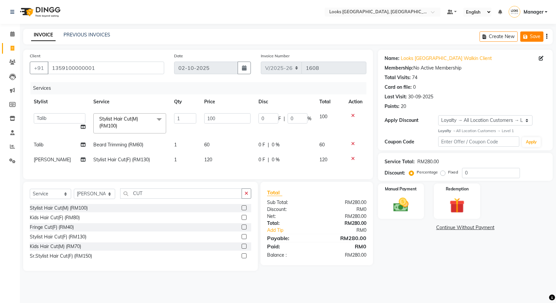
click at [527, 36] on icon "button" at bounding box center [526, 36] width 7 height 5
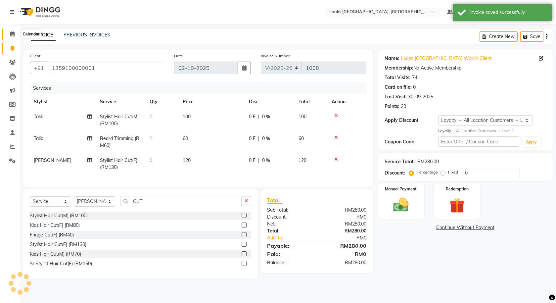
click at [15, 33] on span at bounding box center [13, 34] width 12 height 8
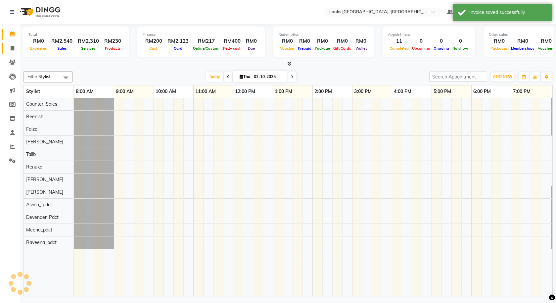
click at [11, 45] on span at bounding box center [13, 49] width 12 height 8
select select "service"
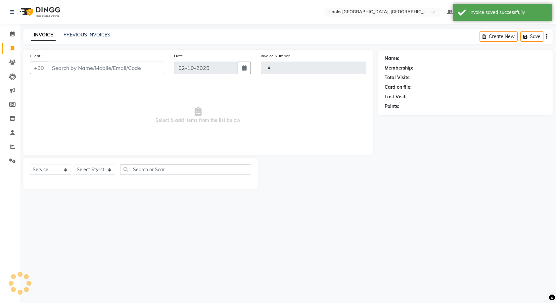
type input "1608"
select select "8109"
click at [103, 167] on select "Select Stylist" at bounding box center [94, 169] width 41 height 10
select select "75539"
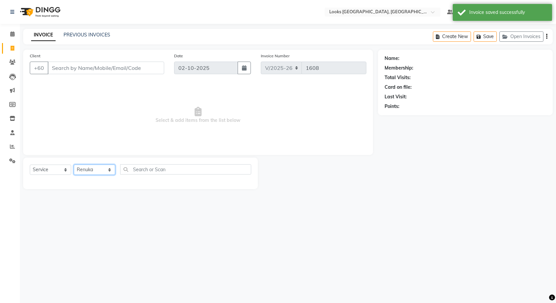
click at [74, 164] on select "Select Stylist Alvina_ pdct Awaiz_Mgr Beenish Counter_Sales [PERSON_NAME] Deven…" at bounding box center [94, 169] width 41 height 10
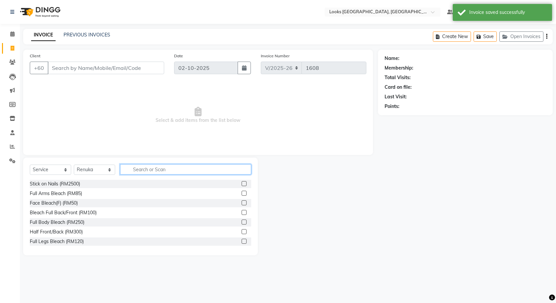
click at [160, 167] on input "text" at bounding box center [185, 169] width 131 height 10
type input "EYE"
click at [242, 221] on label at bounding box center [244, 221] width 5 height 5
click at [242, 221] on input "checkbox" at bounding box center [244, 222] width 4 height 4
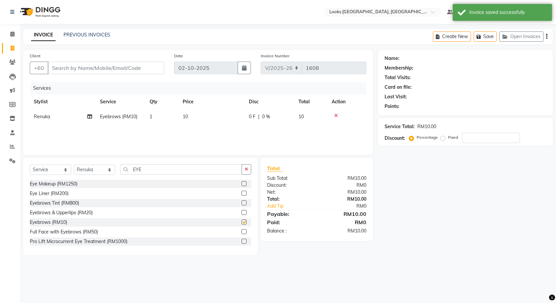
checkbox input "false"
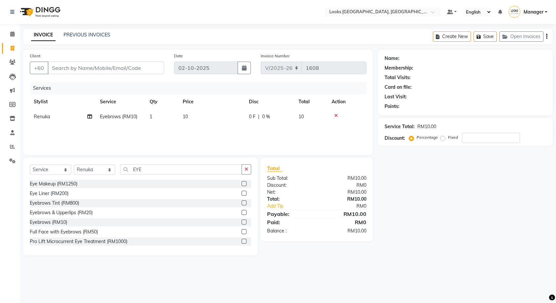
click at [242, 212] on label at bounding box center [244, 212] width 5 height 5
click at [242, 212] on input "checkbox" at bounding box center [244, 212] width 4 height 4
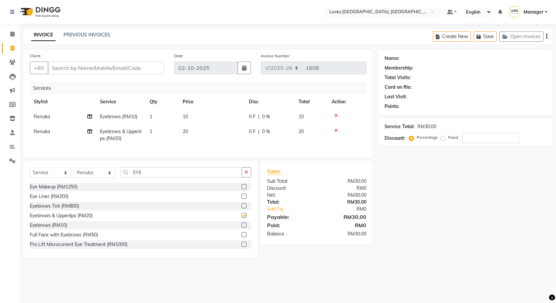
checkbox input "false"
click at [245, 174] on icon "button" at bounding box center [246, 172] width 4 height 5
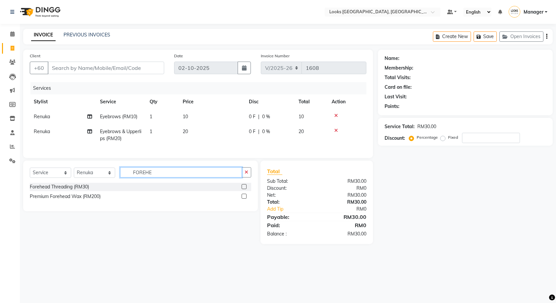
type input "FOREHE"
click at [245, 189] on label at bounding box center [244, 186] width 5 height 5
click at [245, 189] on input "checkbox" at bounding box center [244, 187] width 4 height 4
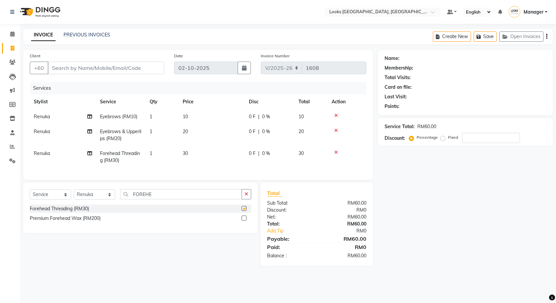
checkbox input "false"
click at [336, 116] on icon at bounding box center [336, 115] width 4 height 5
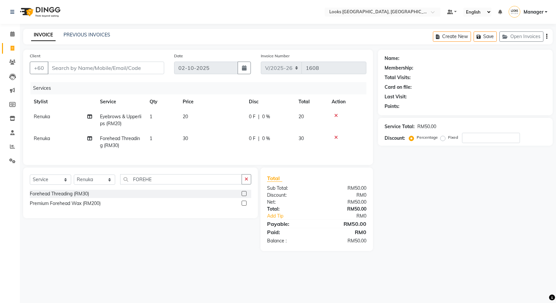
click at [302, 142] on td "30" at bounding box center [310, 142] width 33 height 22
select select "75539"
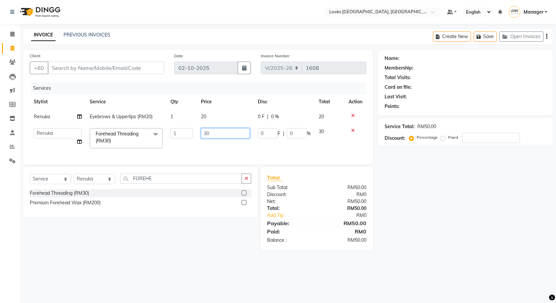
drag, startPoint x: 223, startPoint y: 138, endPoint x: 189, endPoint y: 138, distance: 33.7
click at [189, 138] on tr "Alvina_ pdct Awaiz_Mgr Beenish Counter_Sales [PERSON_NAME] Devender_Pdct Faizal…" at bounding box center [198, 138] width 336 height 28
type input "10"
click at [440, 197] on div "Name: Membership: Total Visits: Card on file: Last Visit: Points: Service Total…" at bounding box center [468, 150] width 180 height 200
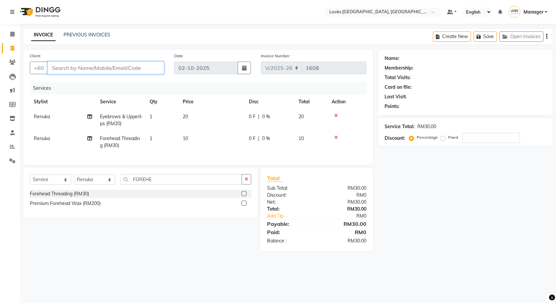
click at [109, 65] on input "Client" at bounding box center [106, 68] width 116 height 13
type input "6"
type input "0"
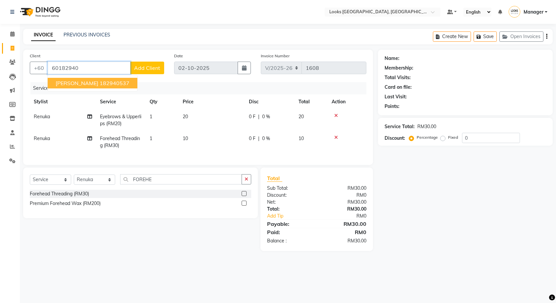
click at [114, 82] on ngb-highlight "182940537" at bounding box center [115, 83] width 30 height 7
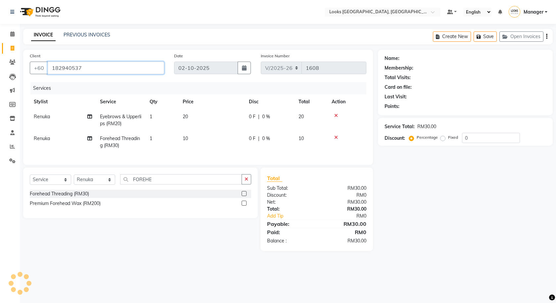
type input "182940537"
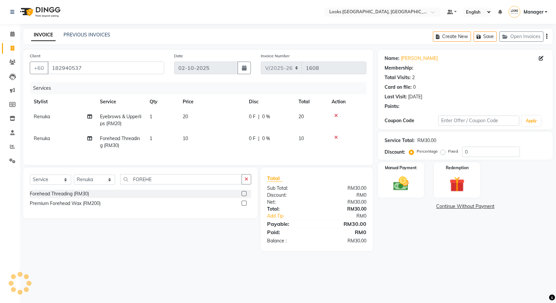
select select "1: Object"
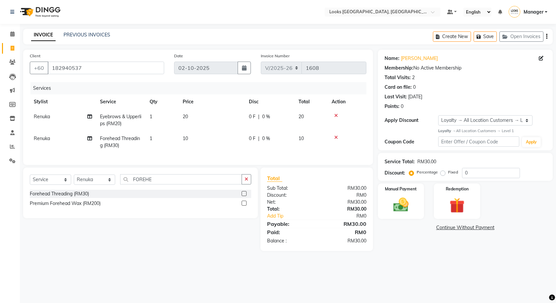
click at [207, 115] on td "20" at bounding box center [212, 120] width 66 height 22
select select "75539"
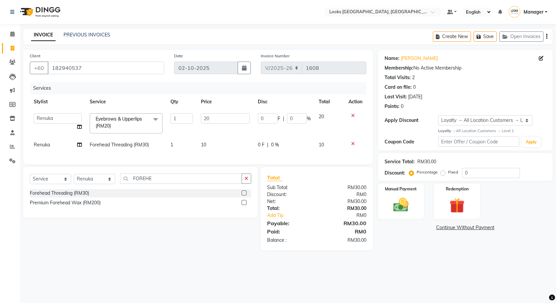
click at [212, 145] on td "10" at bounding box center [225, 144] width 57 height 15
select select "75539"
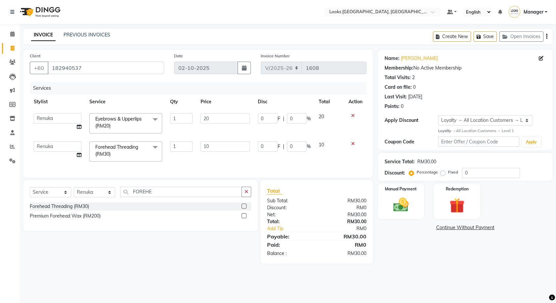
click at [353, 145] on icon at bounding box center [353, 143] width 4 height 5
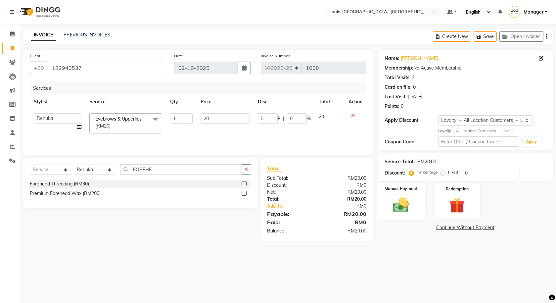
click at [396, 194] on div "Manual Payment" at bounding box center [401, 201] width 48 height 37
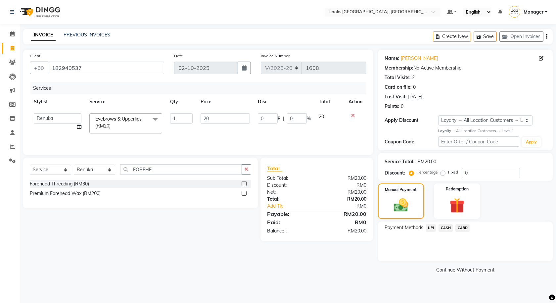
click at [432, 226] on span "UPI" at bounding box center [431, 228] width 10 height 8
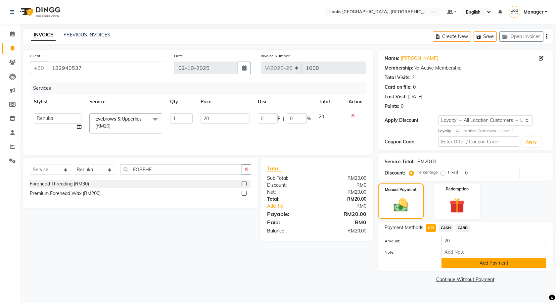
click at [477, 265] on button "Add Payment" at bounding box center [493, 263] width 105 height 10
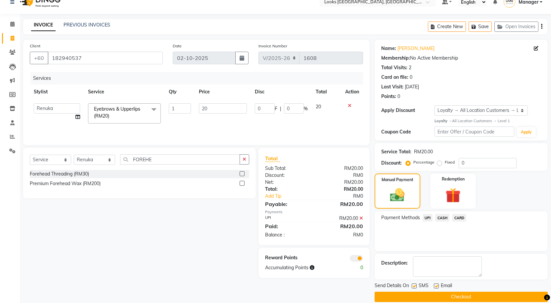
scroll to position [19, 0]
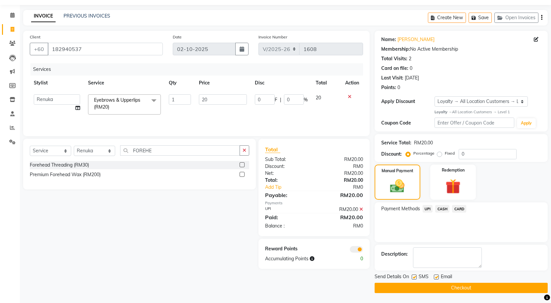
click at [361, 249] on span at bounding box center [356, 249] width 13 height 7
click at [363, 250] on input "checkbox" at bounding box center [363, 250] width 0 height 0
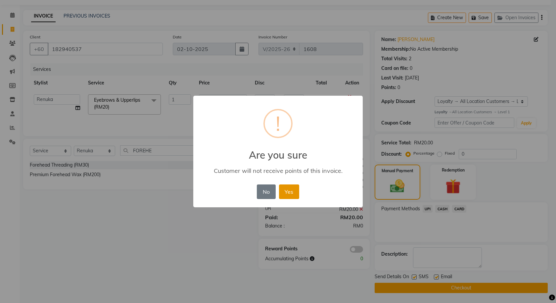
click at [294, 194] on button "Yes" at bounding box center [289, 191] width 20 height 15
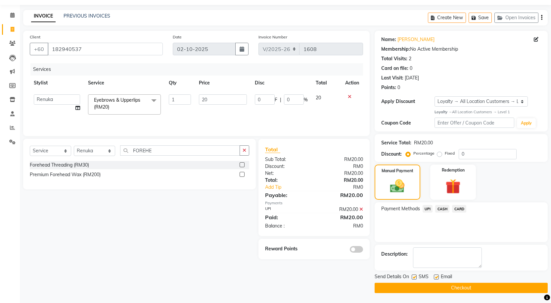
click at [438, 287] on button "Checkout" at bounding box center [461, 288] width 173 height 10
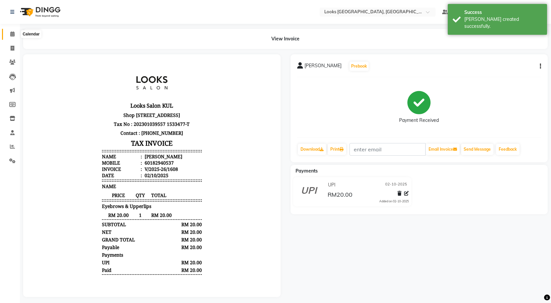
click at [10, 35] on icon at bounding box center [12, 33] width 4 height 5
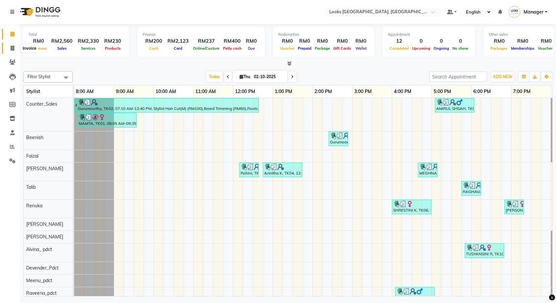
click at [17, 49] on span at bounding box center [13, 49] width 12 height 8
select select "service"
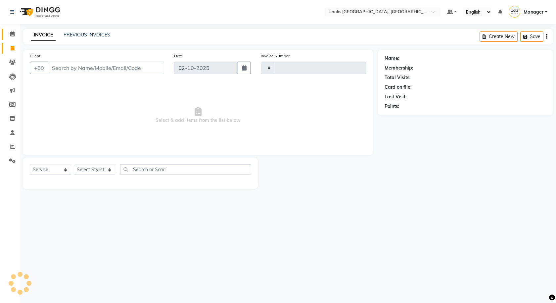
type input "1609"
select select "8109"
click at [506, 40] on button "Open Invoices" at bounding box center [521, 36] width 44 height 10
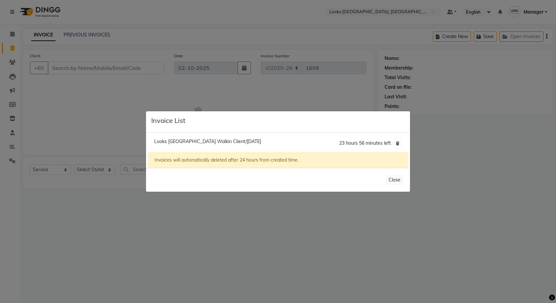
click at [198, 134] on li "Looks [GEOGRAPHIC_DATA] Walkin Client/[DATE] 23 hours 56 minutes left" at bounding box center [278, 143] width 261 height 19
click at [199, 138] on span "Looks [GEOGRAPHIC_DATA] Walkin Client/[DATE]" at bounding box center [207, 141] width 107 height 6
type input "911359100000001"
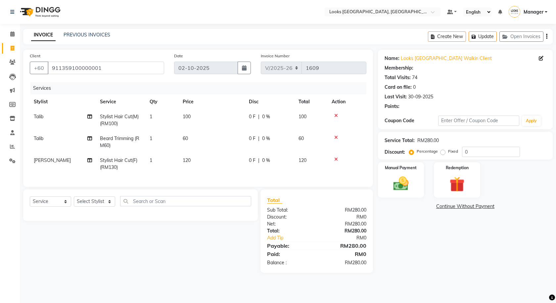
select select "1: Object"
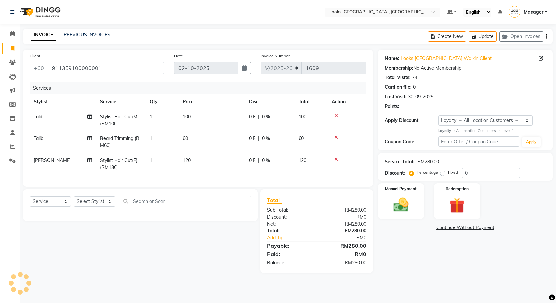
click at [256, 115] on div "0 F | 0 %" at bounding box center [270, 116] width 42 height 7
select select "75537"
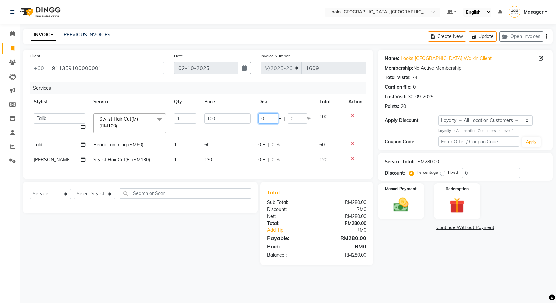
drag, startPoint x: 267, startPoint y: 115, endPoint x: 243, endPoint y: 113, distance: 23.9
click at [243, 113] on tr "Alvina_ pdct Awaiz_Mgr Beenish Counter_Sales [PERSON_NAME] Devender_Pdct Faizal…" at bounding box center [198, 123] width 336 height 28
type input "41"
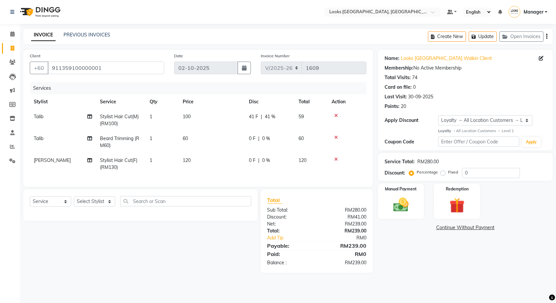
click at [265, 148] on td "0 F | 0 %" at bounding box center [270, 142] width 50 height 22
select select "75537"
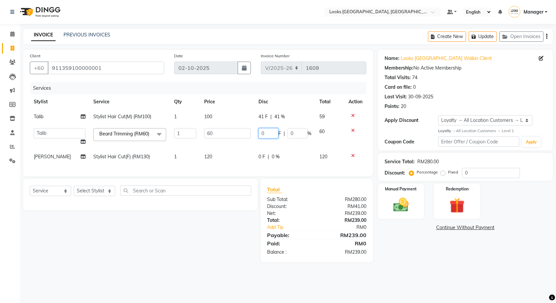
drag, startPoint x: 266, startPoint y: 139, endPoint x: 250, endPoint y: 134, distance: 16.5
click at [250, 134] on tr "Alvina_ pdct Awaiz_Mgr Beenish Counter_Sales [PERSON_NAME] Devender_Pdct [PERSO…" at bounding box center [198, 136] width 336 height 25
type input "21"
click at [268, 157] on div "0 F | 0 %" at bounding box center [284, 156] width 53 height 7
select select "75538"
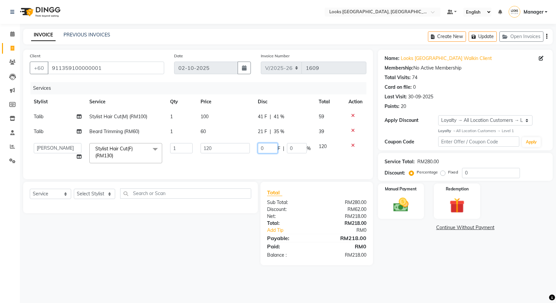
drag, startPoint x: 266, startPoint y: 146, endPoint x: 248, endPoint y: 141, distance: 18.4
click at [248, 141] on tr "Alvina_ pdct Awaiz_Mgr Beenish Counter_Sales [PERSON_NAME] Devender_Pdct Faizal…" at bounding box center [198, 153] width 336 height 28
type input "41"
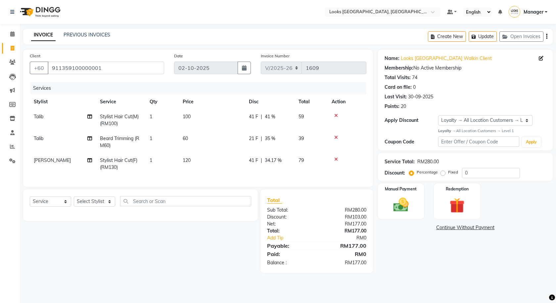
click at [432, 260] on div "Name: Looks [GEOGRAPHIC_DATA] Walkin Client Membership: No Active Membership To…" at bounding box center [468, 161] width 180 height 223
click at [403, 196] on img at bounding box center [401, 205] width 26 height 18
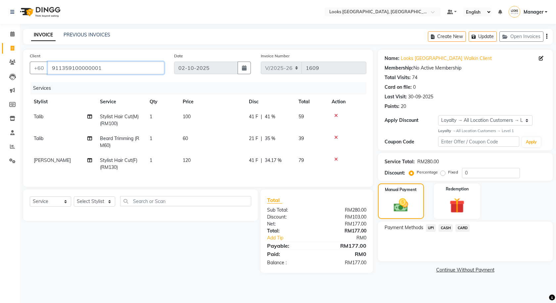
click at [104, 69] on input "911359100000001" at bounding box center [106, 68] width 116 height 13
drag, startPoint x: 111, startPoint y: 66, endPoint x: 43, endPoint y: 70, distance: 68.0
click at [42, 71] on div "[PHONE_NUMBER]" at bounding box center [97, 68] width 134 height 13
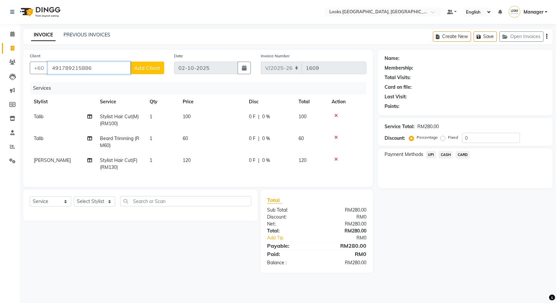
type input "491789215886"
click at [152, 61] on div "Client [PHONE_NUMBER] Add Client" at bounding box center [97, 65] width 144 height 27
click at [152, 70] on span "Add Client" at bounding box center [147, 68] width 26 height 7
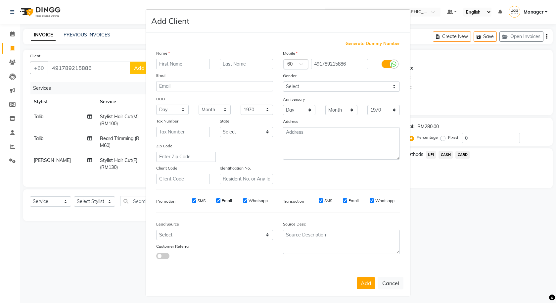
click at [390, 64] on div at bounding box center [394, 64] width 8 height 8
click at [0, 0] on input "checkbox" at bounding box center [0, 0] width 0 height 0
click at [292, 63] on div at bounding box center [296, 64] width 24 height 7
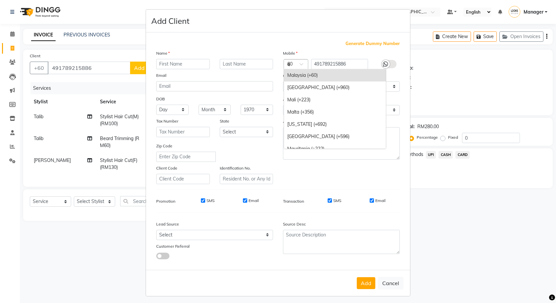
scroll to position [557, 0]
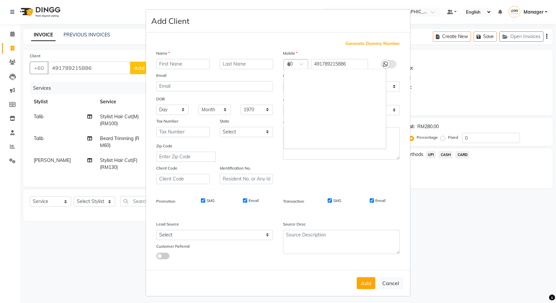
type input "49"
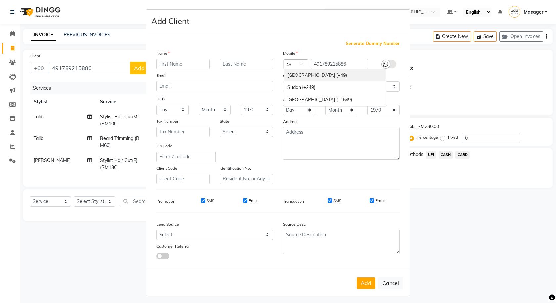
click at [308, 79] on div "[GEOGRAPHIC_DATA] (+49)" at bounding box center [335, 75] width 102 height 12
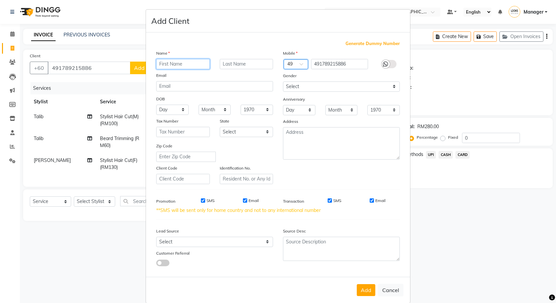
click at [169, 64] on input "text" at bounding box center [183, 64] width 54 height 10
type input "[PERSON_NAME]"
click at [313, 84] on select "Select [DEMOGRAPHIC_DATA] [DEMOGRAPHIC_DATA] Other Prefer Not To Say" at bounding box center [341, 86] width 117 height 10
click at [283, 81] on select "Select [DEMOGRAPHIC_DATA] [DEMOGRAPHIC_DATA] Other Prefer Not To Say" at bounding box center [341, 86] width 117 height 10
click at [300, 86] on select "Select [DEMOGRAPHIC_DATA] [DEMOGRAPHIC_DATA] Other Prefer Not To Say" at bounding box center [341, 86] width 117 height 10
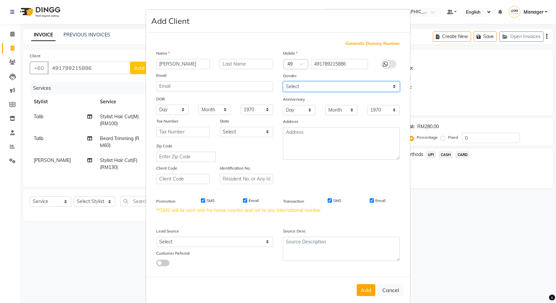
select select "[DEMOGRAPHIC_DATA]"
click at [283, 81] on select "Select [DEMOGRAPHIC_DATA] [DEMOGRAPHIC_DATA] Other Prefer Not To Say" at bounding box center [341, 86] width 117 height 10
click at [363, 289] on button "Add" at bounding box center [366, 290] width 19 height 12
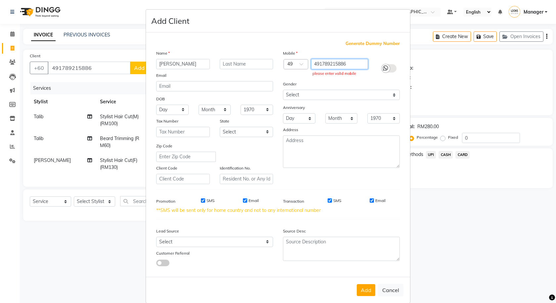
drag, startPoint x: 317, startPoint y: 65, endPoint x: 307, endPoint y: 68, distance: 10.7
click at [310, 68] on div "491789215886 please enter valid mobile" at bounding box center [342, 68] width 64 height 19
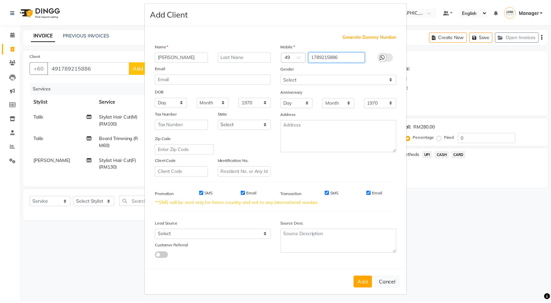
scroll to position [10, 0]
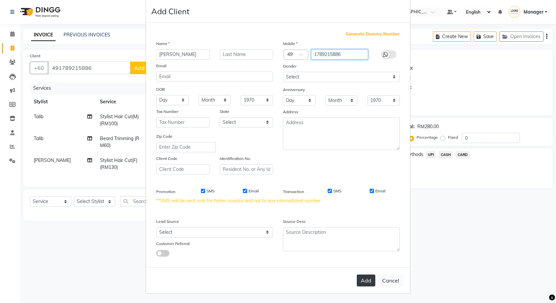
type input "1789215886"
click at [357, 278] on button "Add" at bounding box center [366, 280] width 19 height 12
type input "1789215886"
select select
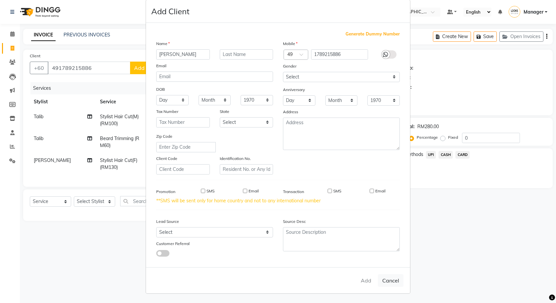
select select
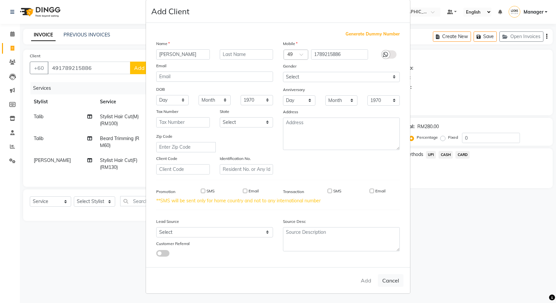
checkbox input "false"
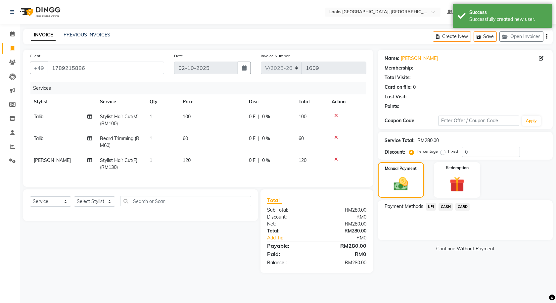
select select "1: Object"
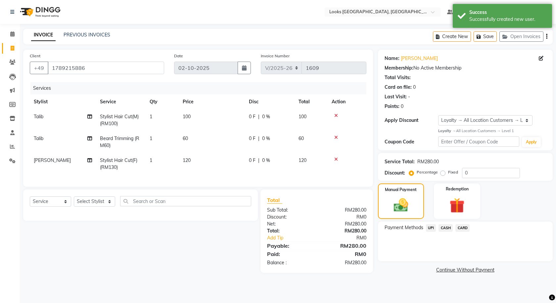
click at [254, 115] on span "0 F" at bounding box center [252, 116] width 7 height 7
select select "75537"
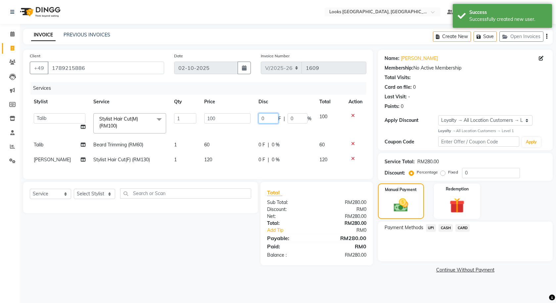
drag, startPoint x: 266, startPoint y: 121, endPoint x: 243, endPoint y: 122, distance: 22.9
click at [246, 125] on tr "Alvina_ pdct Awaiz_Mgr Beenish Counter_Sales [PERSON_NAME] Devender_Pdct Faizal…" at bounding box center [198, 123] width 336 height 28
type input "41"
click at [259, 142] on td "0 F | 0 %" at bounding box center [284, 144] width 61 height 15
select select "75537"
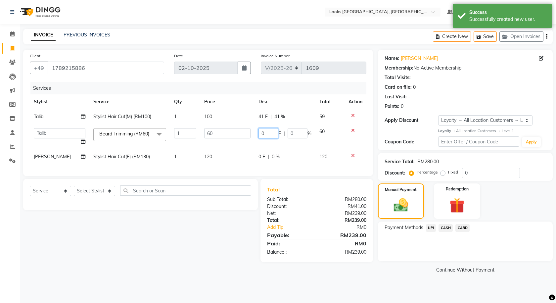
drag, startPoint x: 268, startPoint y: 134, endPoint x: 255, endPoint y: 136, distance: 13.4
click at [255, 136] on td "0 F | 0 %" at bounding box center [284, 136] width 61 height 25
type input "21"
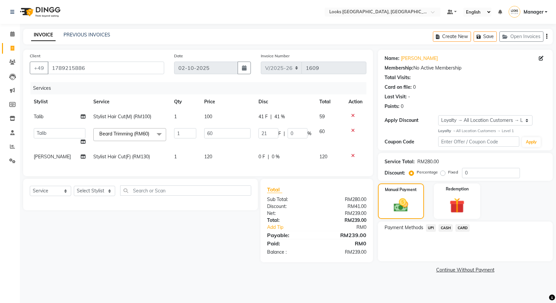
click at [263, 160] on div "0 F | 0 %" at bounding box center [284, 156] width 53 height 7
select select "75538"
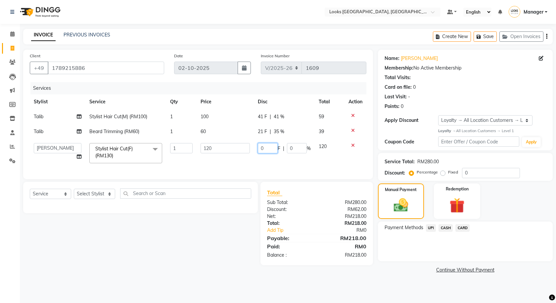
drag, startPoint x: 271, startPoint y: 151, endPoint x: 247, endPoint y: 147, distance: 24.0
click at [250, 150] on tr "Alvina_ pdct Awaiz_Mgr Beenish Counter_Sales [PERSON_NAME] Devender_Pdct Faizal…" at bounding box center [198, 153] width 336 height 28
type input "41"
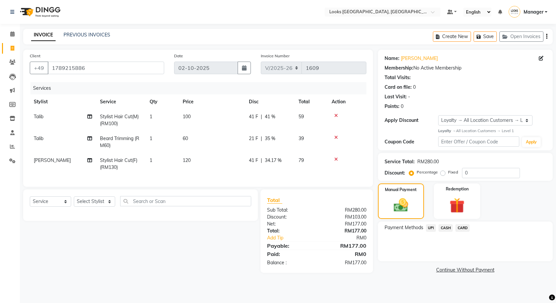
click at [413, 291] on div "Select Location × Looks [GEOGRAPHIC_DATA], [GEOGRAPHIC_DATA] Default Panel My P…" at bounding box center [278, 151] width 556 height 303
click at [446, 227] on span "CASH" at bounding box center [445, 228] width 14 height 8
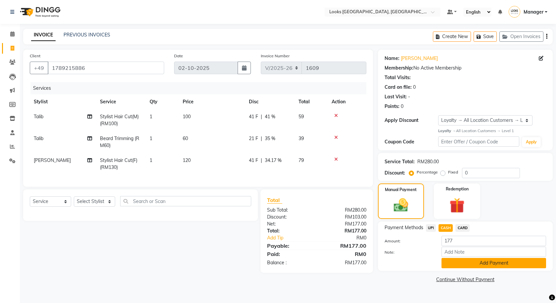
click at [463, 267] on button "Add Payment" at bounding box center [493, 263] width 105 height 10
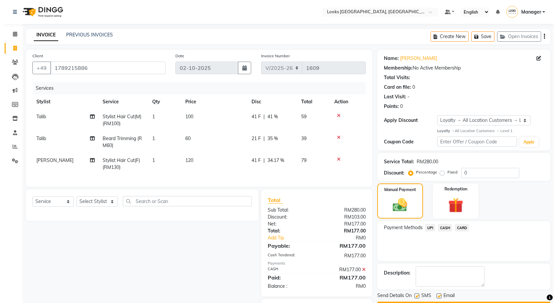
scroll to position [41, 0]
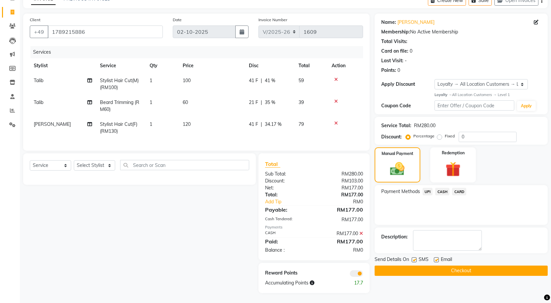
click at [360, 274] on span at bounding box center [356, 273] width 13 height 7
click at [363, 274] on input "checkbox" at bounding box center [363, 274] width 0 height 0
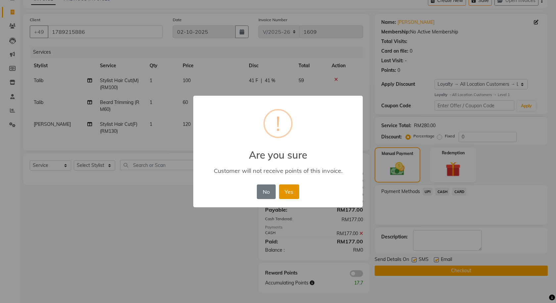
click at [292, 194] on button "Yes" at bounding box center [289, 191] width 20 height 15
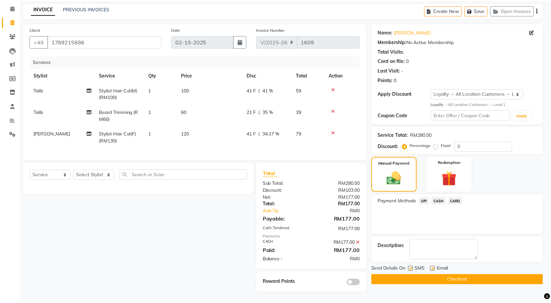
scroll to position [31, 0]
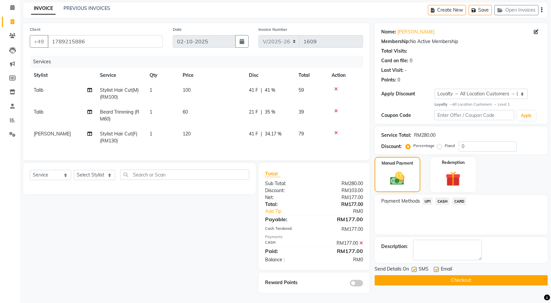
click at [438, 277] on button "Checkout" at bounding box center [461, 280] width 173 height 10
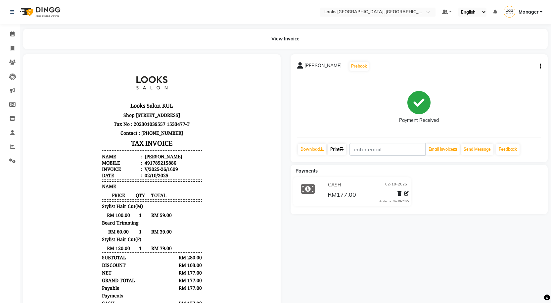
click at [341, 150] on link "Print" at bounding box center [337, 149] width 19 height 11
click at [11, 31] on span at bounding box center [13, 34] width 12 height 8
